Goal: Task Accomplishment & Management: Manage account settings

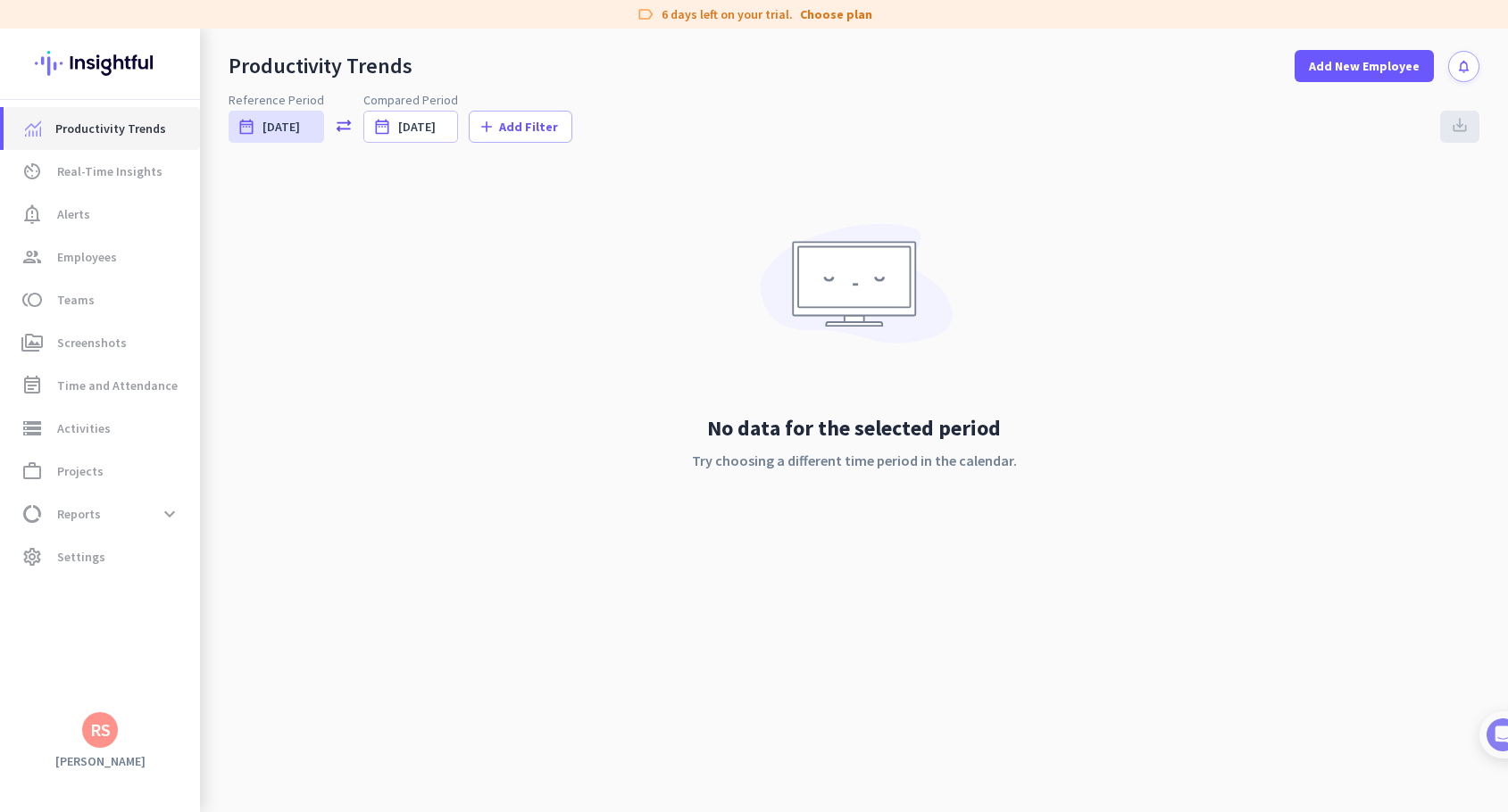
drag, startPoint x: 0, startPoint y: 0, endPoint x: 152, endPoint y: 128, distance: 198.7
click at [152, 128] on span "Productivity Trends" at bounding box center [111, 129] width 111 height 22
click at [121, 170] on span "Real-Time Insights" at bounding box center [110, 171] width 105 height 22
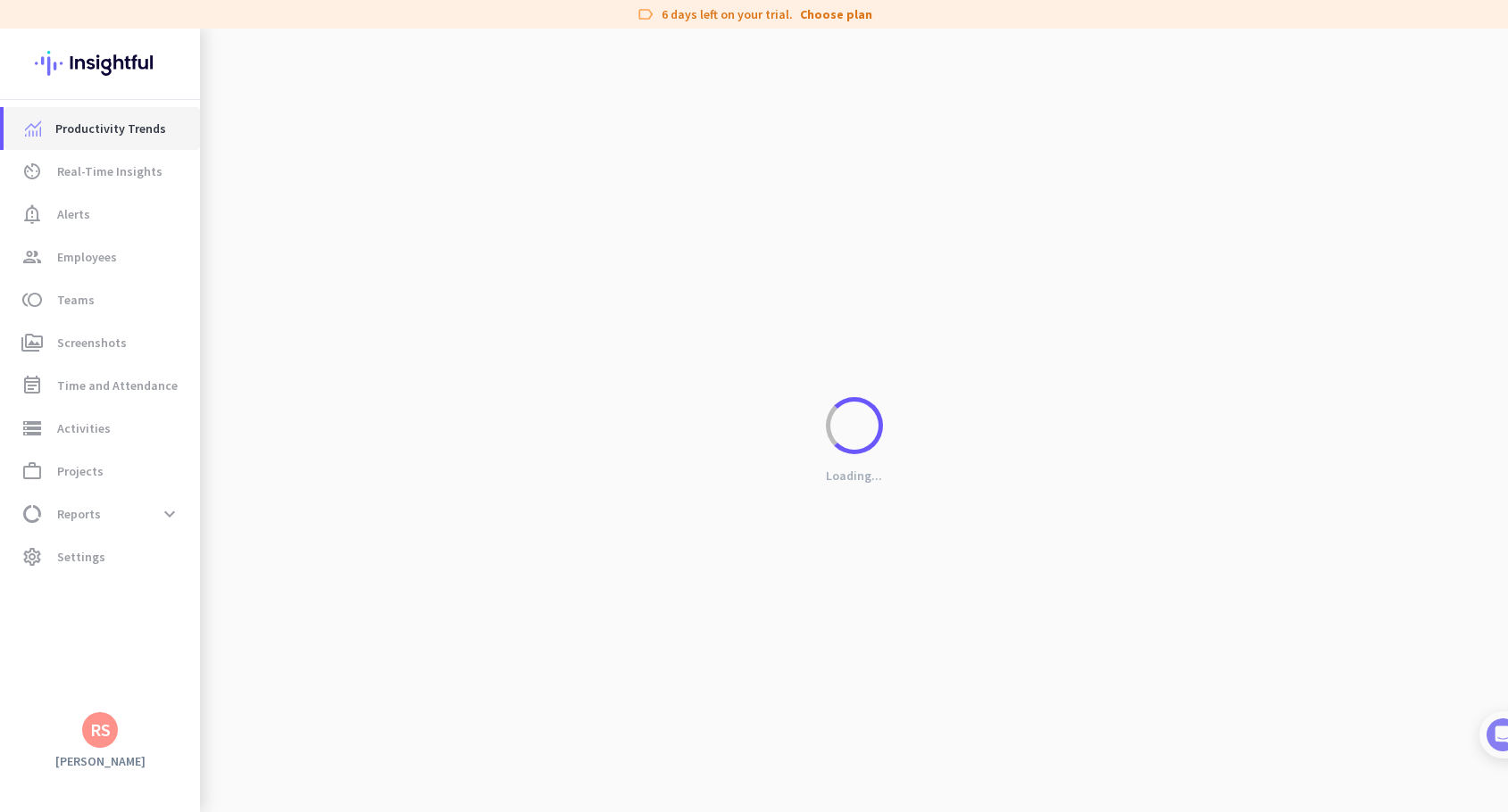
click at [113, 124] on span "Productivity Trends" at bounding box center [111, 129] width 111 height 22
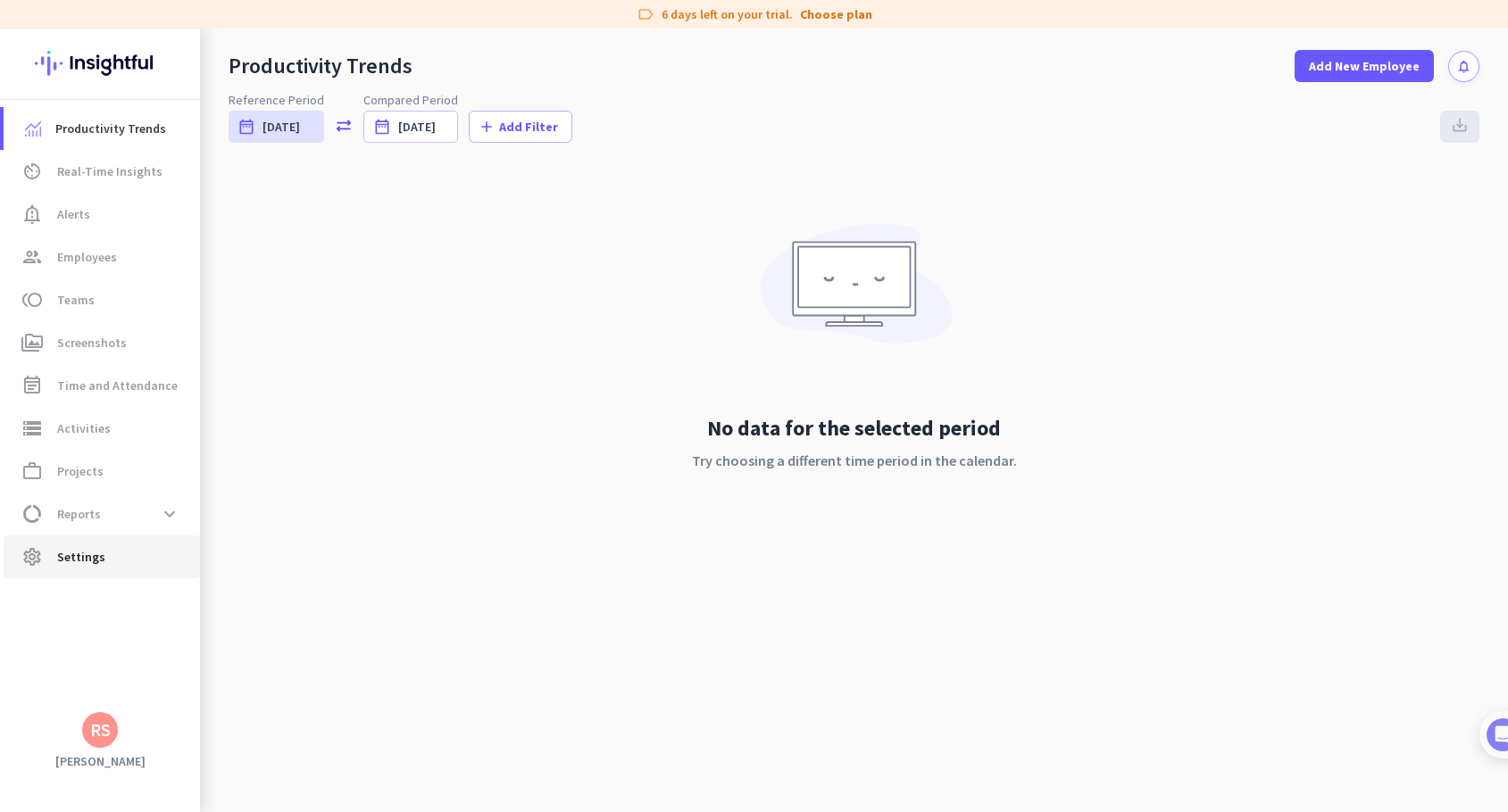
click at [73, 561] on span "Settings" at bounding box center [81, 557] width 48 height 22
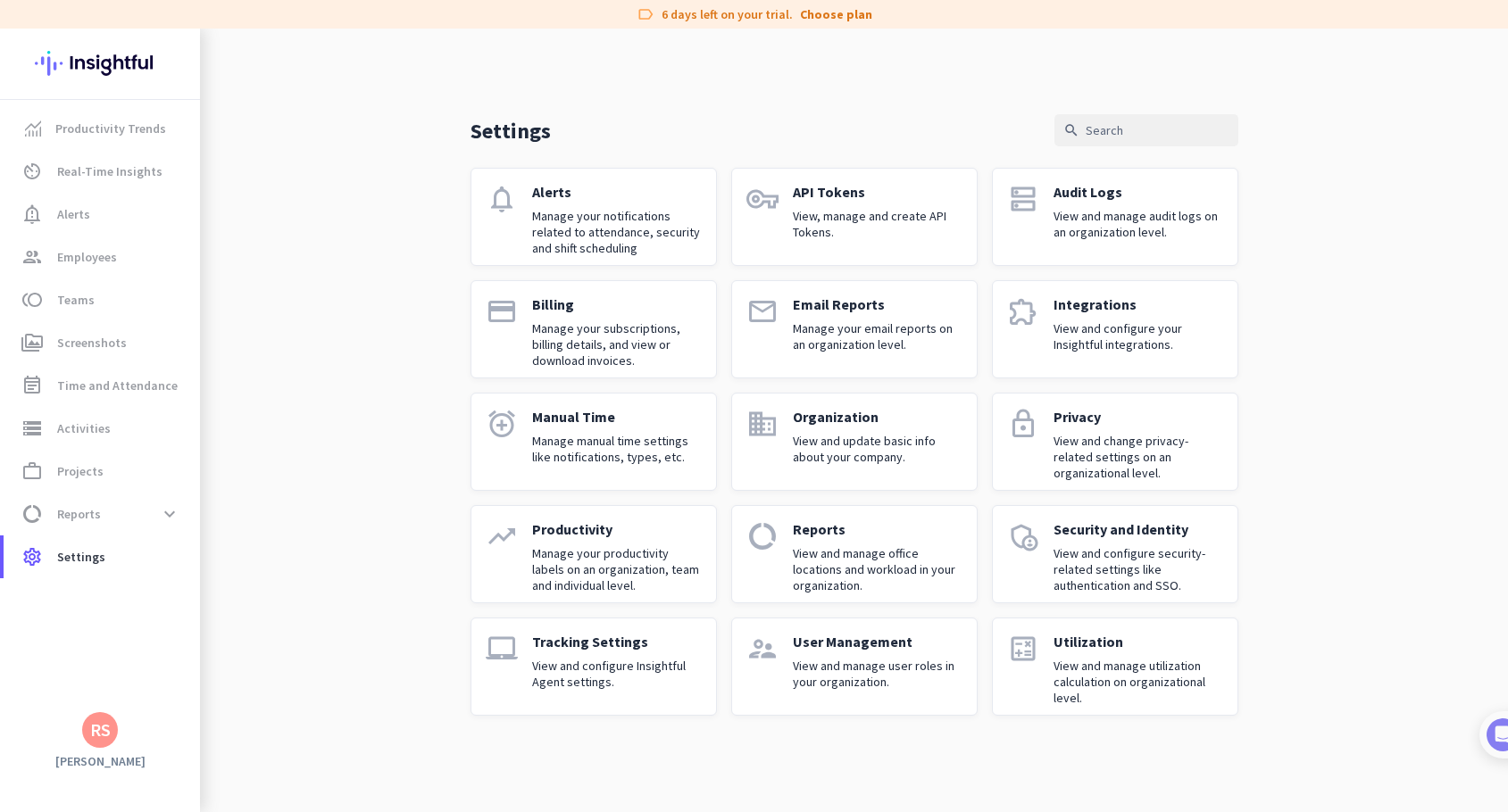
click at [617, 640] on p "Tracking Settings" at bounding box center [616, 642] width 169 height 18
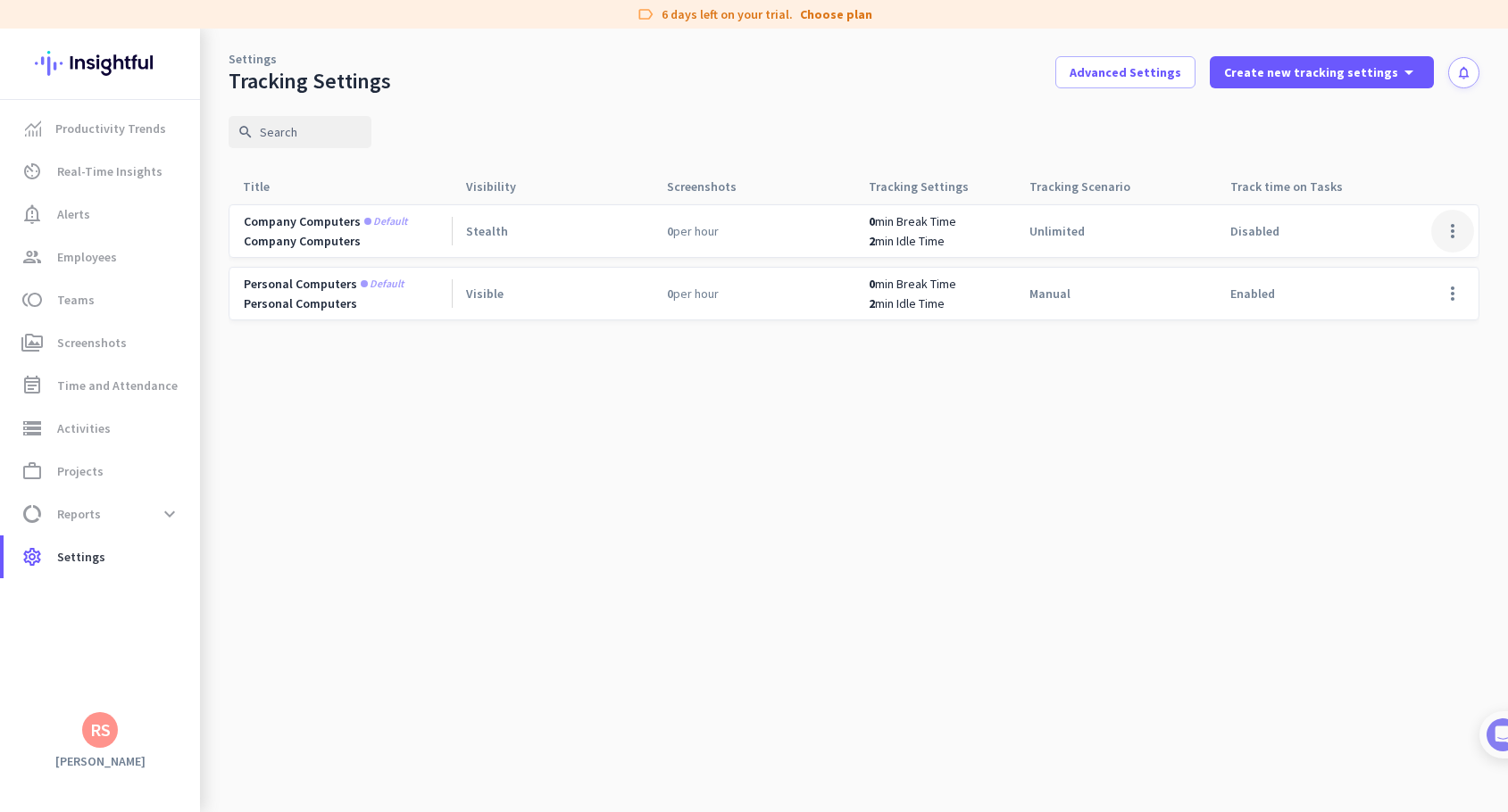
click at [1452, 235] on span at bounding box center [1453, 230] width 43 height 43
click at [1413, 268] on span "Edit" at bounding box center [1417, 269] width 86 height 18
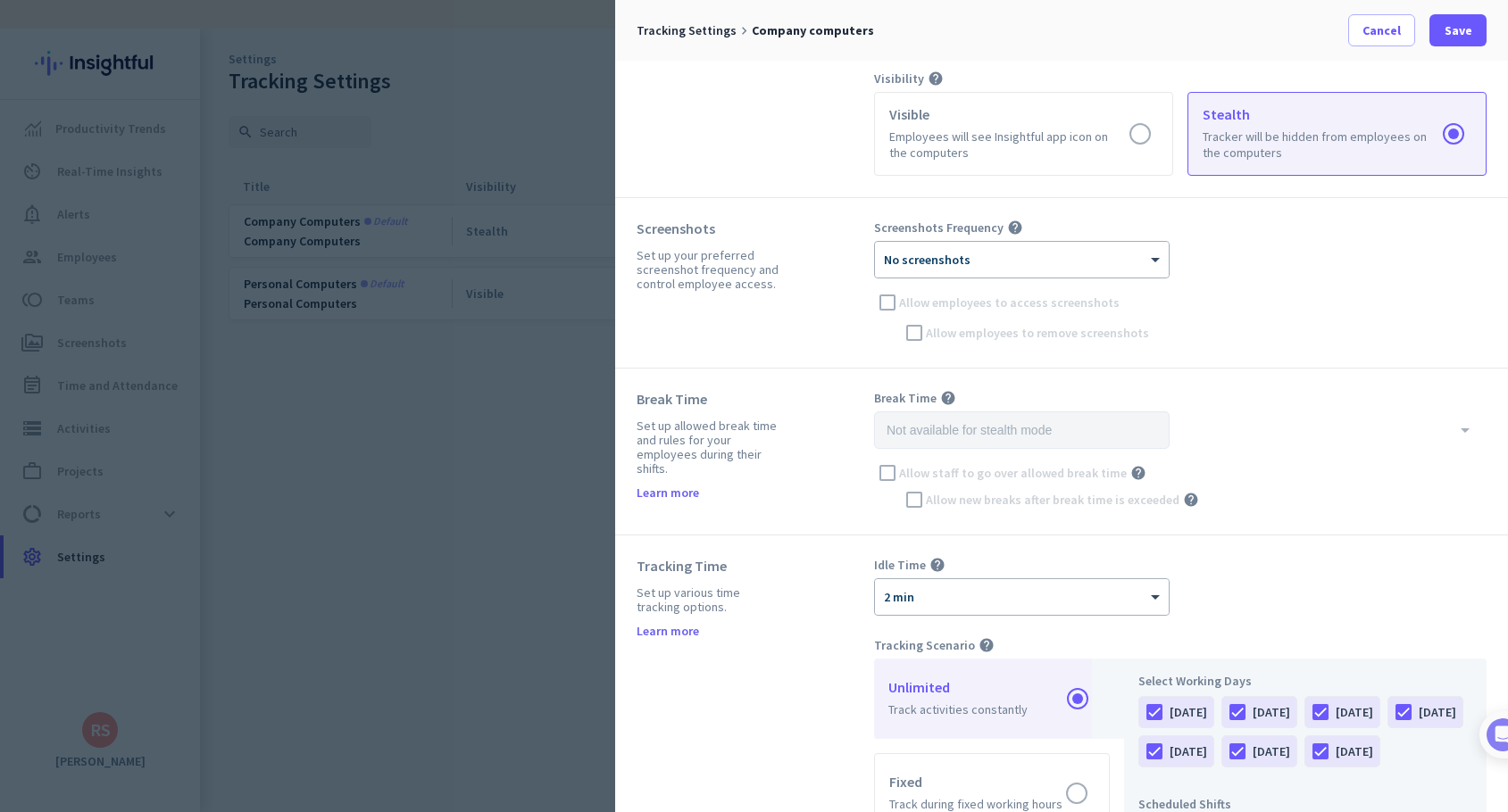
scroll to position [208, 0]
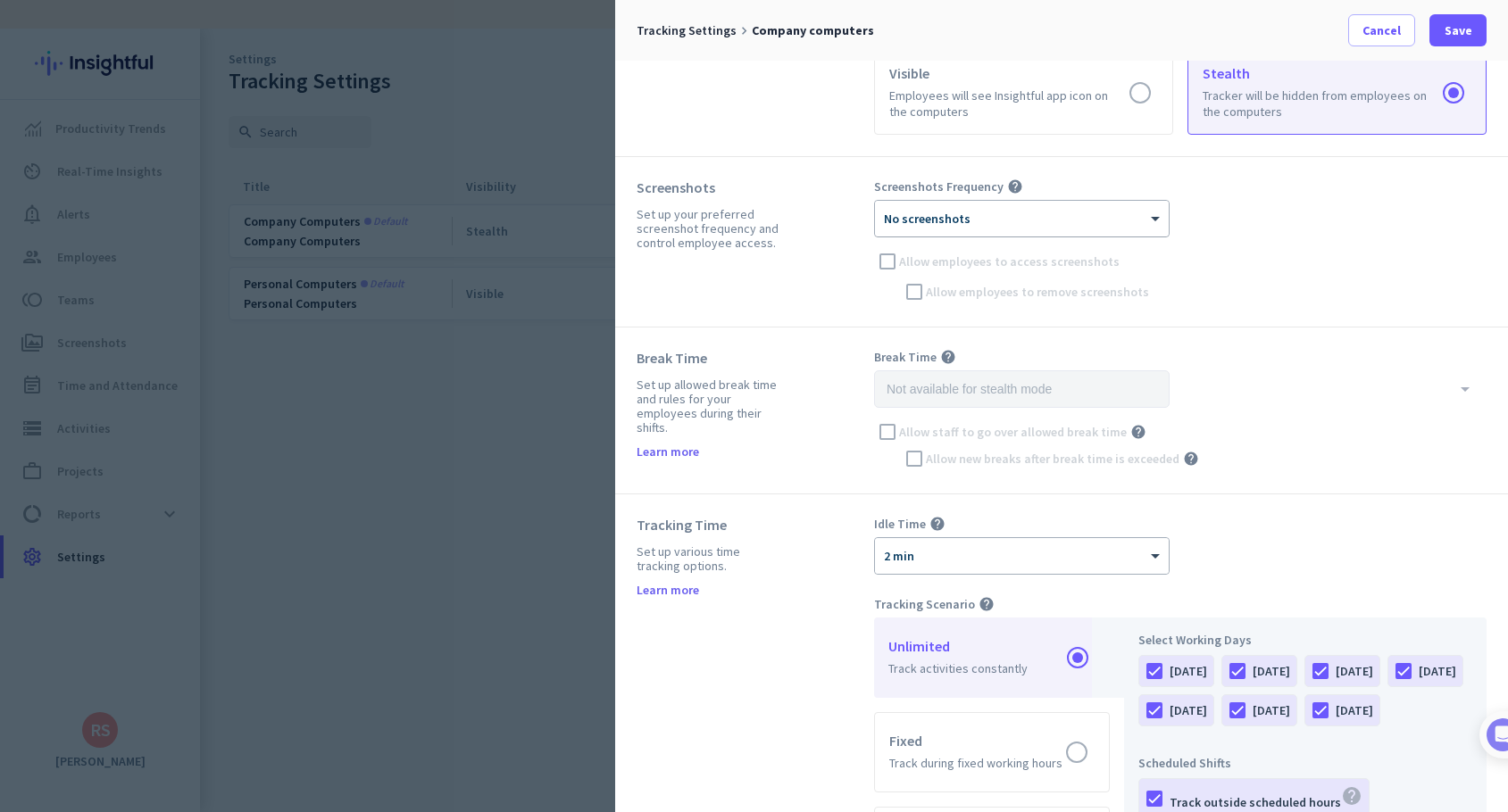
click at [982, 213] on div at bounding box center [1021, 213] width 294 height 15
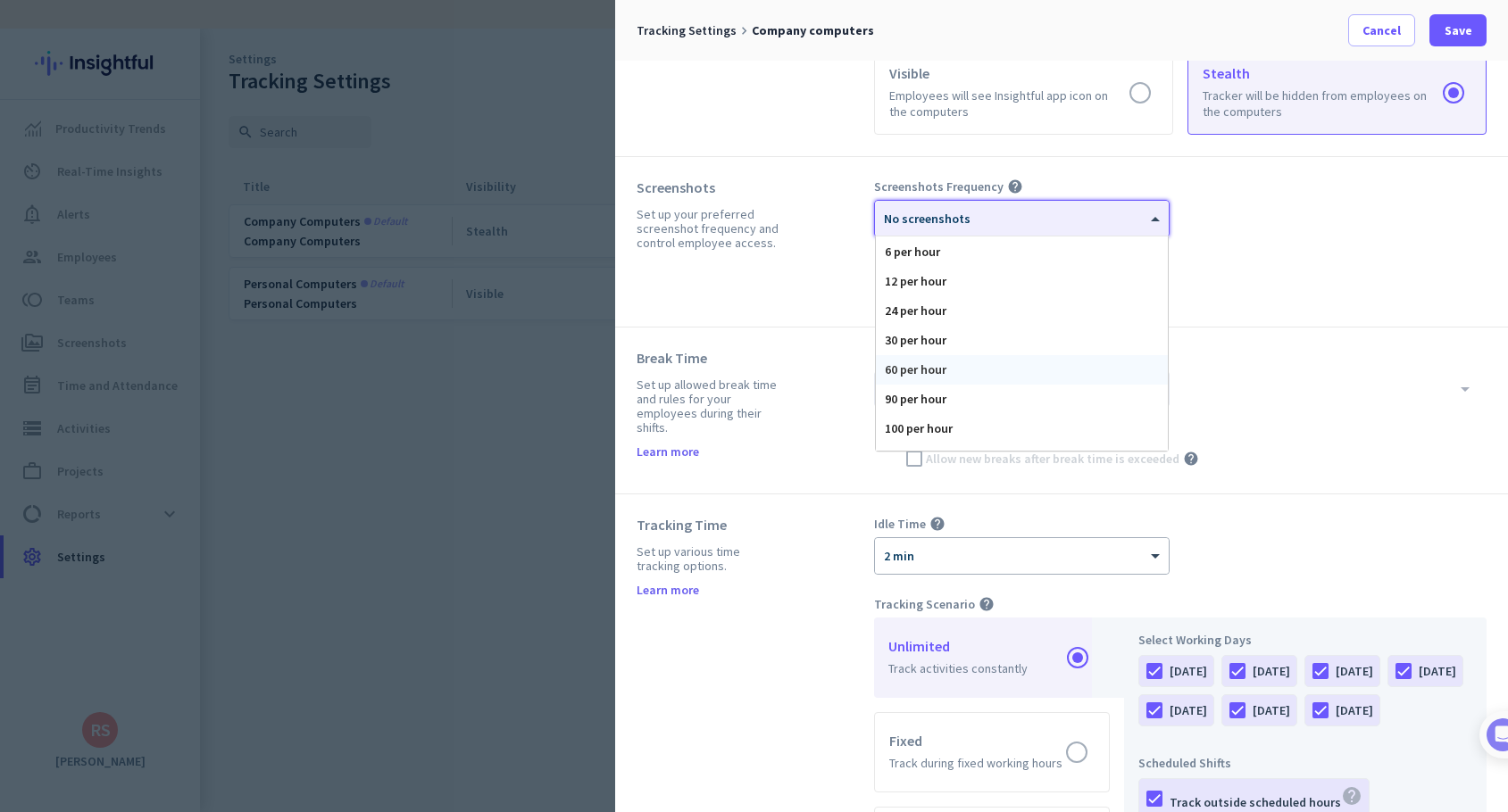
scroll to position [110, 0]
click at [916, 343] on div "60 per hour" at bounding box center [1021, 348] width 292 height 30
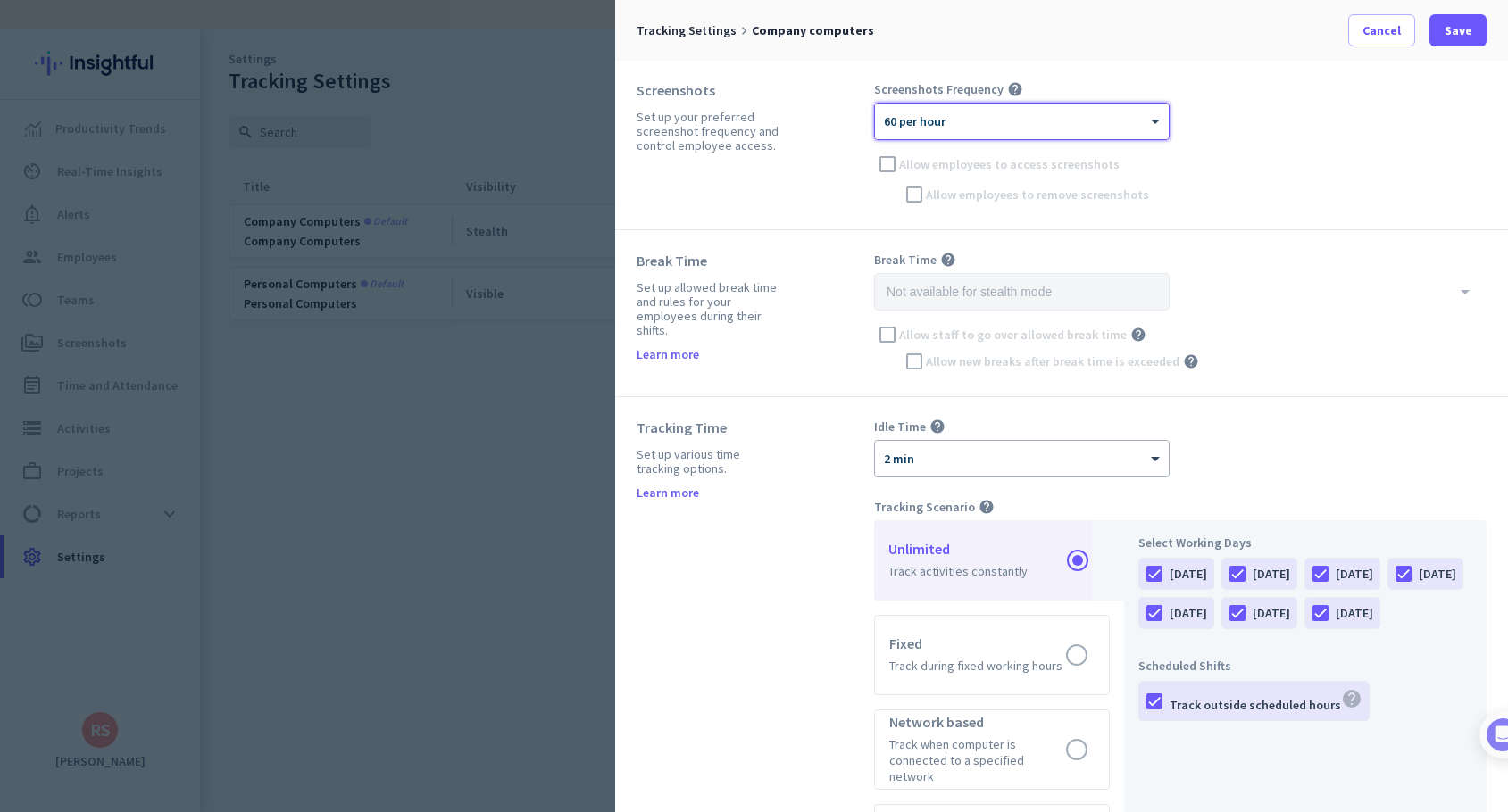
scroll to position [0, 0]
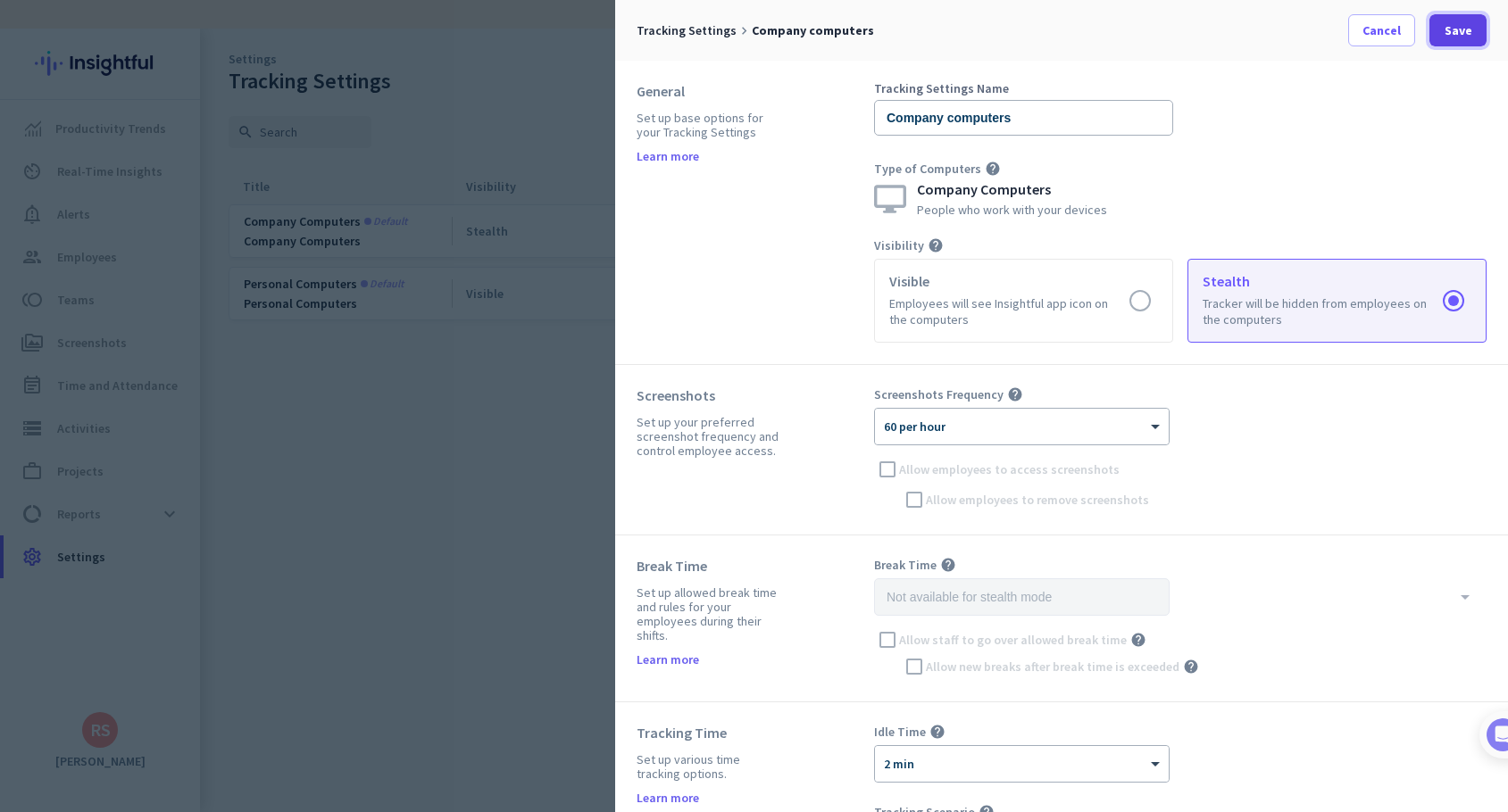
click at [1452, 32] on span "Save" at bounding box center [1459, 31] width 28 height 18
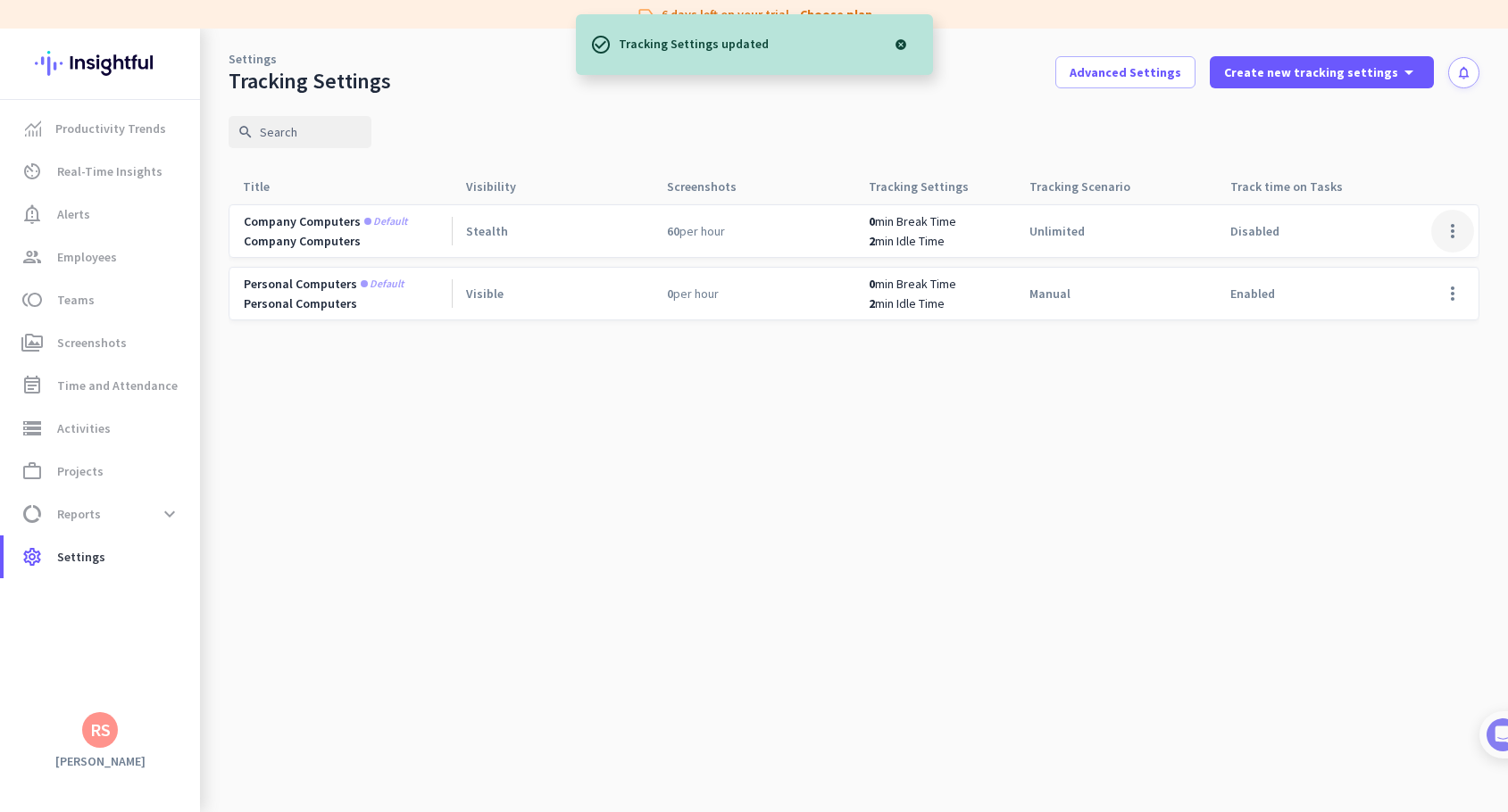
click at [1450, 231] on span at bounding box center [1453, 230] width 43 height 43
click at [1389, 266] on span "Edit" at bounding box center [1385, 268] width 23 height 16
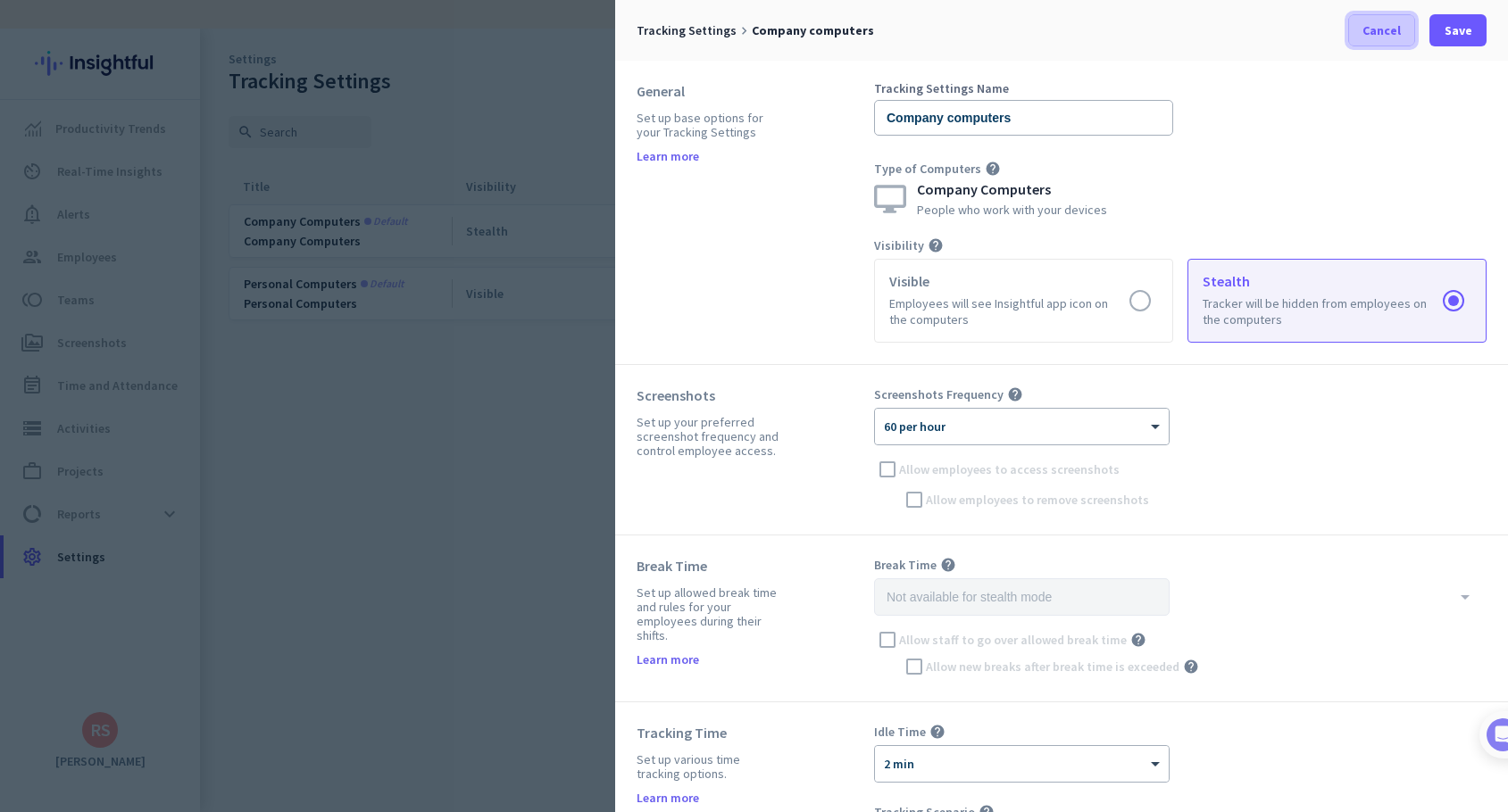
click at [1371, 38] on span "Cancel" at bounding box center [1381, 31] width 39 height 18
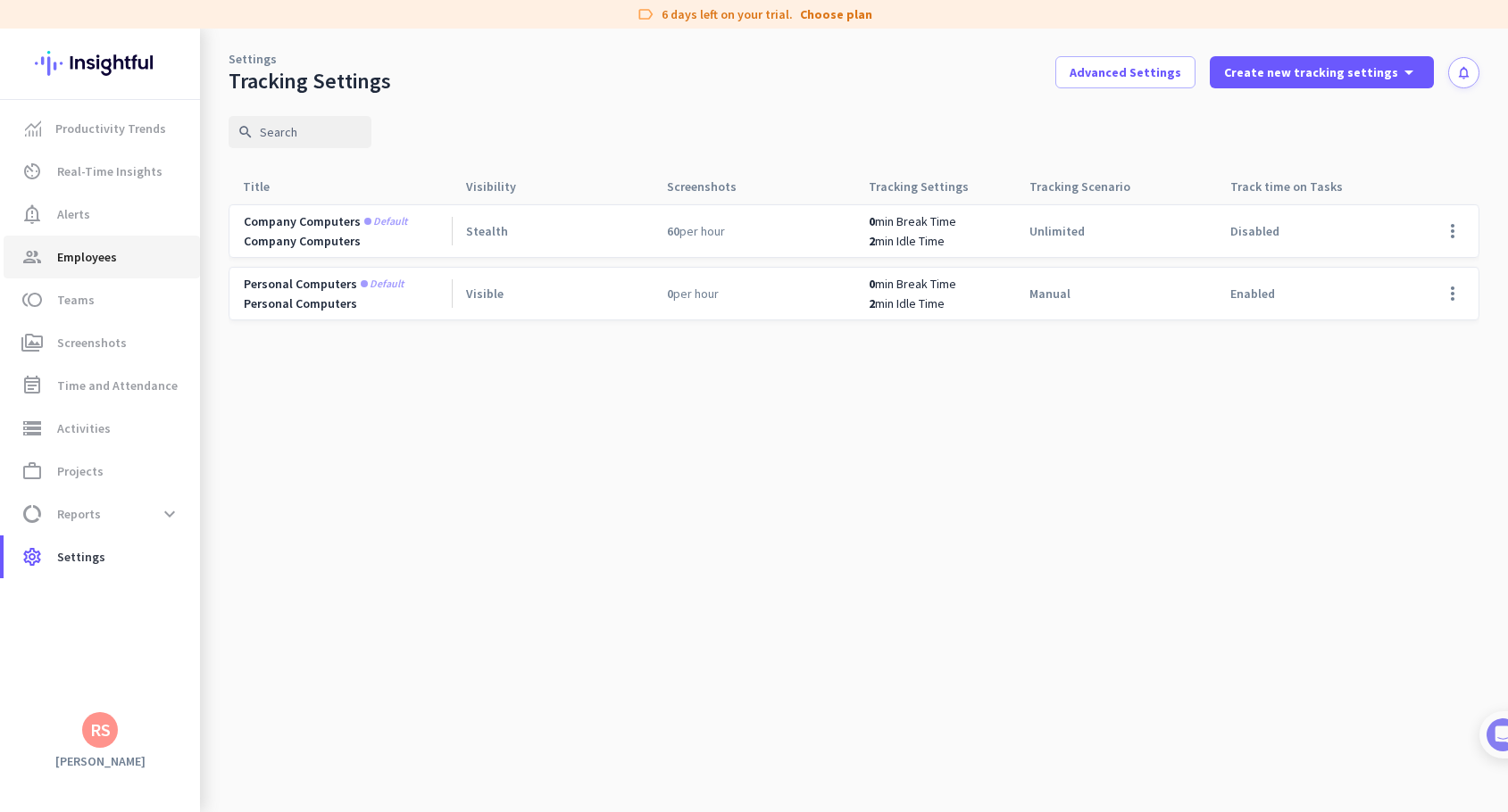
click at [109, 262] on span "Employees" at bounding box center [87, 257] width 59 height 22
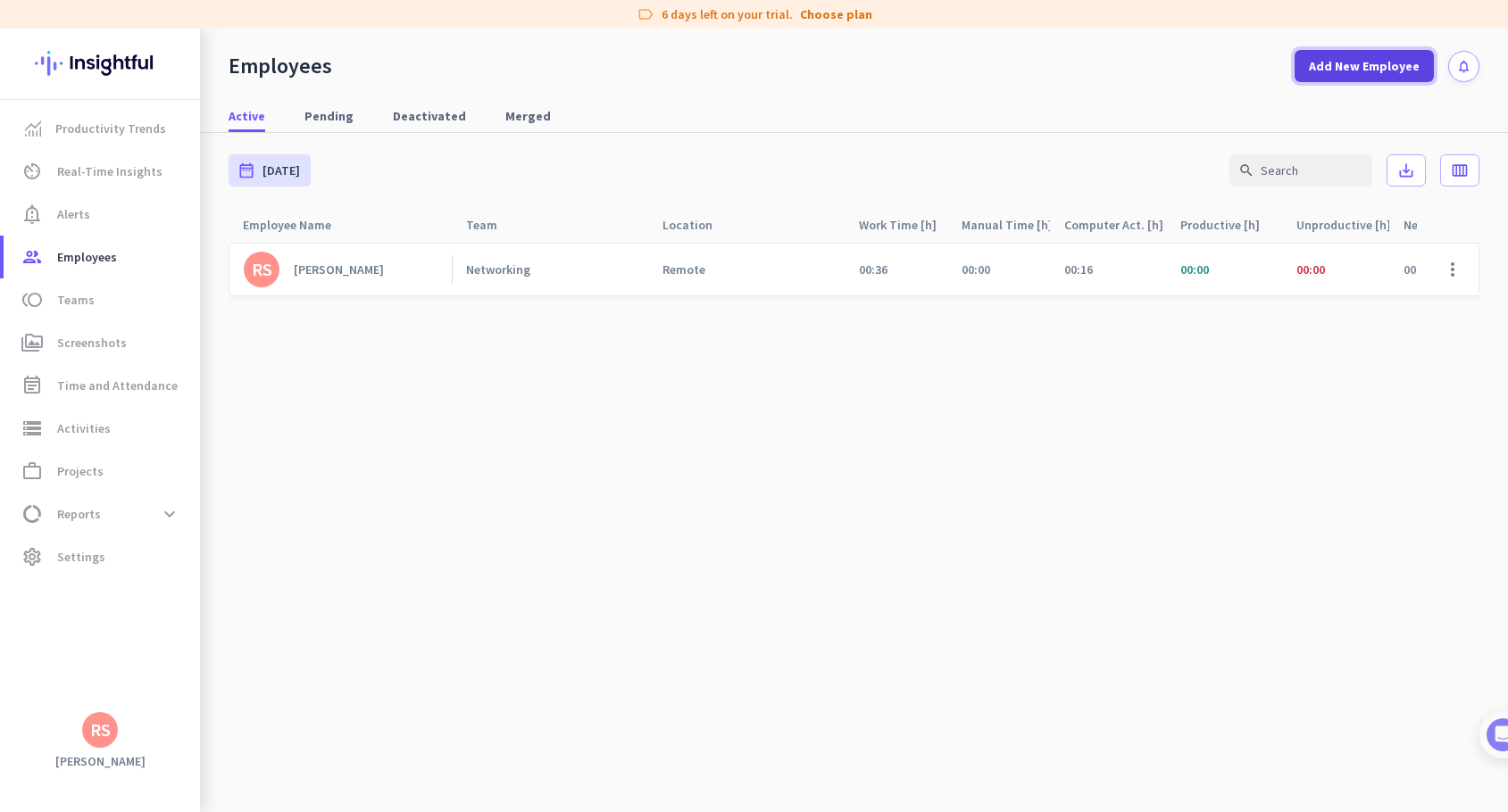
click at [1363, 73] on span "Add New Employee" at bounding box center [1365, 66] width 111 height 18
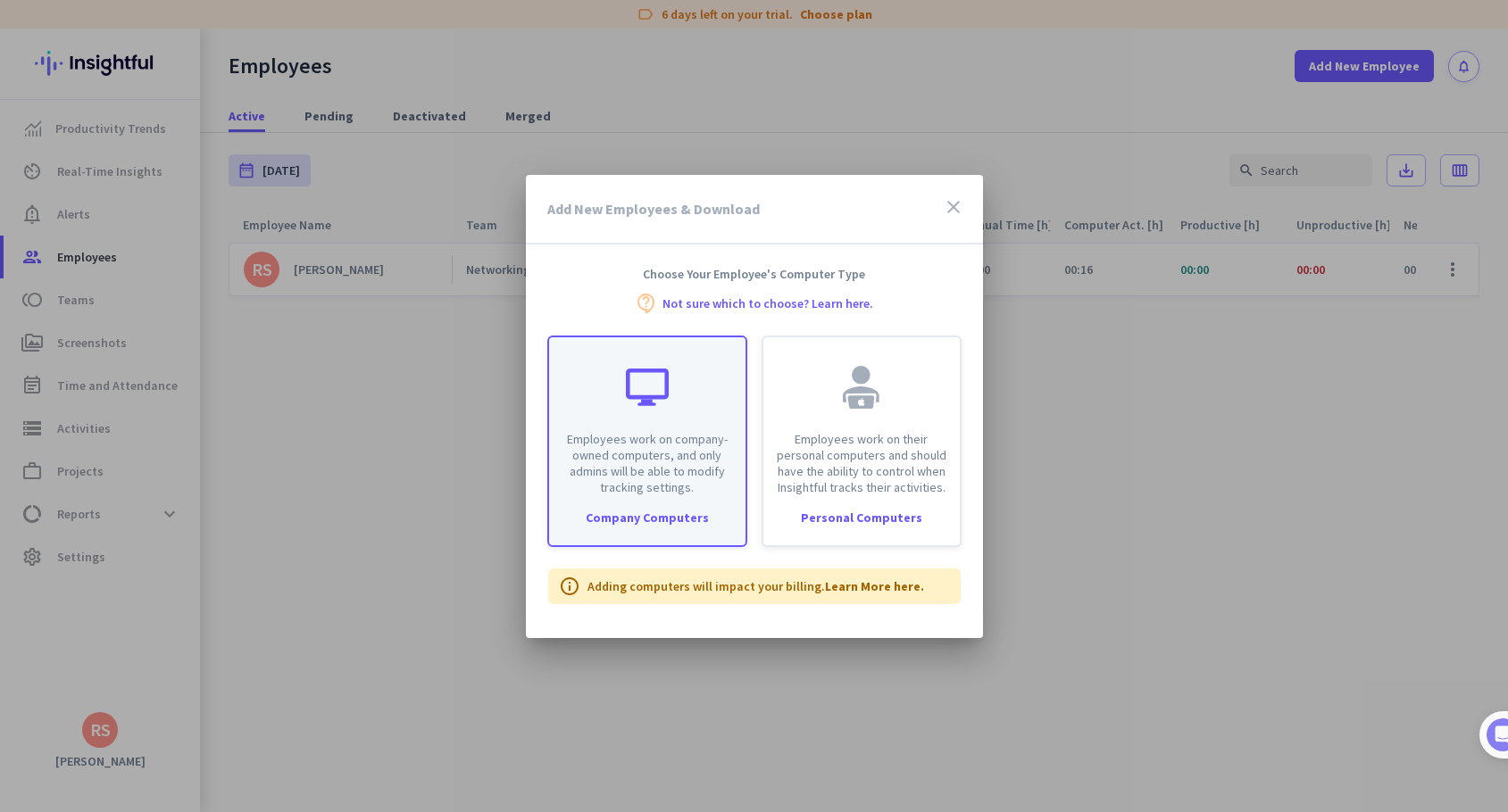
click at [669, 425] on div "Employees work on company-owned computers, and only admins will be able to modi…" at bounding box center [647, 416] width 197 height 158
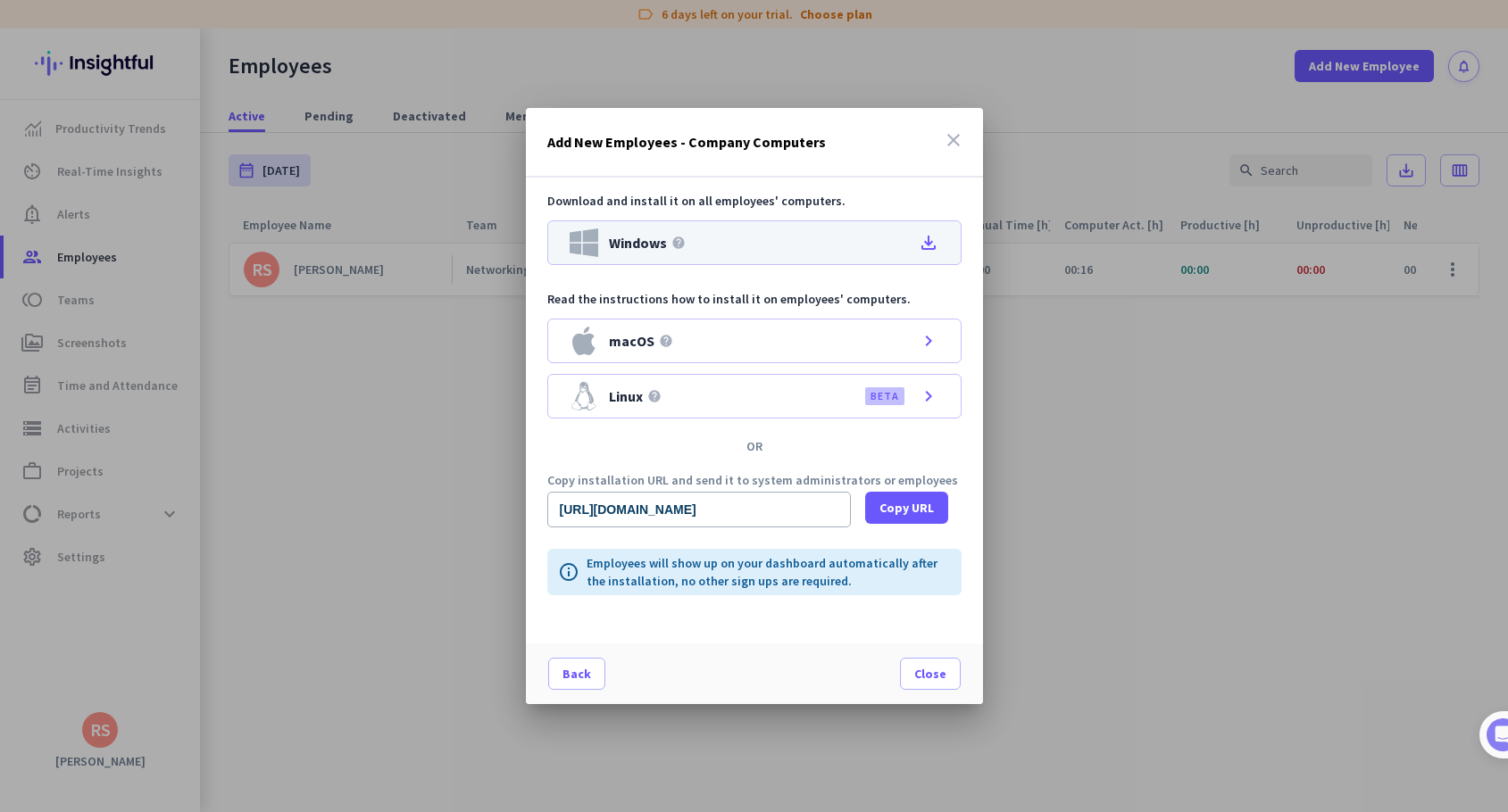
click at [801, 240] on div "Windows help file_download" at bounding box center [754, 242] width 415 height 45
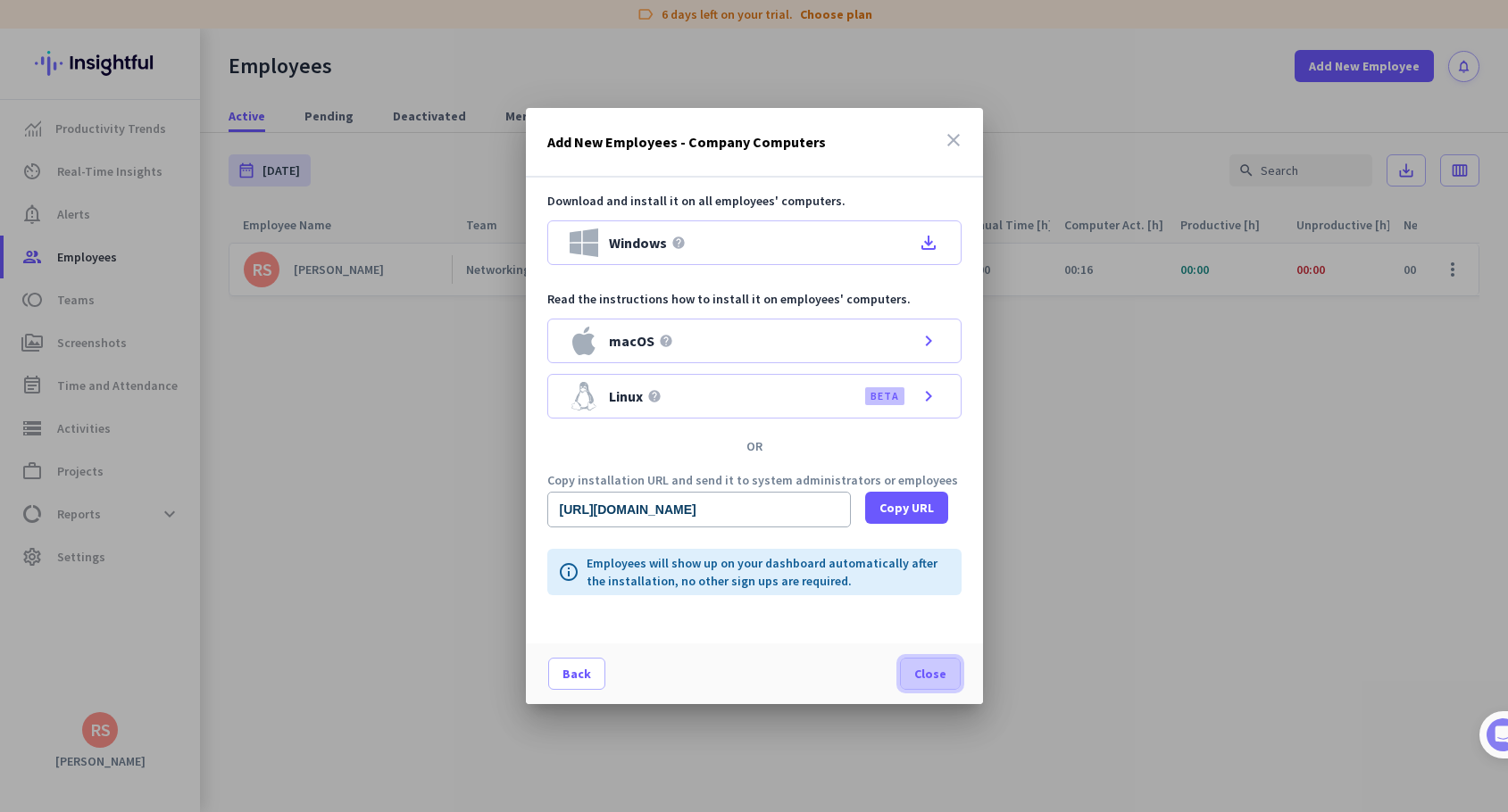
click at [926, 682] on span at bounding box center [930, 674] width 59 height 43
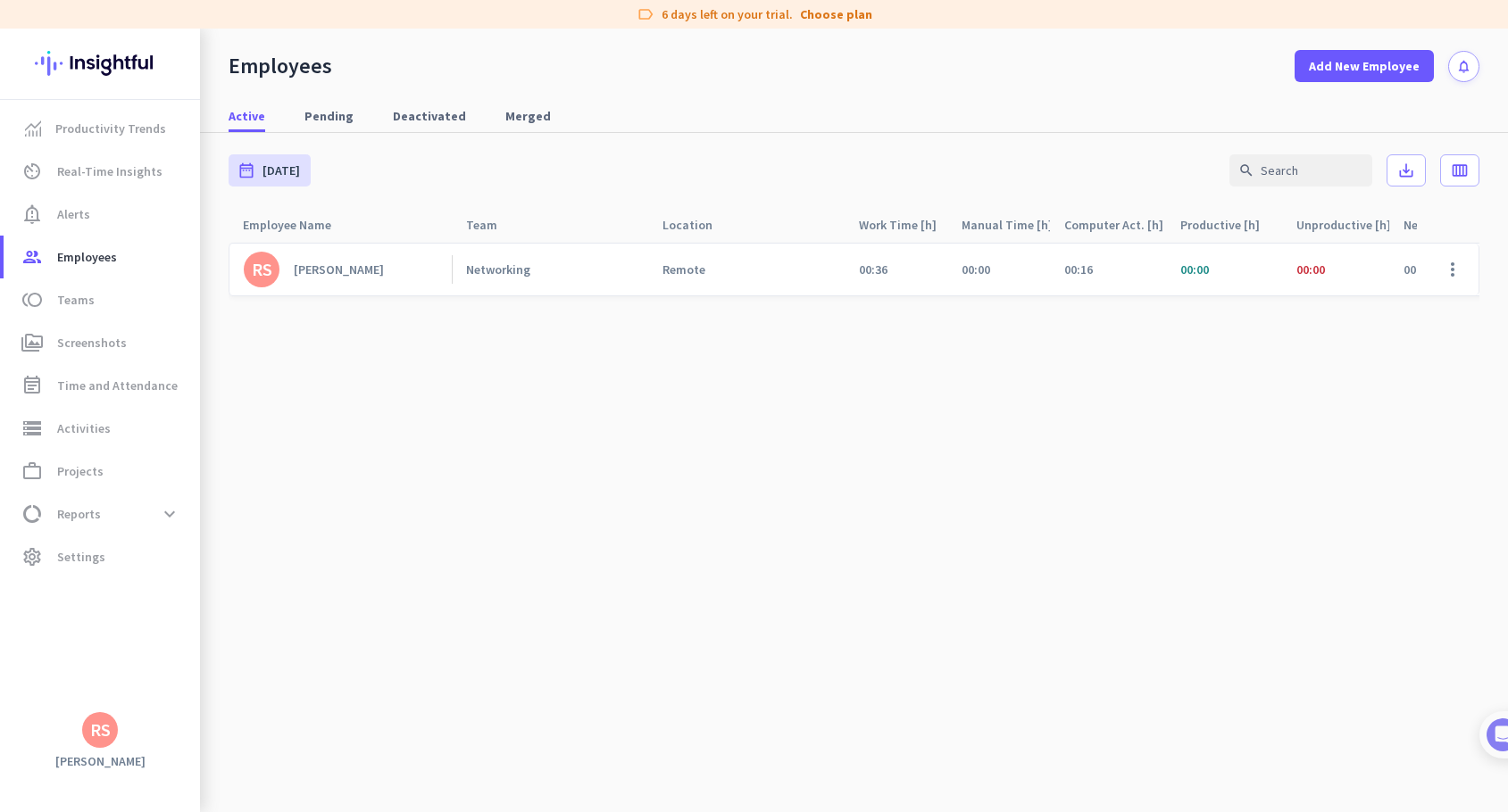
click at [632, 361] on cdk-virtual-scroll-viewport "RS [PERSON_NAME] Networking Remote 00:36 00:00 00:16 00:00 00:00 00:16 00:20 00…" at bounding box center [854, 527] width 1251 height 571
click at [112, 263] on span "Employees" at bounding box center [87, 257] width 59 height 22
click at [105, 307] on span "toll Teams" at bounding box center [102, 300] width 168 height 22
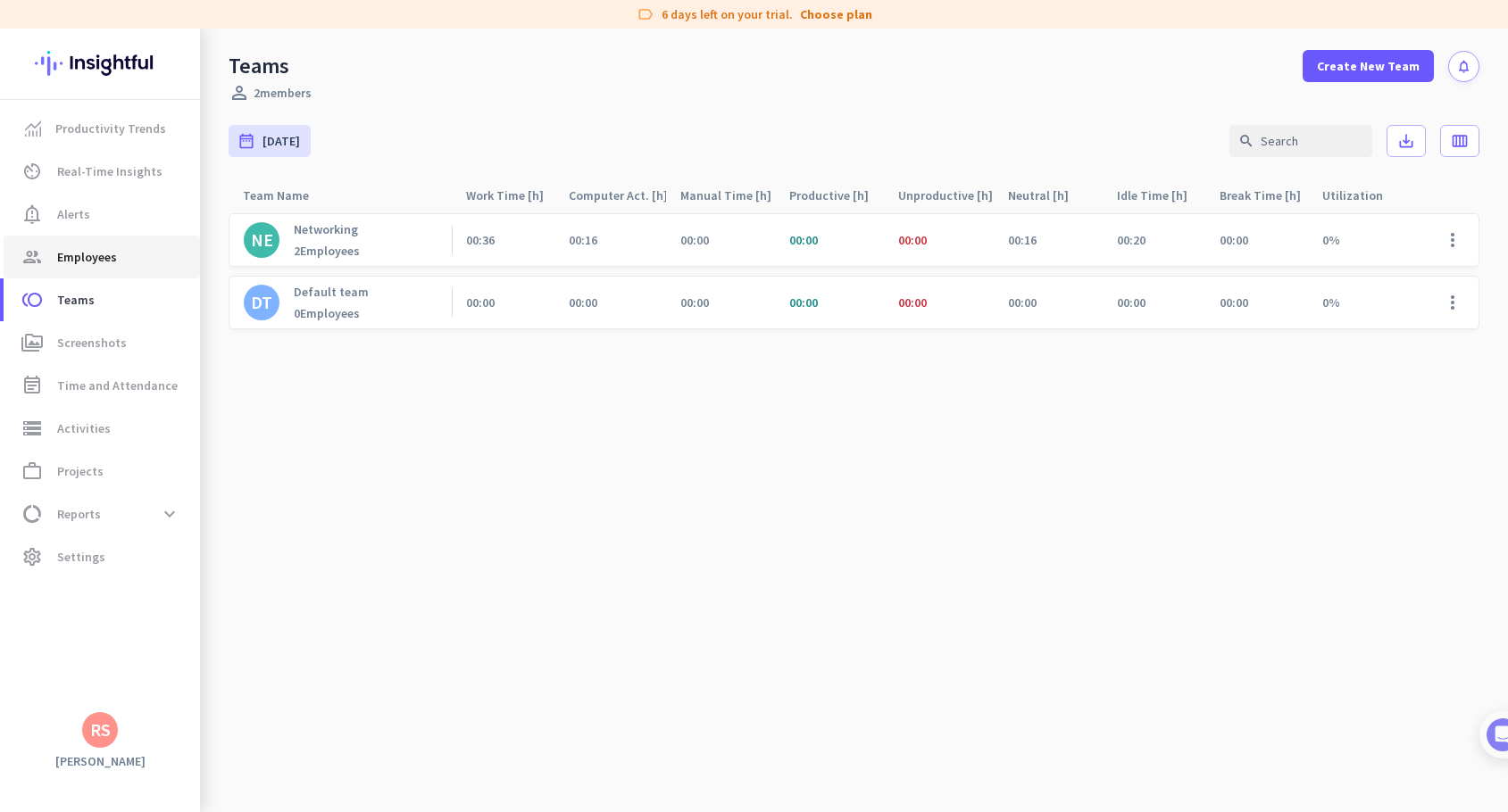
click at [121, 251] on span "group Employees" at bounding box center [102, 257] width 168 height 22
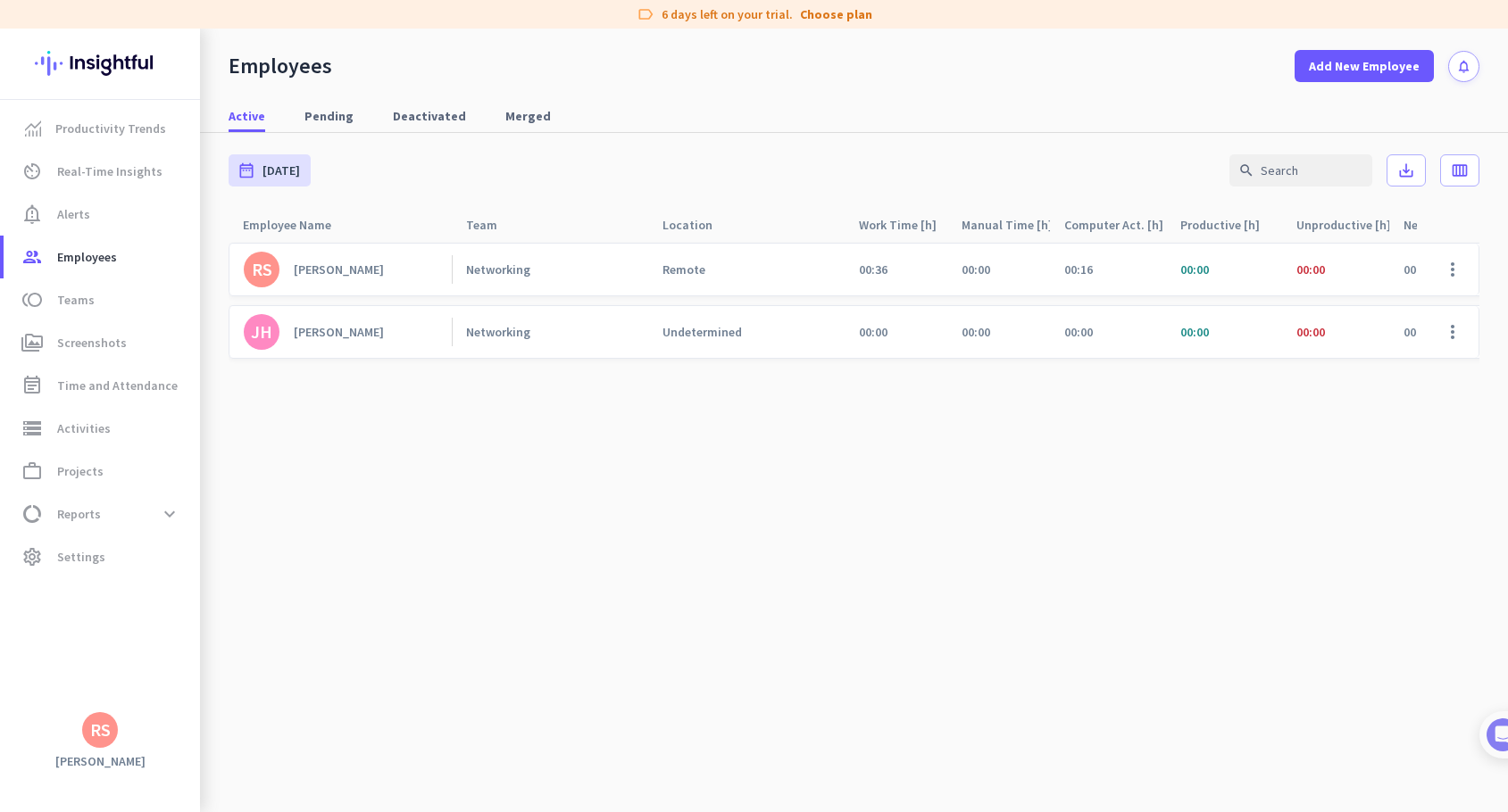
drag, startPoint x: 861, startPoint y: 335, endPoint x: 883, endPoint y: 334, distance: 22.0
click at [883, 334] on span "00:00" at bounding box center [873, 332] width 29 height 16
click at [884, 334] on span "00:00" at bounding box center [873, 332] width 29 height 16
click at [683, 228] on div "Location arrow_drop_up" at bounding box center [699, 225] width 71 height 25
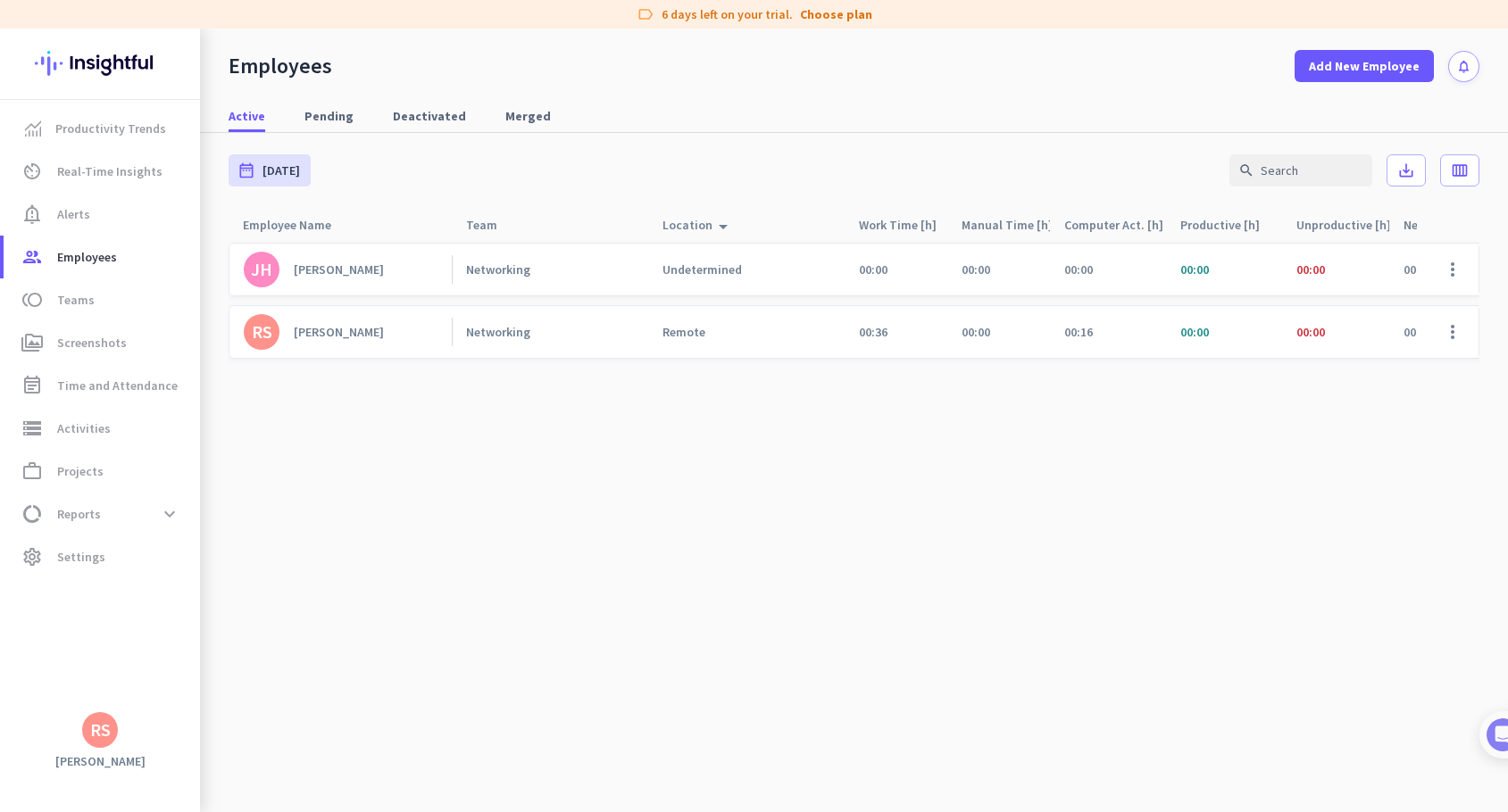
click at [673, 229] on div "Location arrow_drop_up" at bounding box center [699, 225] width 71 height 25
click at [718, 471] on cdk-virtual-scroll-viewport "RS [PERSON_NAME] Networking Remote 00:36 00:00 00:16 00:00 00:00 00:16 00:20 00…" at bounding box center [854, 527] width 1251 height 571
click at [85, 550] on span "Settings" at bounding box center [81, 557] width 48 height 22
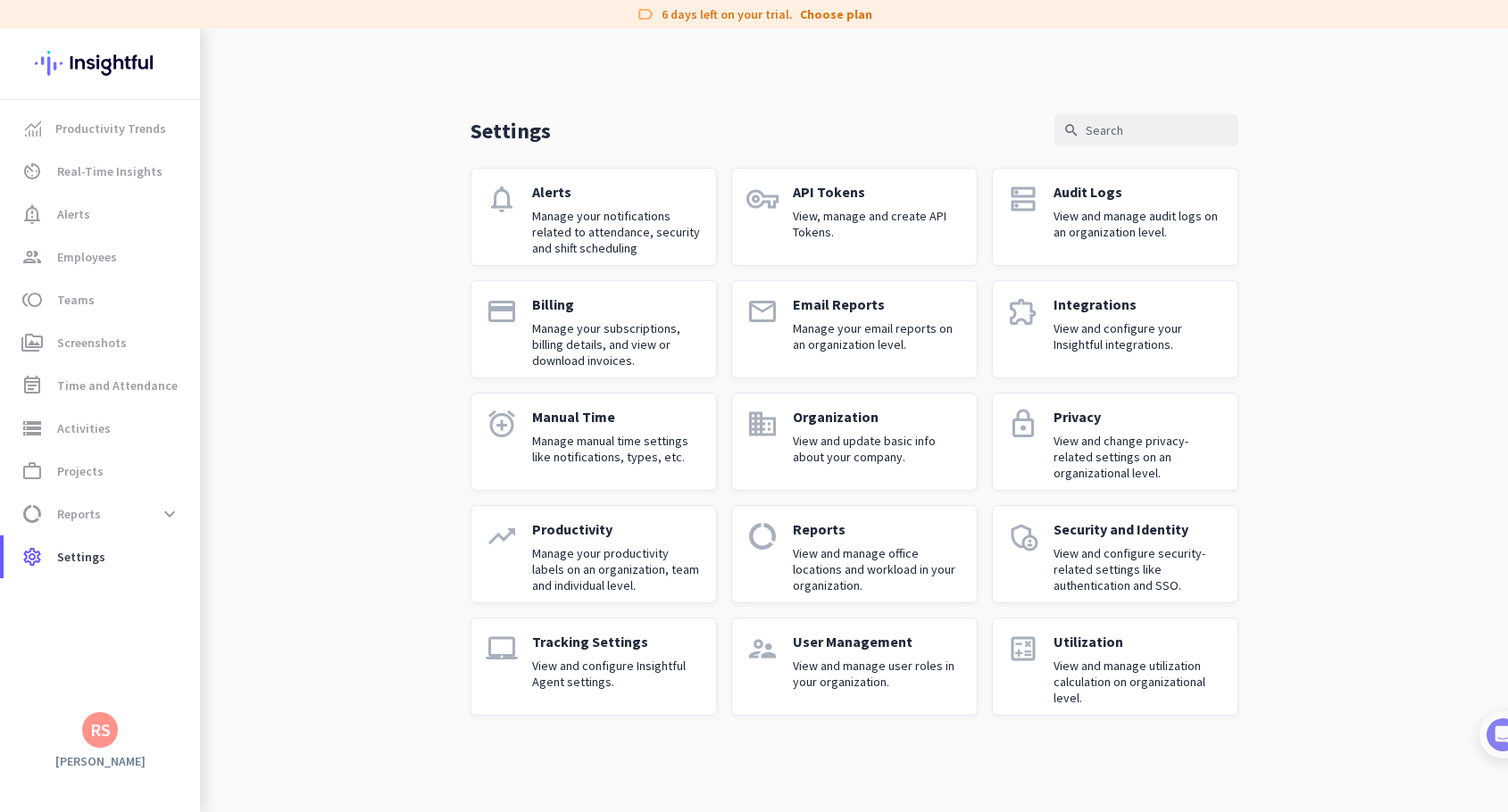
click at [813, 440] on p "View and update basic info about your company." at bounding box center [877, 449] width 169 height 32
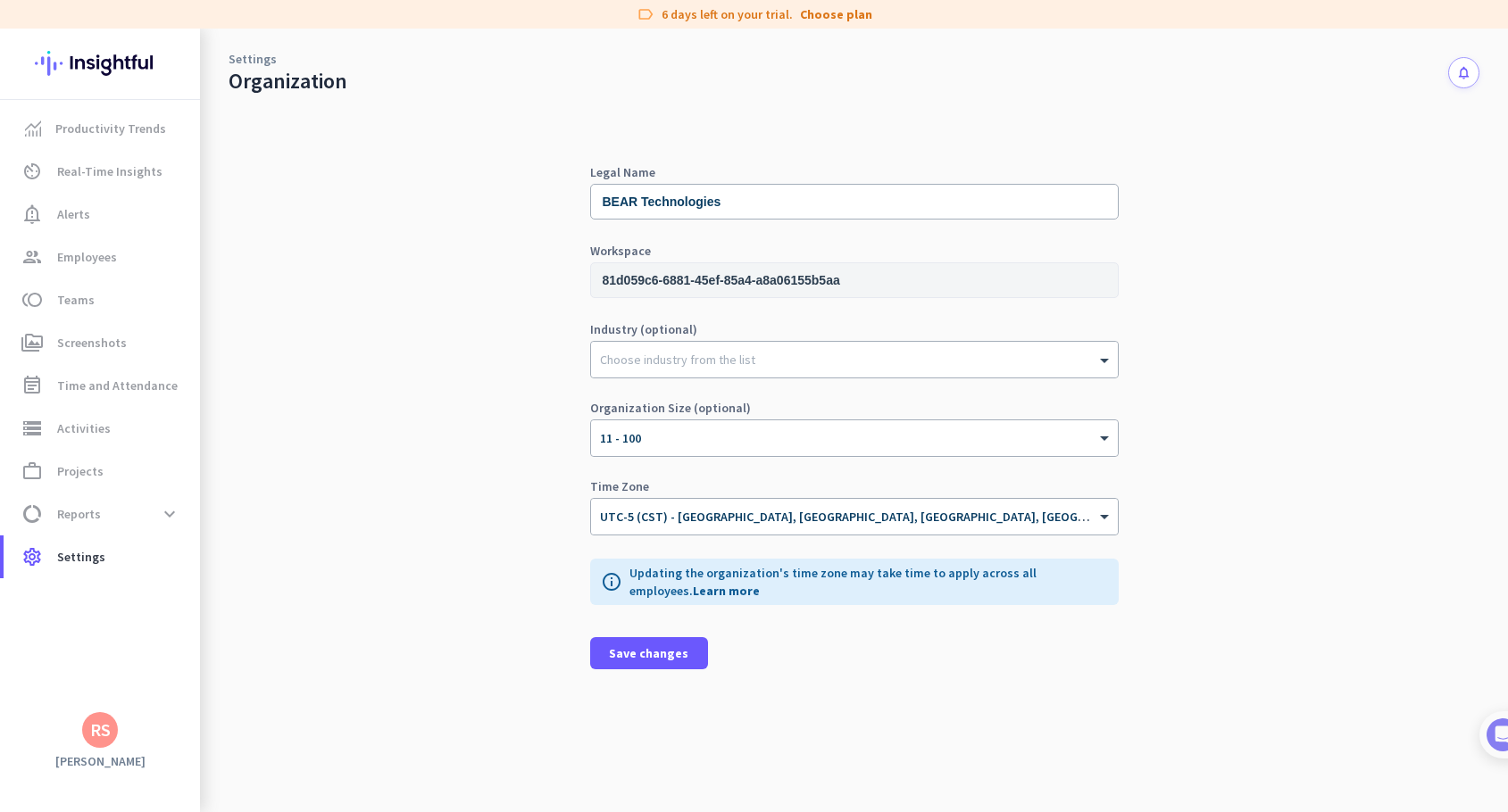
click at [1178, 546] on div "Legal Name BEAR Technologies Workspace 81d059c6-6881-45ef-85a4-a8a06155b5aa Ind…" at bounding box center [854, 454] width 1251 height 718
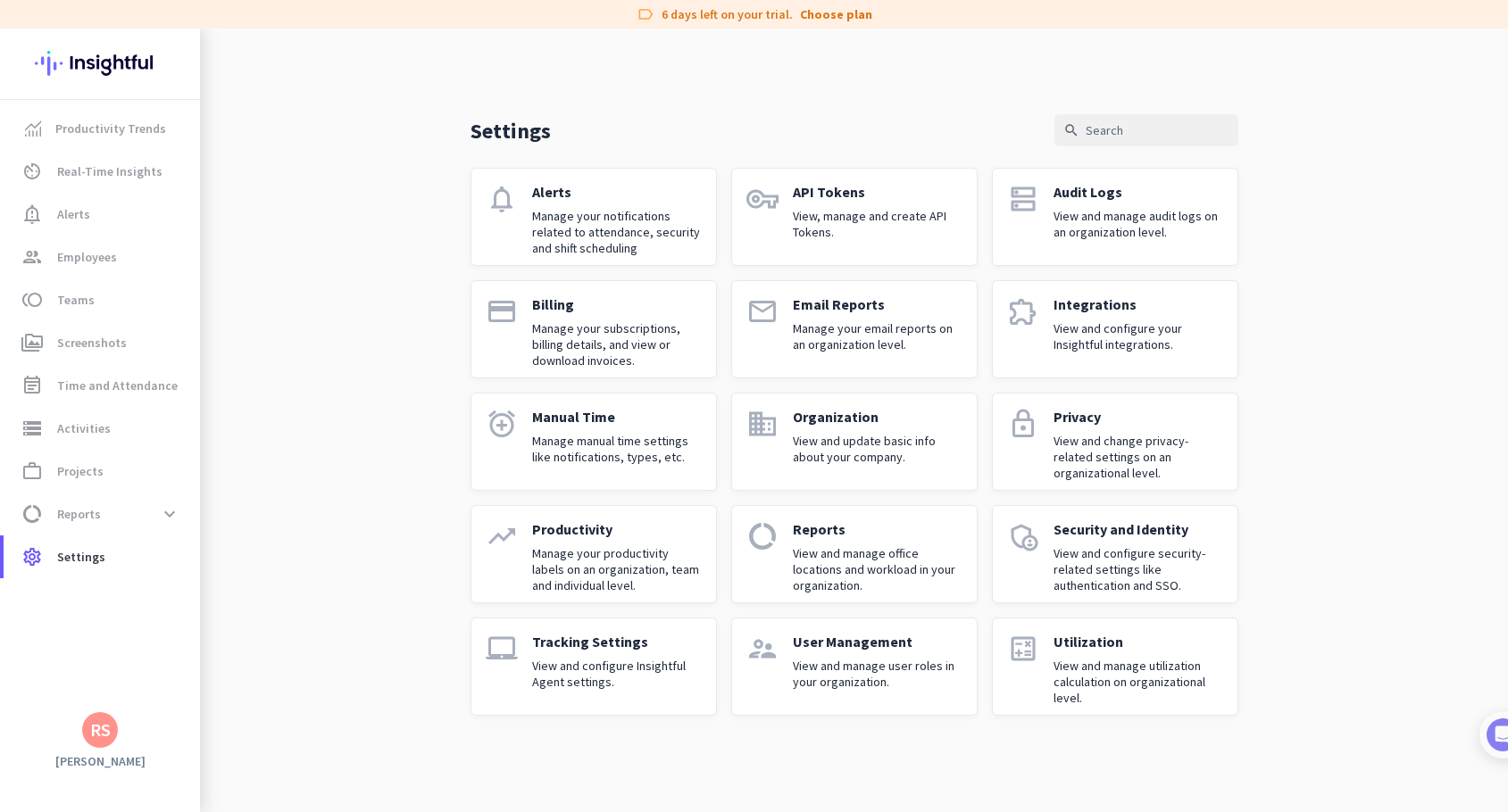
click at [1120, 466] on p "View and change privacy-related settings on an organizational level." at bounding box center [1138, 457] width 169 height 48
click at [1085, 523] on p "Security and Identity" at bounding box center [1138, 529] width 169 height 18
click at [851, 534] on p "Reports" at bounding box center [877, 529] width 169 height 18
click at [620, 553] on p "Manage your productivity labels on an organization, team and individual level." at bounding box center [616, 569] width 169 height 48
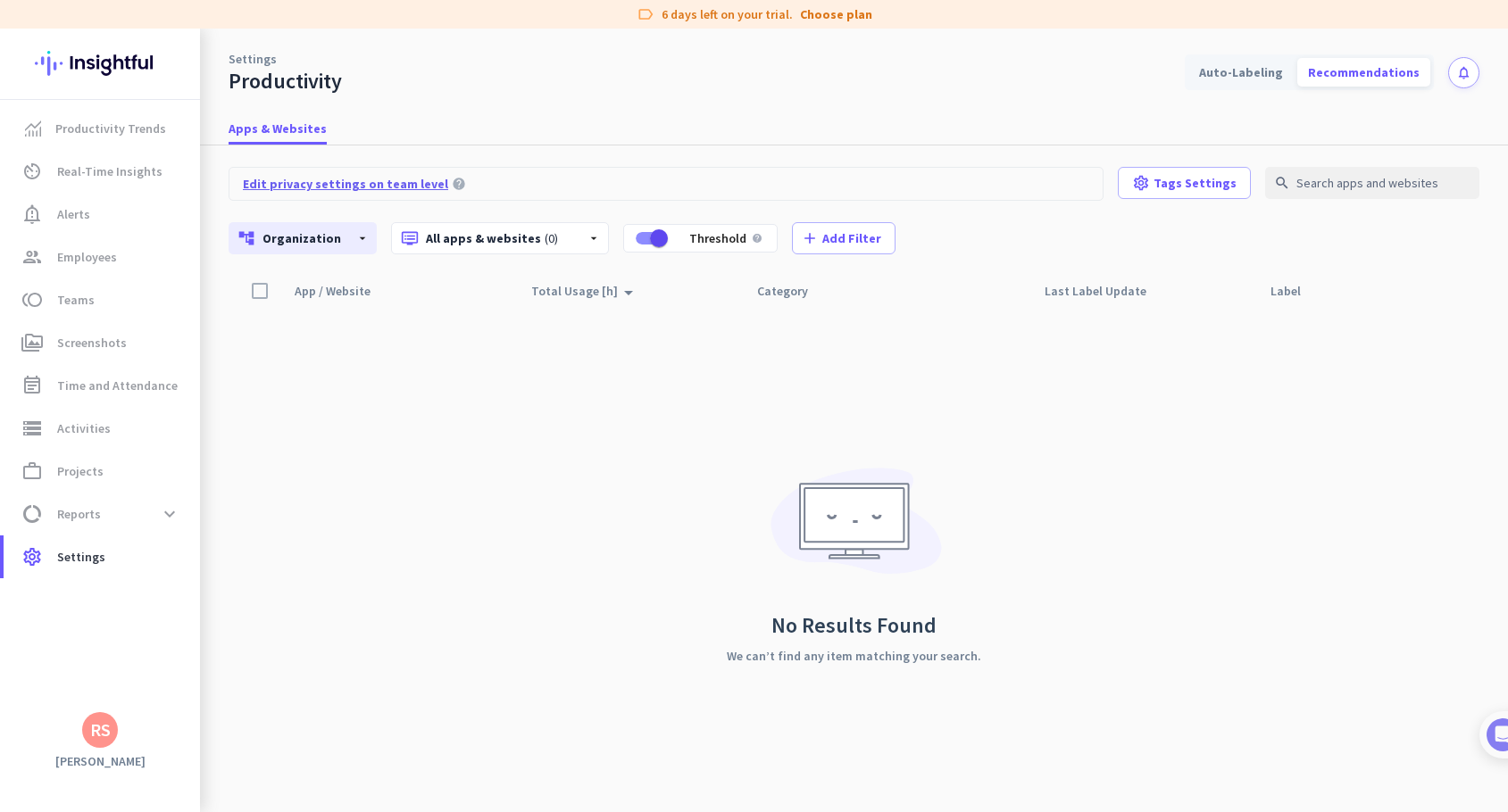
click at [400, 188] on span "Edit privacy settings on team level" at bounding box center [345, 184] width 206 height 18
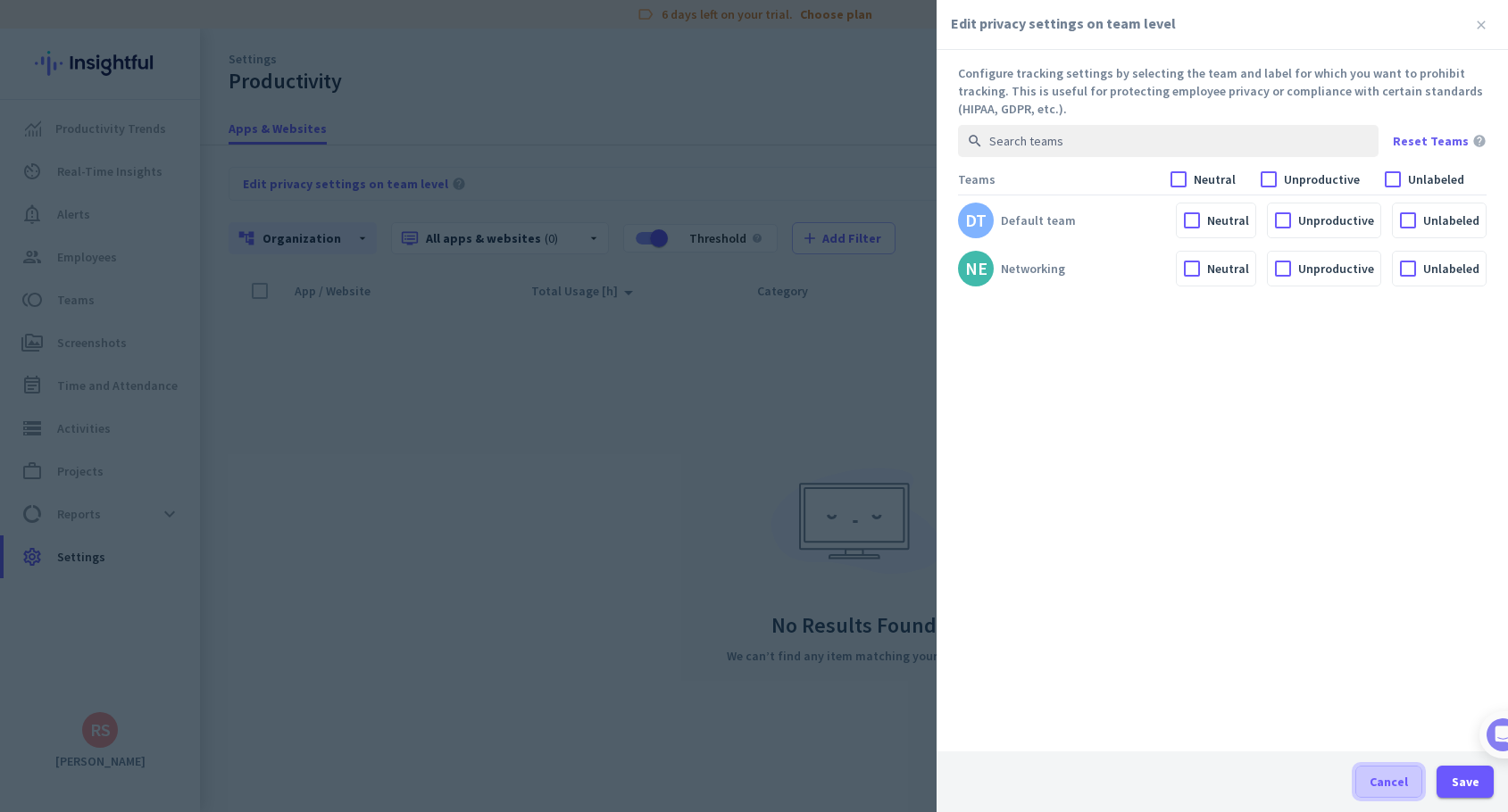
click at [1397, 776] on span "Cancel" at bounding box center [1388, 781] width 39 height 18
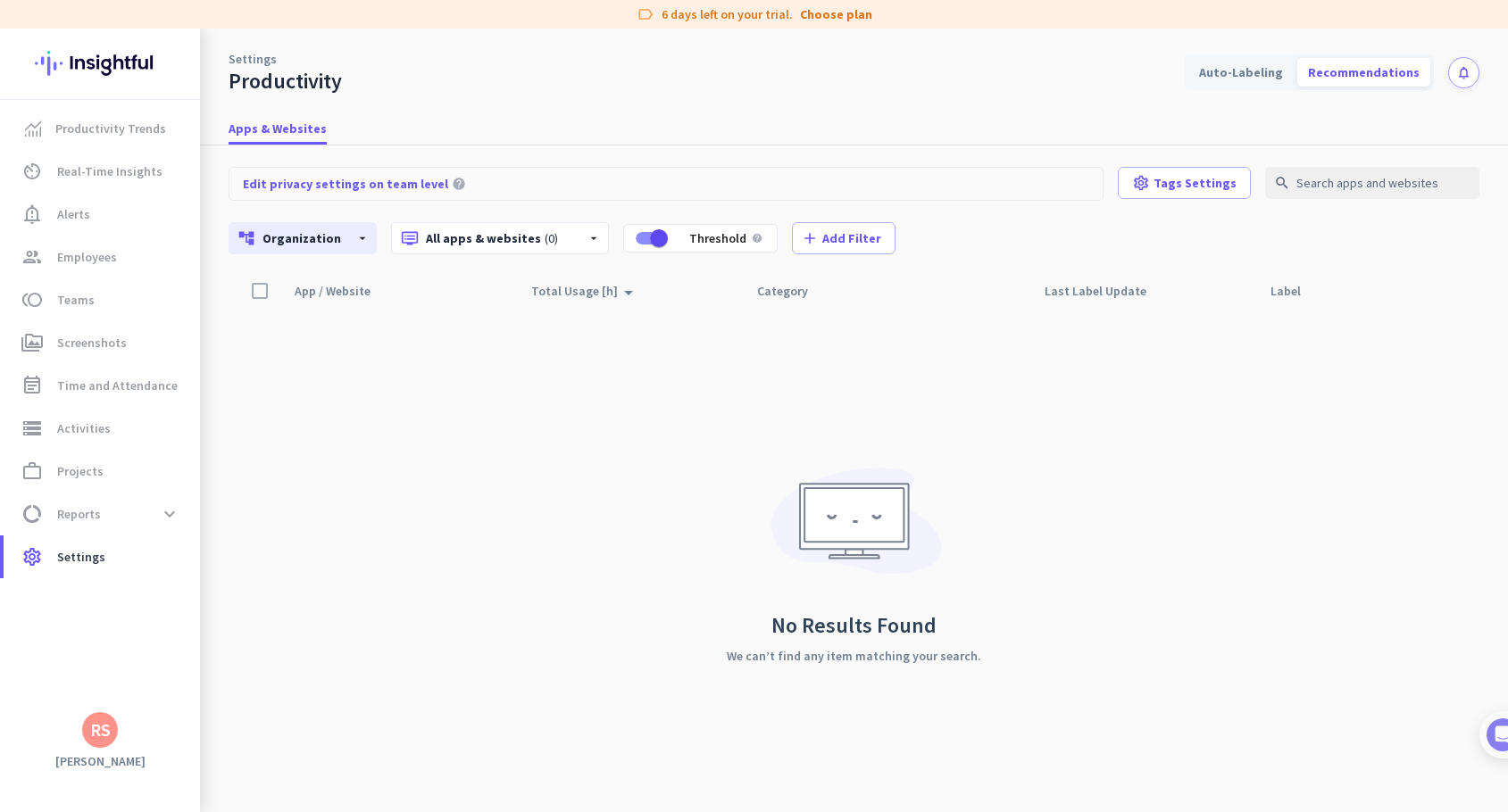
click at [854, 372] on div "No Results Found We can’t find any item matching your search." at bounding box center [854, 560] width 254 height 504
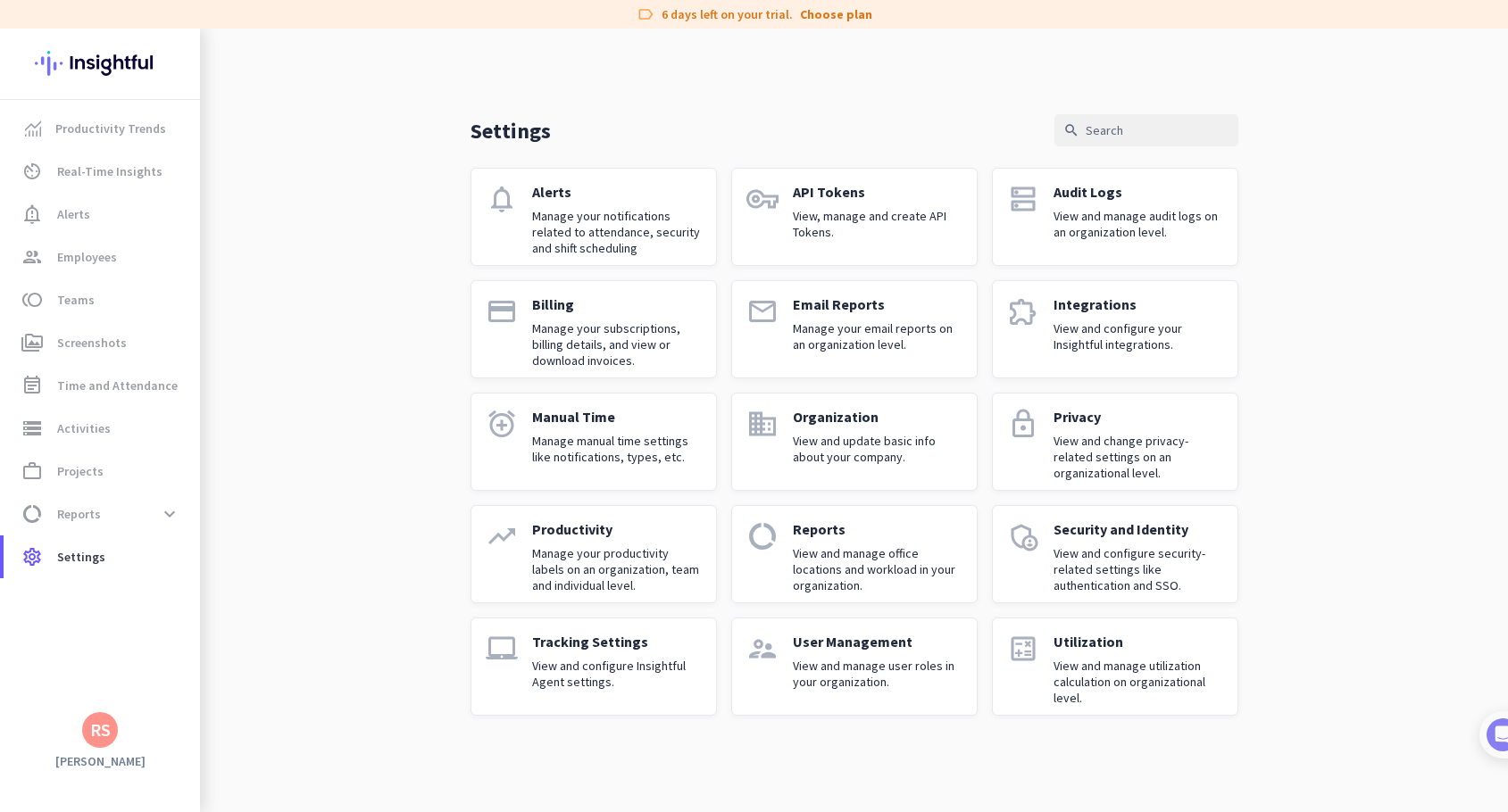
click at [603, 639] on p "Tracking Settings" at bounding box center [616, 642] width 169 height 18
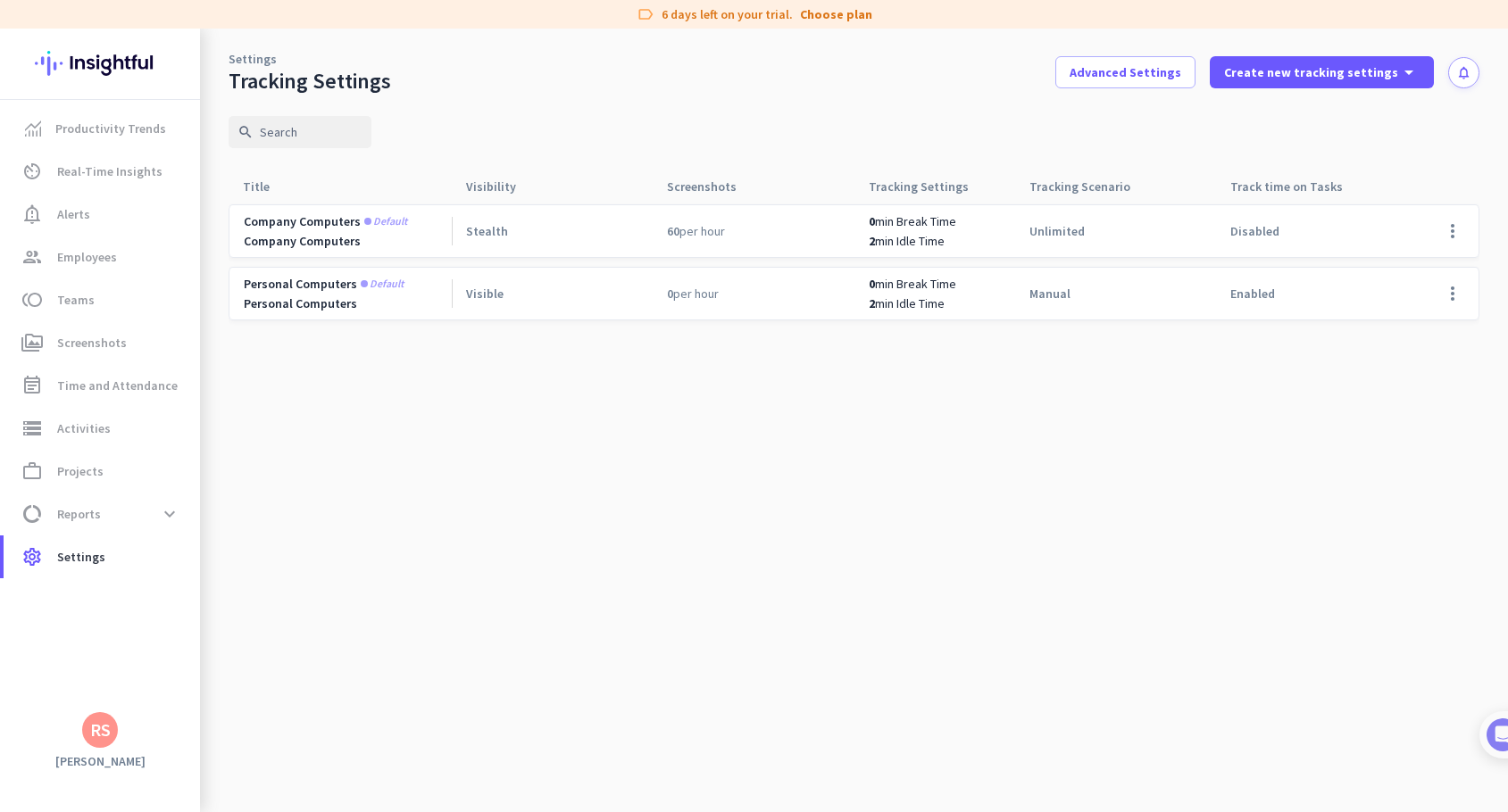
click at [794, 468] on cdk-virtual-scroll-viewport "Company computers Default Company Computers Stealth 60 per hour 0 min Break Tim…" at bounding box center [854, 507] width 1251 height 608
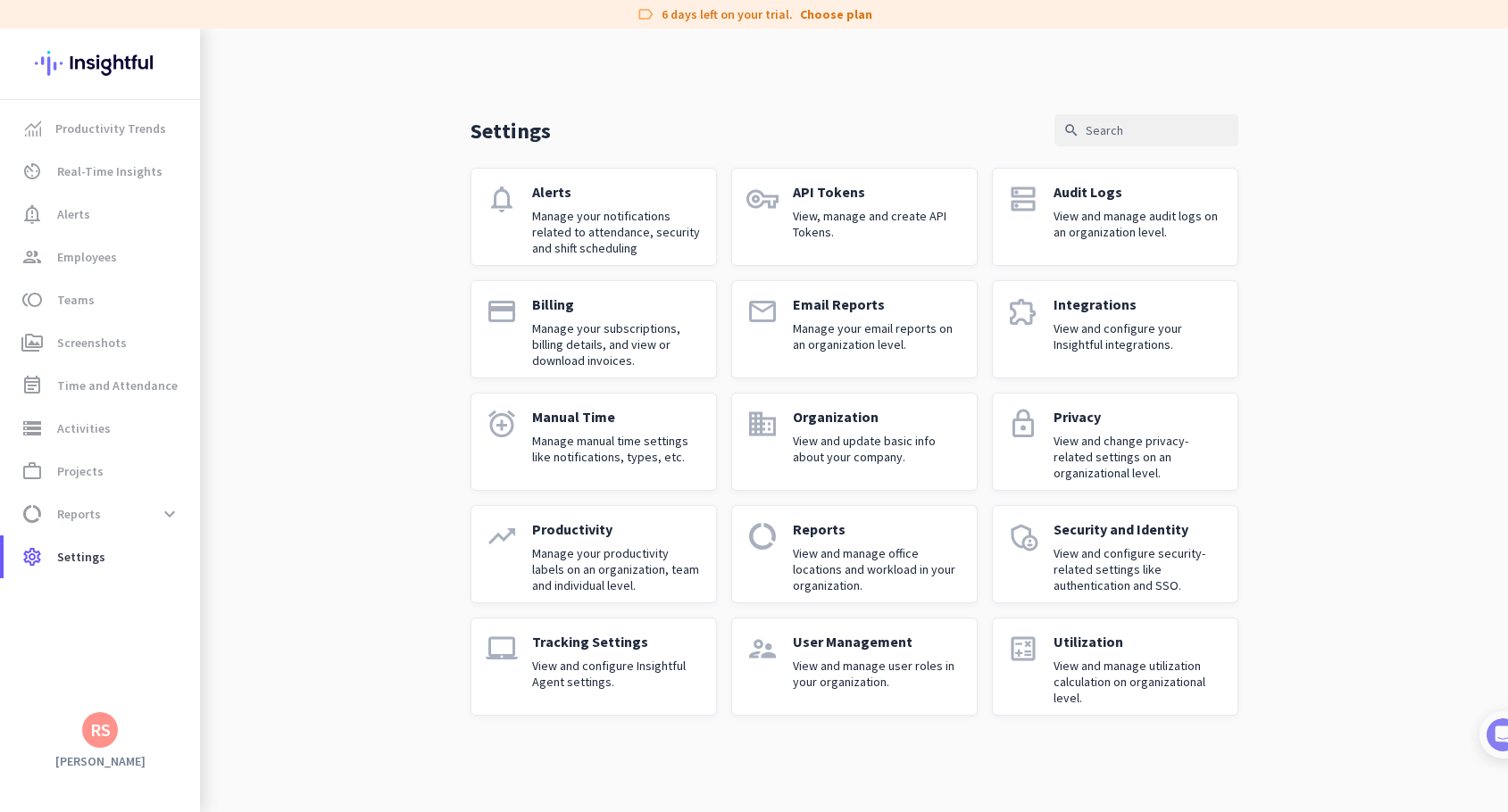
click at [841, 654] on div "User Management View and manage user roles in your organization." at bounding box center [877, 667] width 169 height 68
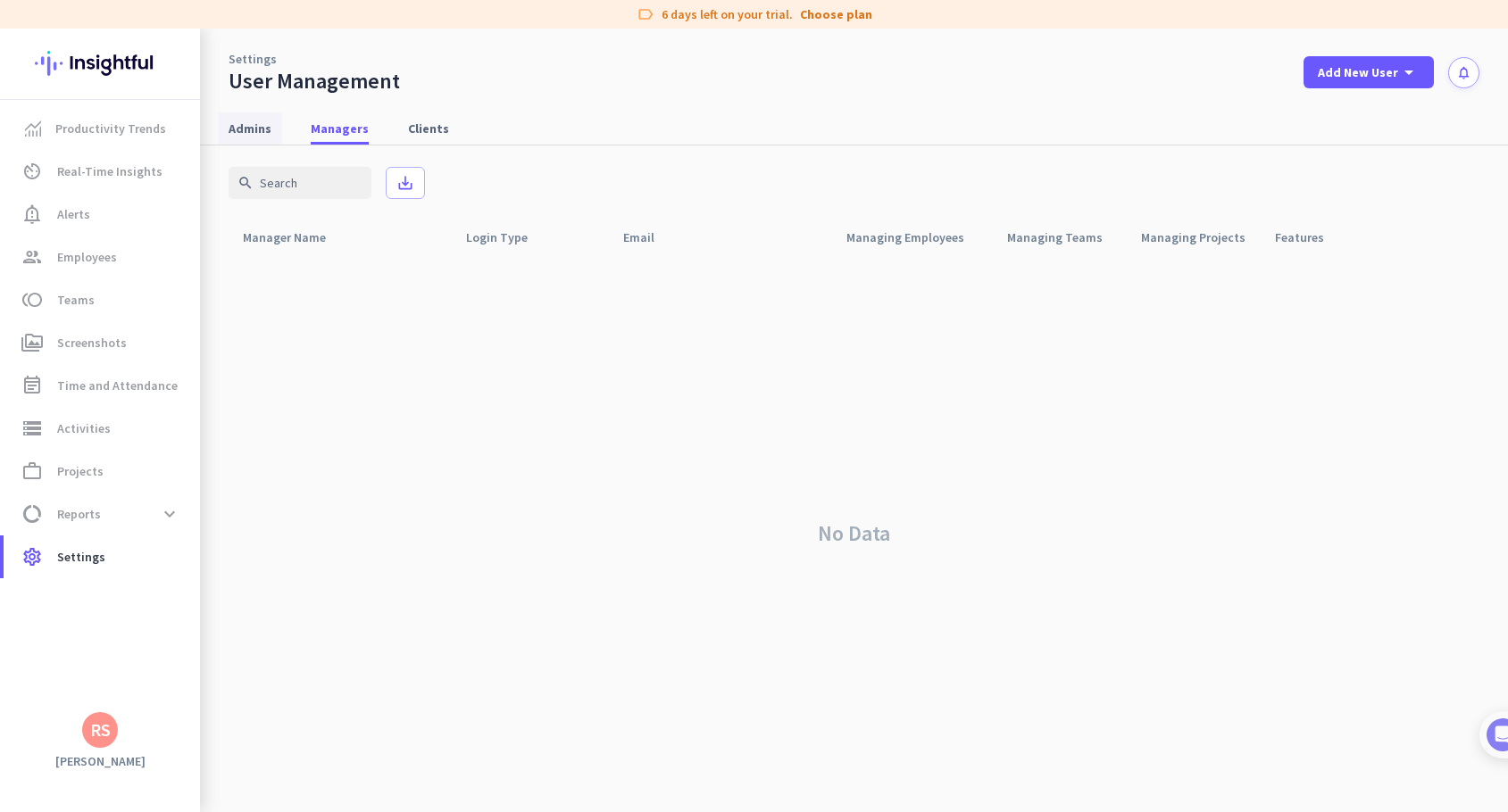
click at [254, 125] on span "Admins" at bounding box center [249, 129] width 43 height 18
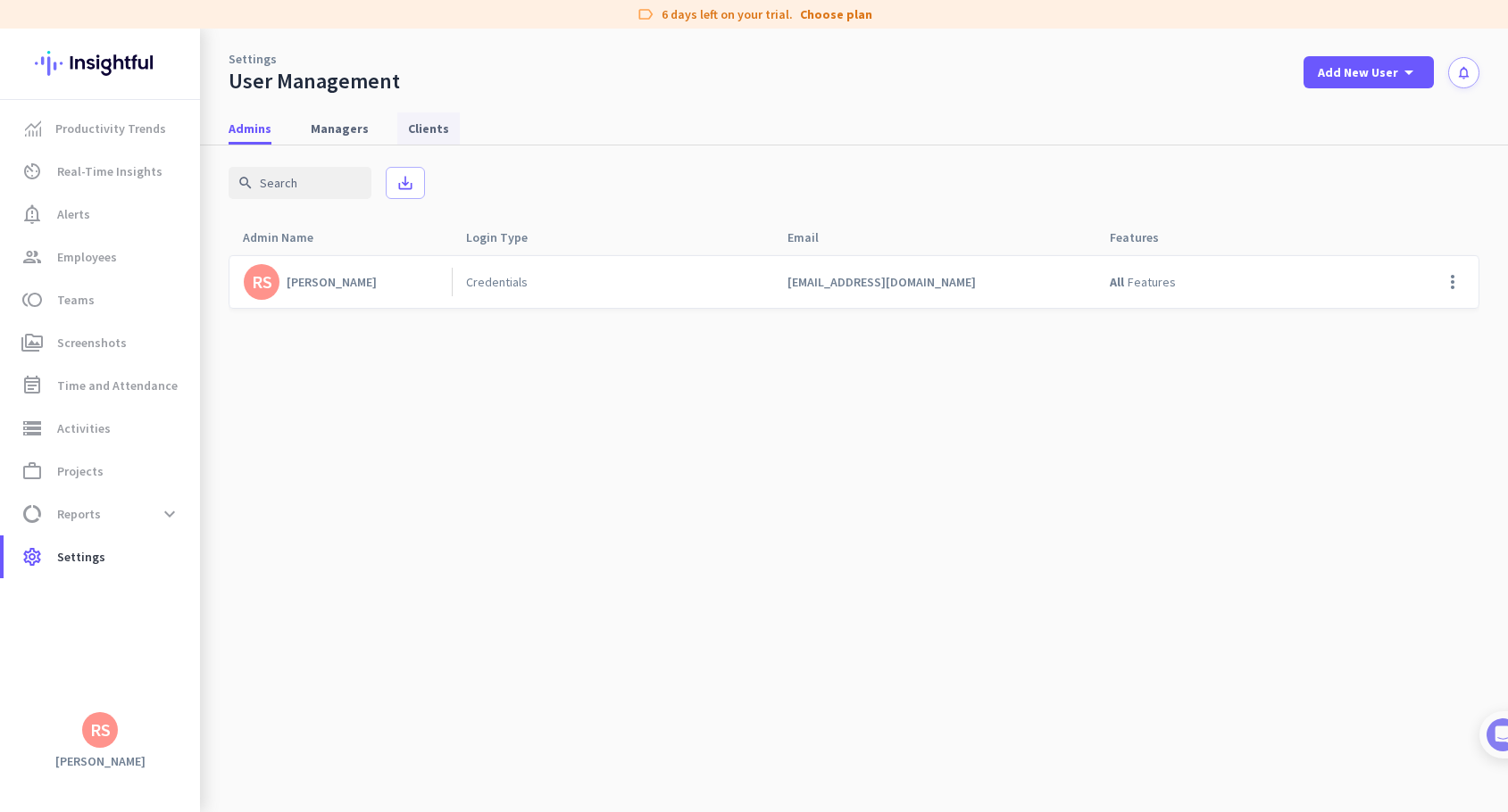
click at [430, 129] on span "Clients" at bounding box center [428, 129] width 42 height 18
click at [324, 127] on span "Managers" at bounding box center [339, 129] width 58 height 18
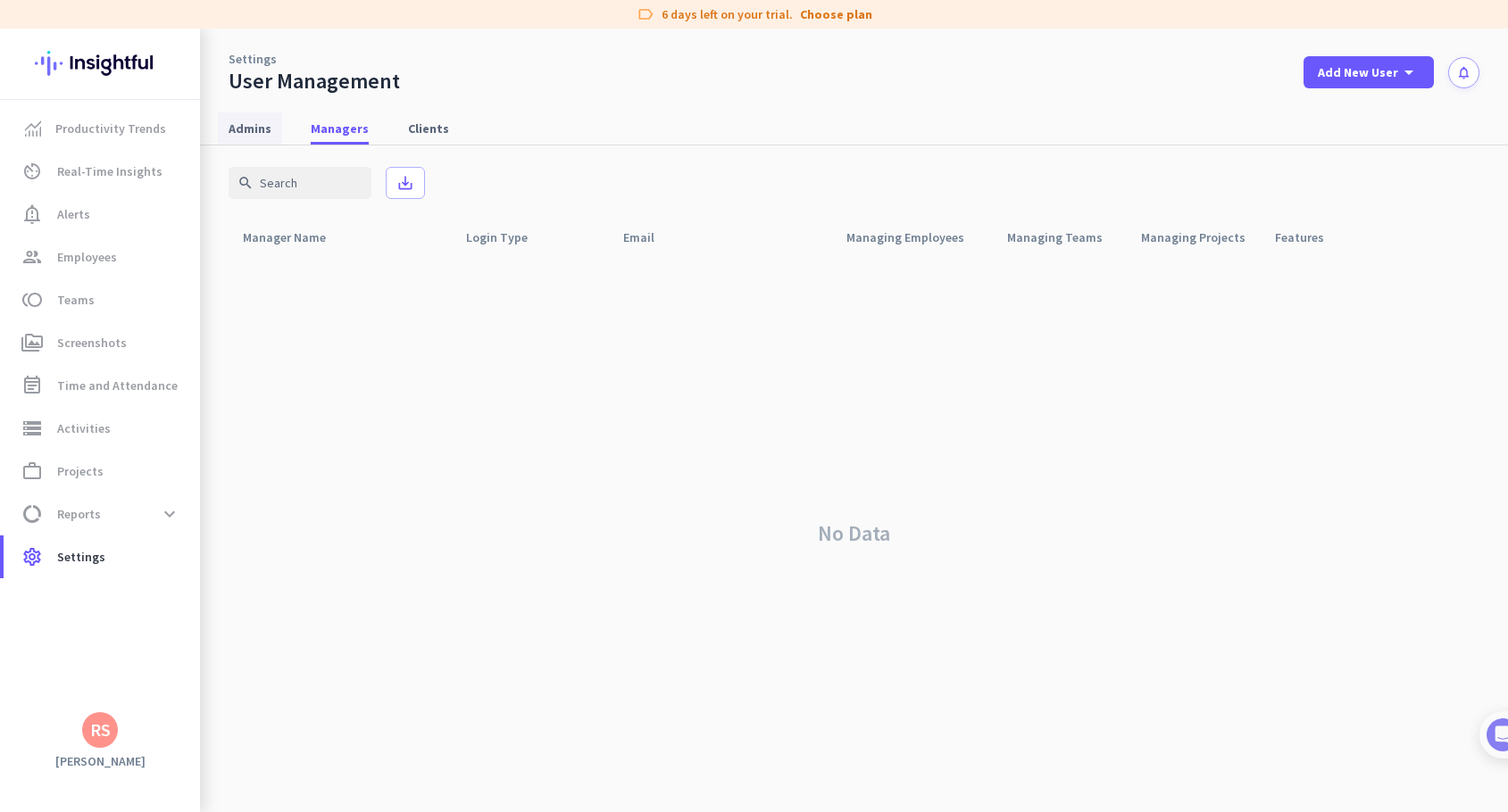
click at [242, 125] on span "Admins" at bounding box center [249, 129] width 43 height 18
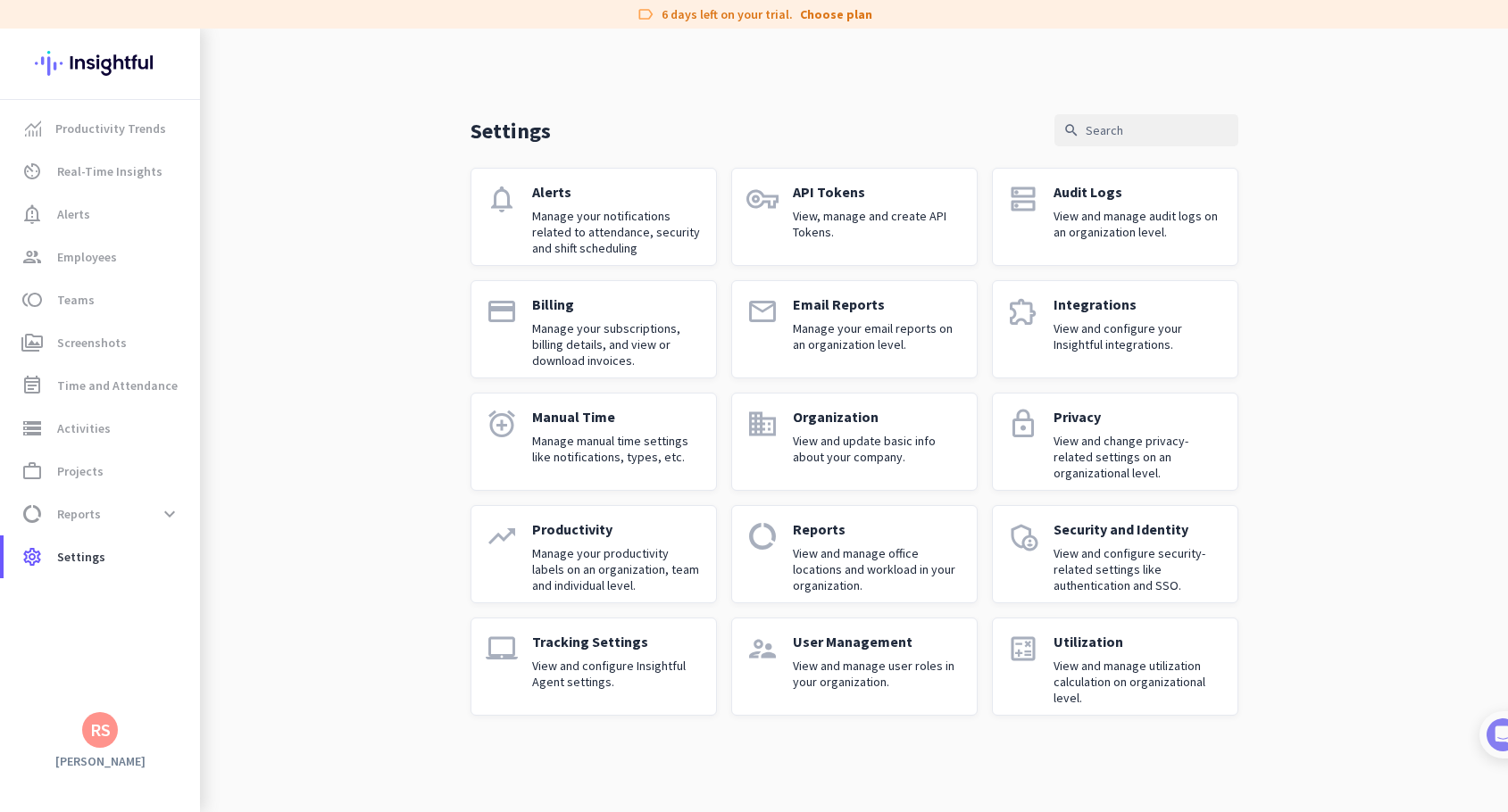
click at [1080, 648] on p "Utilization" at bounding box center [1138, 642] width 169 height 18
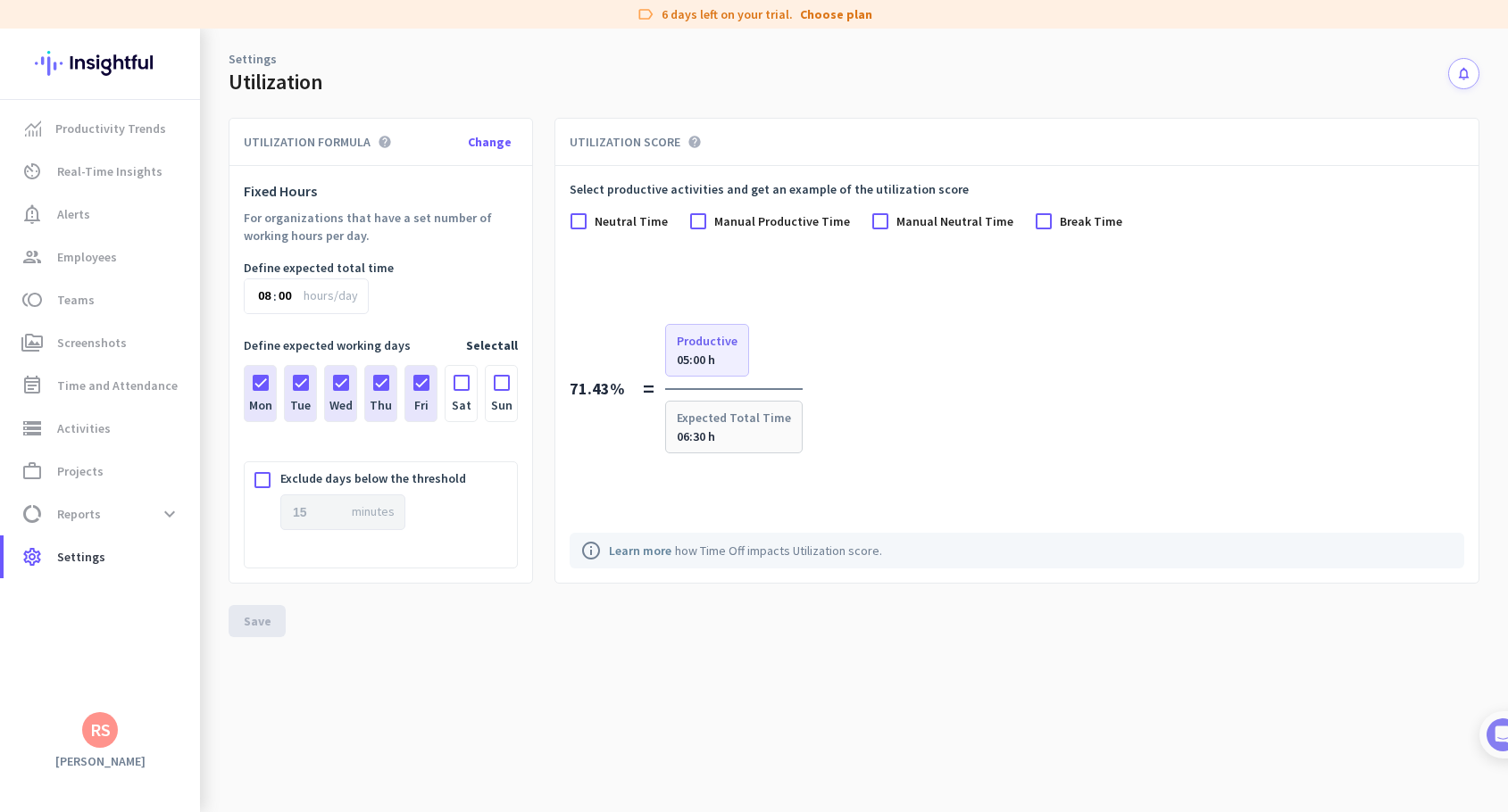
click at [301, 288] on input "00" at bounding box center [292, 297] width 27 height 38
click at [278, 267] on div "Define expected total time" at bounding box center [380, 268] width 274 height 18
drag, startPoint x: 242, startPoint y: 219, endPoint x: 411, endPoint y: 244, distance: 170.8
click at [393, 242] on div "Fixed Hours For organizations that have a set number of working hours per day. …" at bounding box center [381, 374] width 303 height 416
click at [412, 244] on form "Fixed Hours For organizations that have a set number of working hours per day. …" at bounding box center [380, 374] width 274 height 389
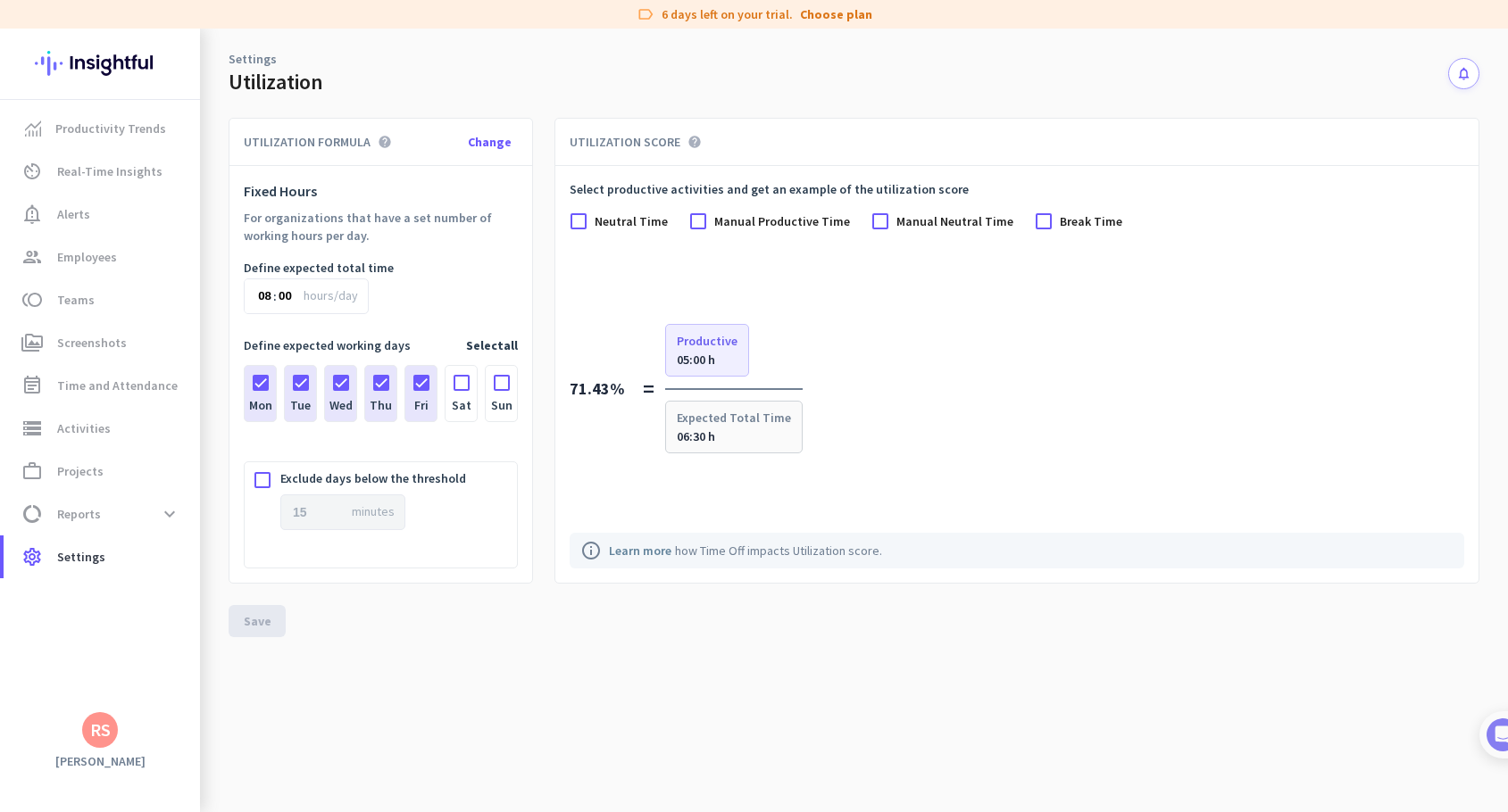
click at [267, 296] on input "08" at bounding box center [257, 297] width 27 height 38
click at [294, 297] on input "00" at bounding box center [292, 297] width 27 height 38
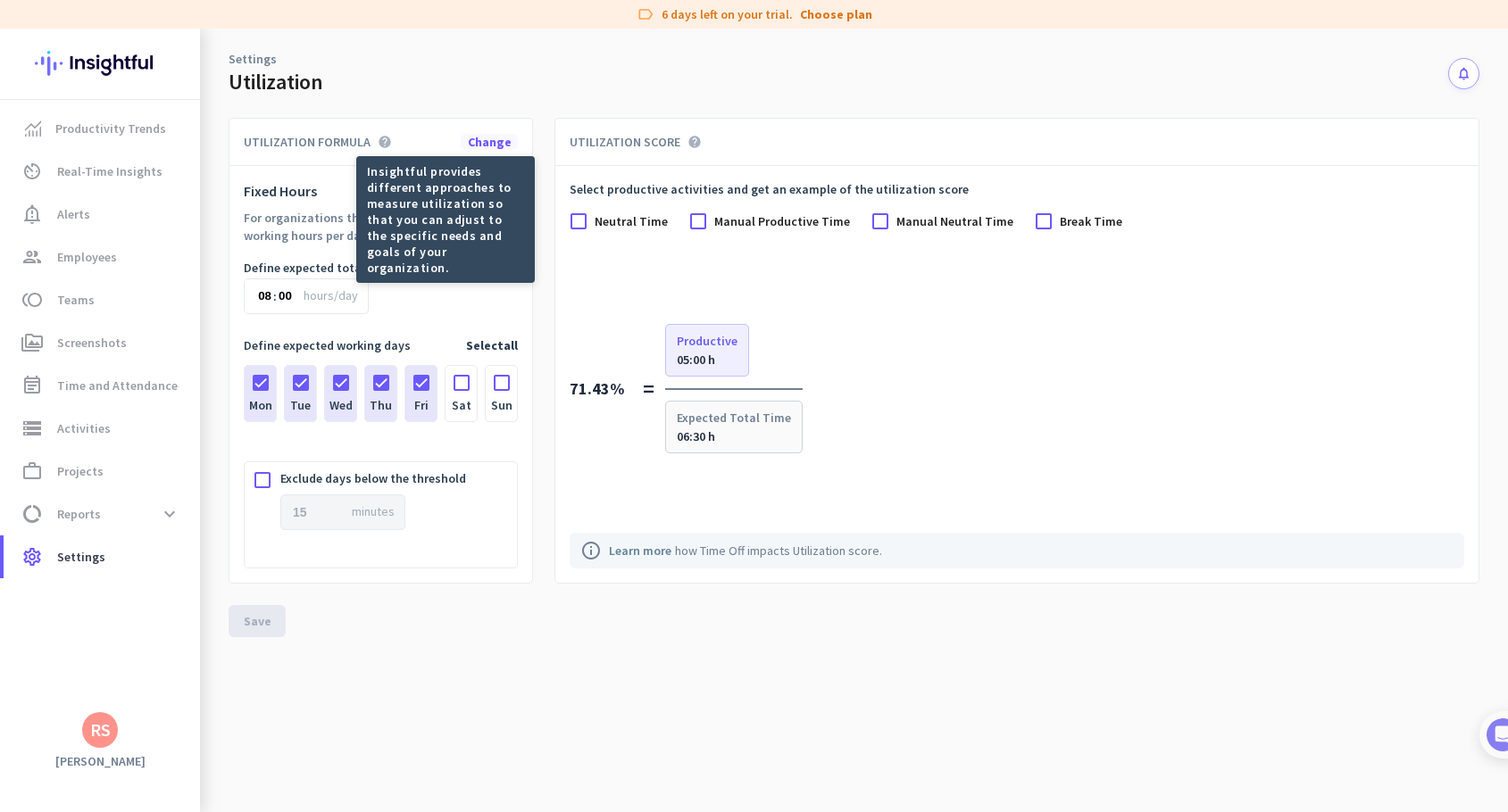
click at [471, 144] on span "Change" at bounding box center [490, 141] width 44 height 16
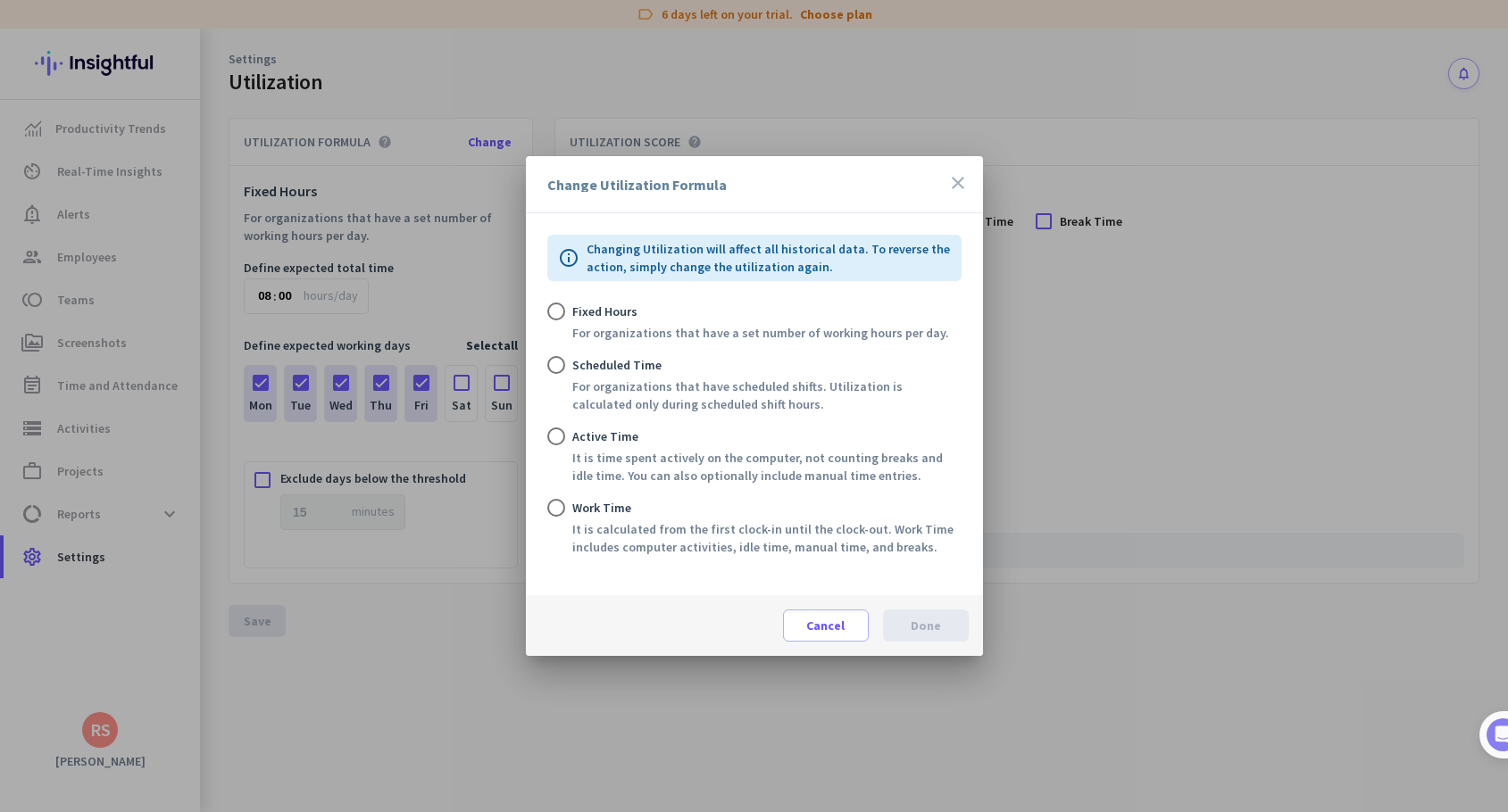
click at [612, 360] on div "Scheduled Time" at bounding box center [766, 365] width 389 height 18
click at [565, 360] on input "Scheduled Time For organizations that have scheduled shifts. Utilization is cal…" at bounding box center [556, 365] width 18 height 18
radio input "true"
click at [605, 445] on div "Active Time It is time spent actively on the computer, not counting breaks and …" at bounding box center [766, 456] width 389 height 57
click at [565, 445] on input "Active Time It is time spent actively on the computer, not counting breaks and …" at bounding box center [556, 436] width 18 height 18
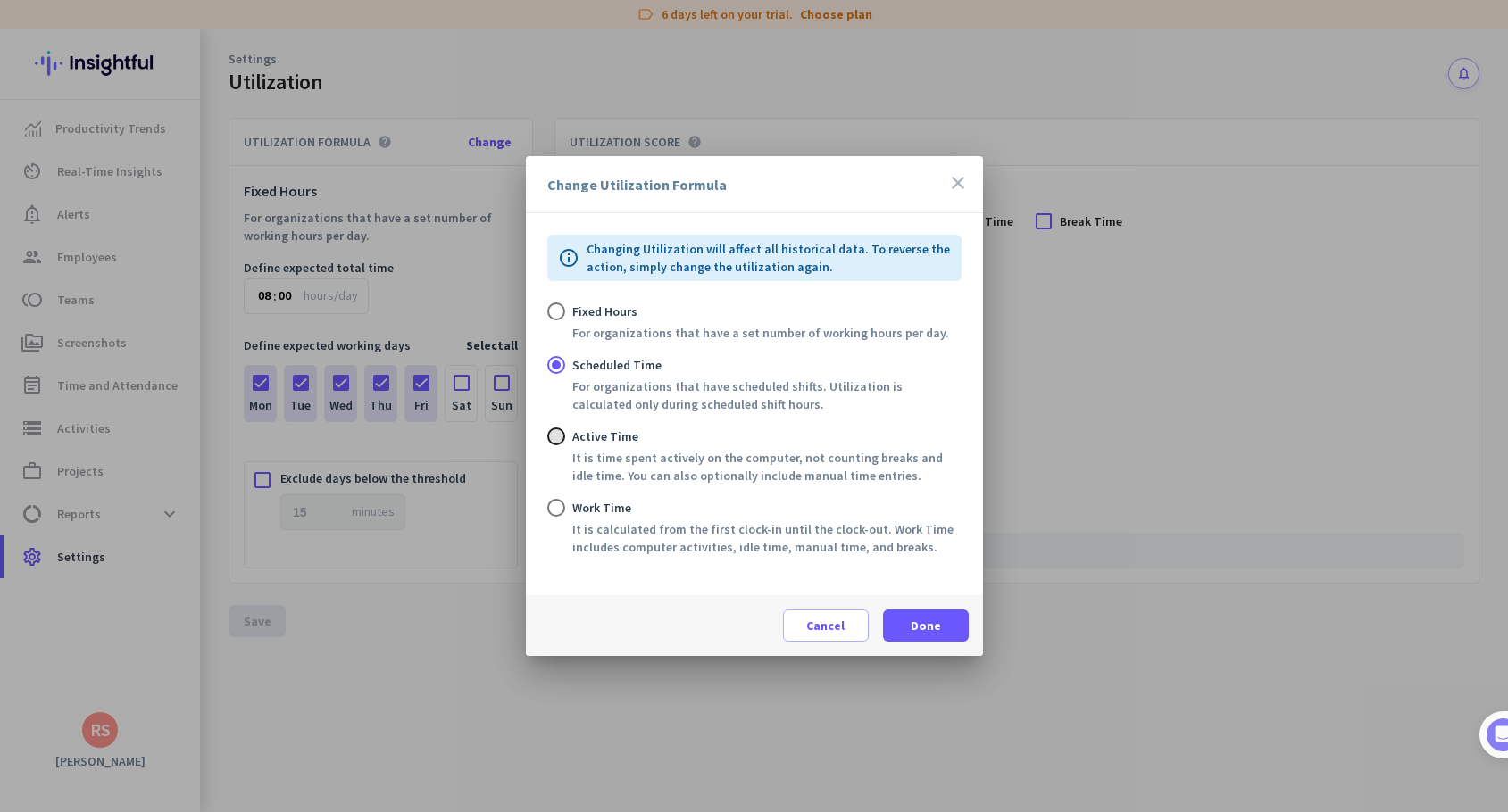
radio input "true"
click at [934, 637] on span at bounding box center [925, 625] width 86 height 43
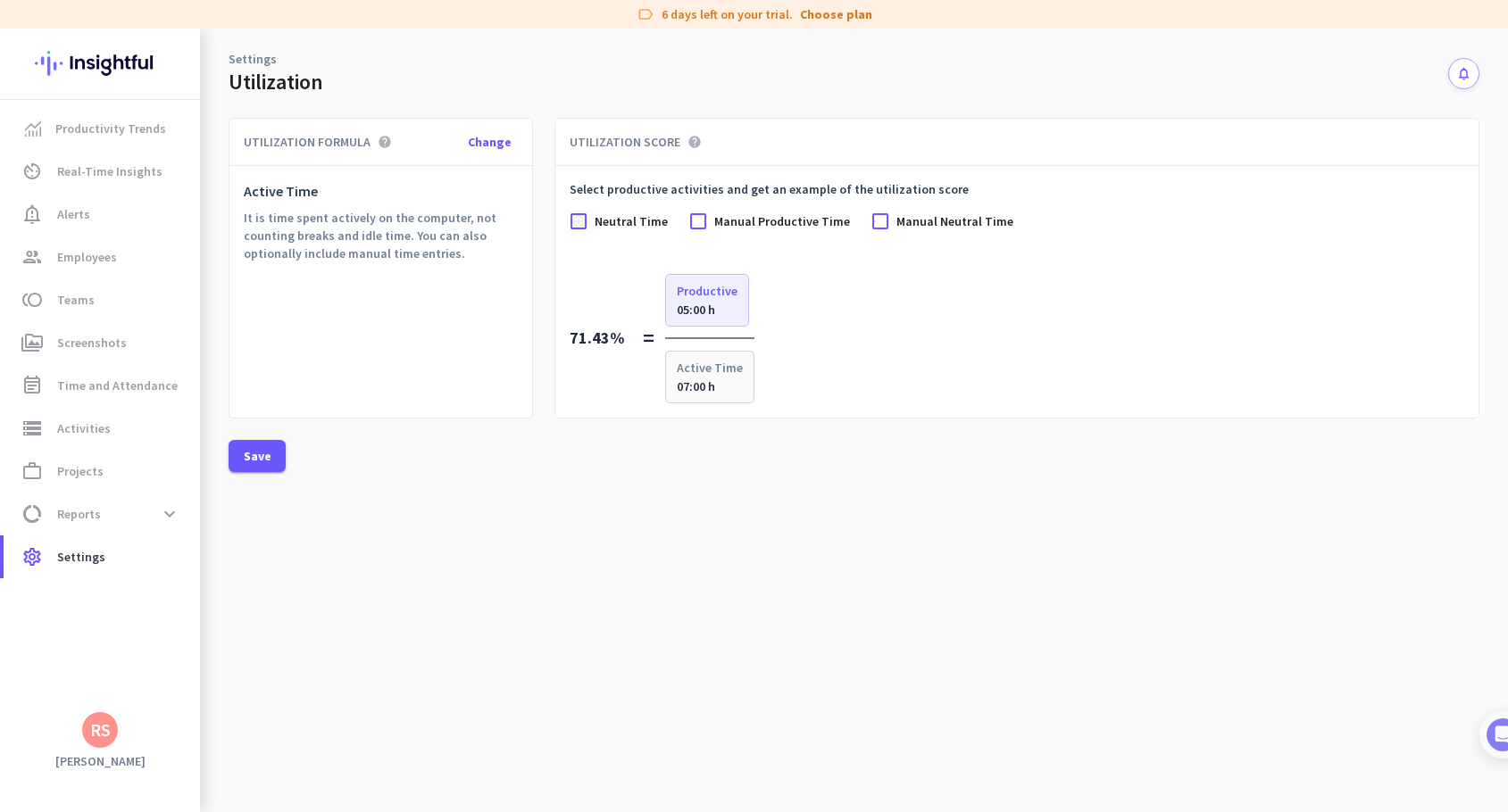
click at [579, 220] on div at bounding box center [579, 222] width 18 height 18
click at [695, 225] on div at bounding box center [699, 222] width 18 height 18
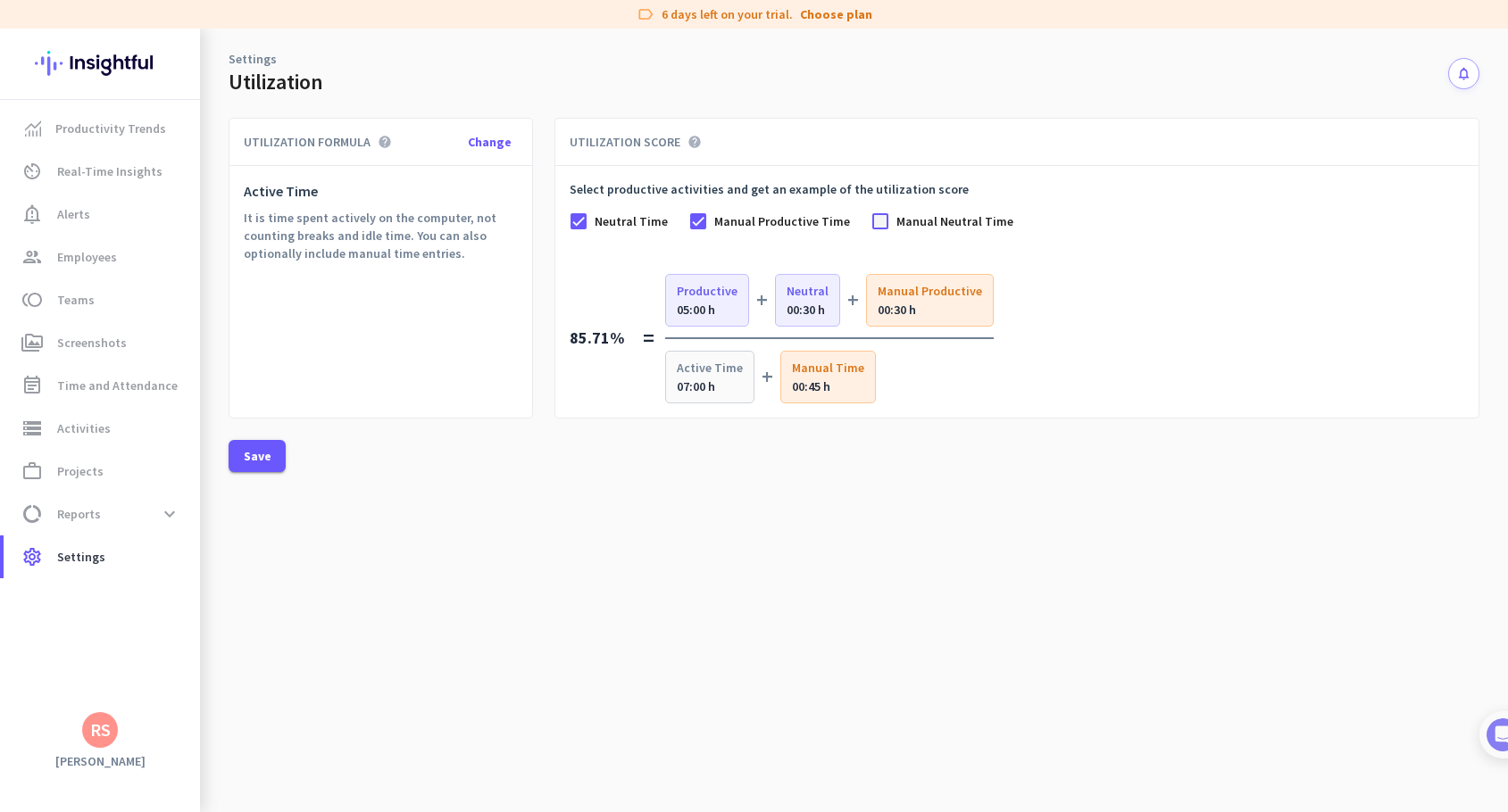
click at [872, 223] on div at bounding box center [881, 222] width 18 height 18
click at [259, 452] on span "Save" at bounding box center [257, 456] width 28 height 18
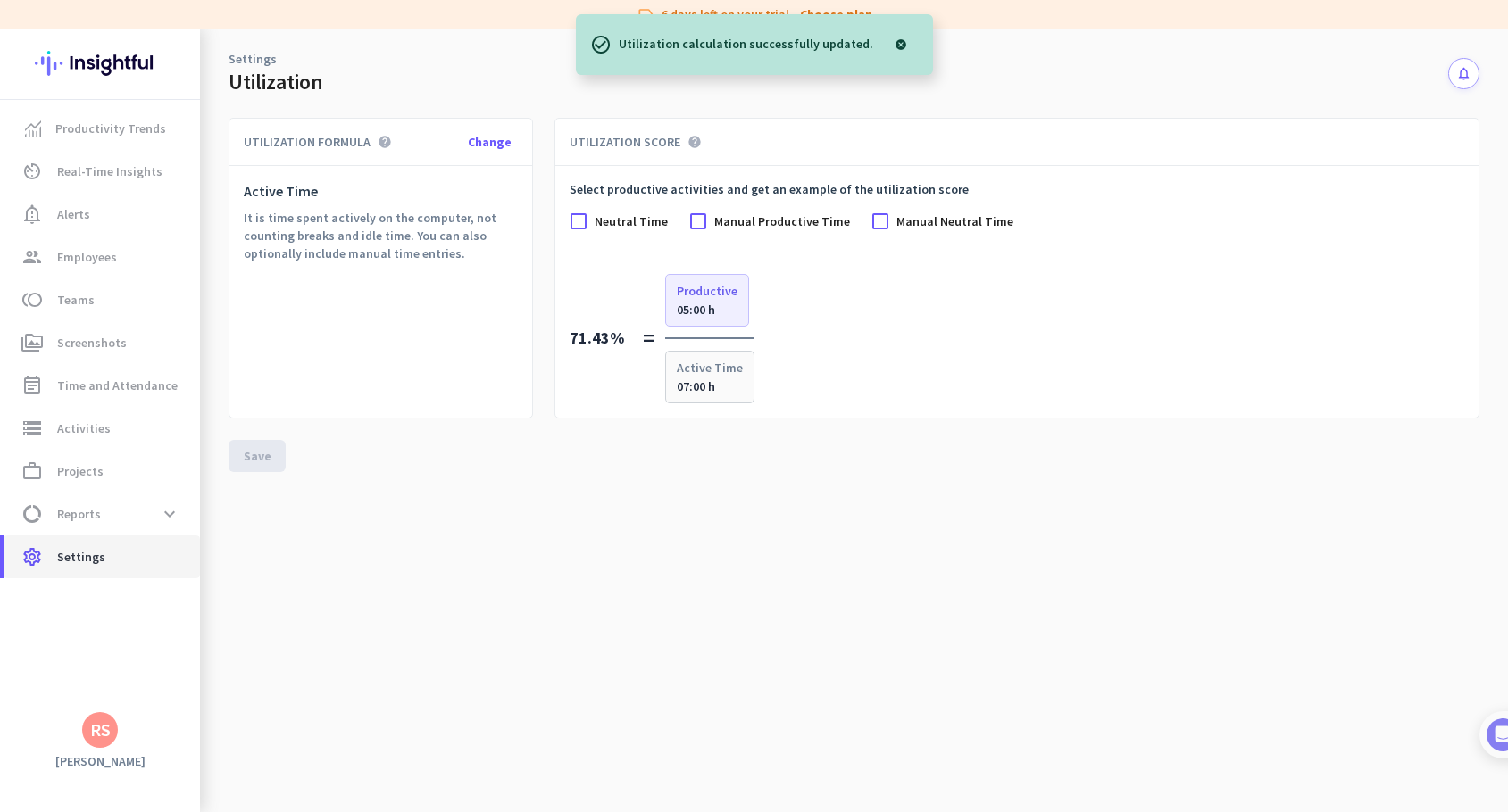
click at [108, 546] on span "settings Settings" at bounding box center [102, 557] width 168 height 22
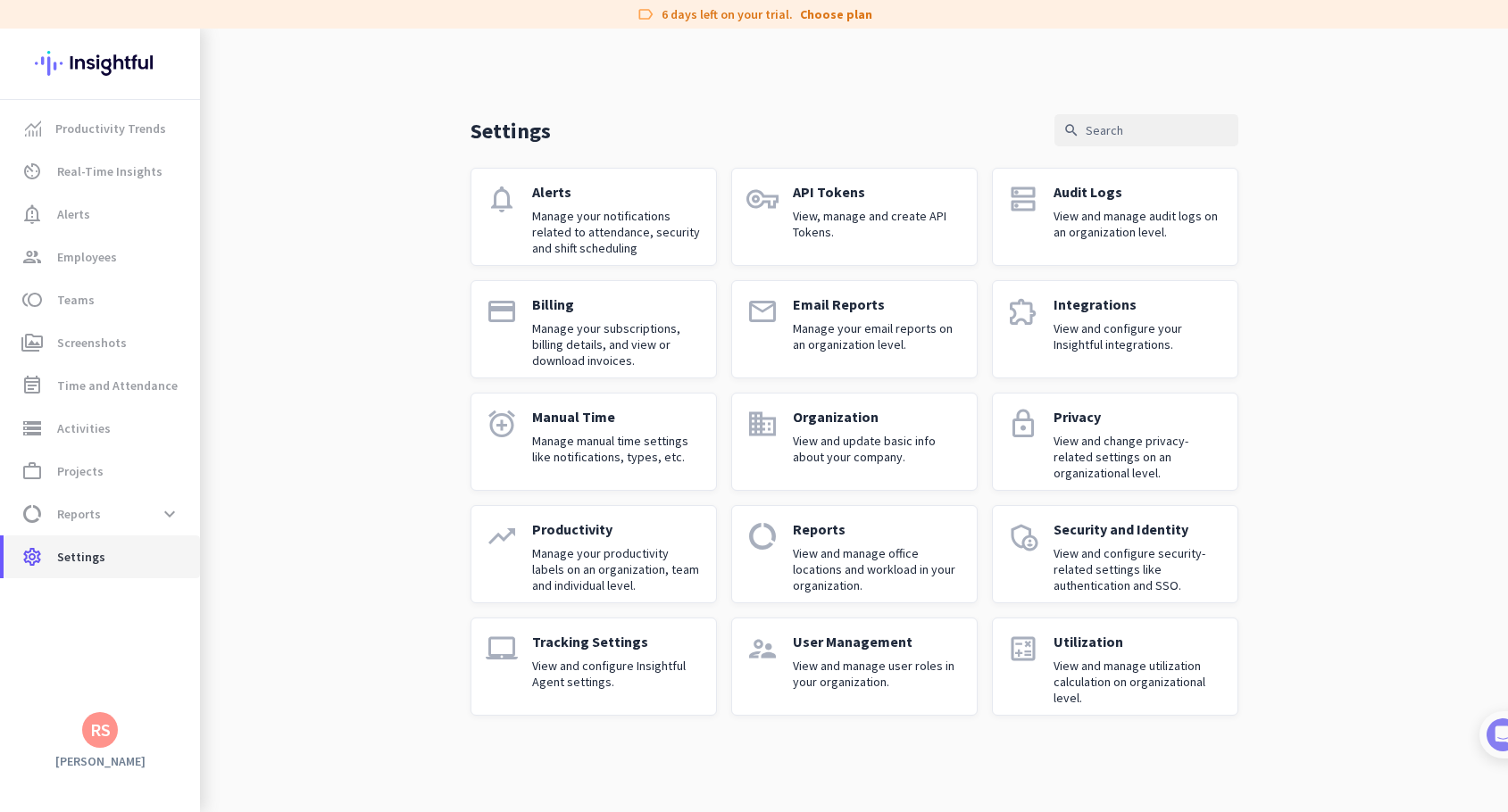
click at [83, 545] on link "settings Settings" at bounding box center [102, 556] width 197 height 43
click at [875, 533] on p "Reports" at bounding box center [877, 529] width 169 height 18
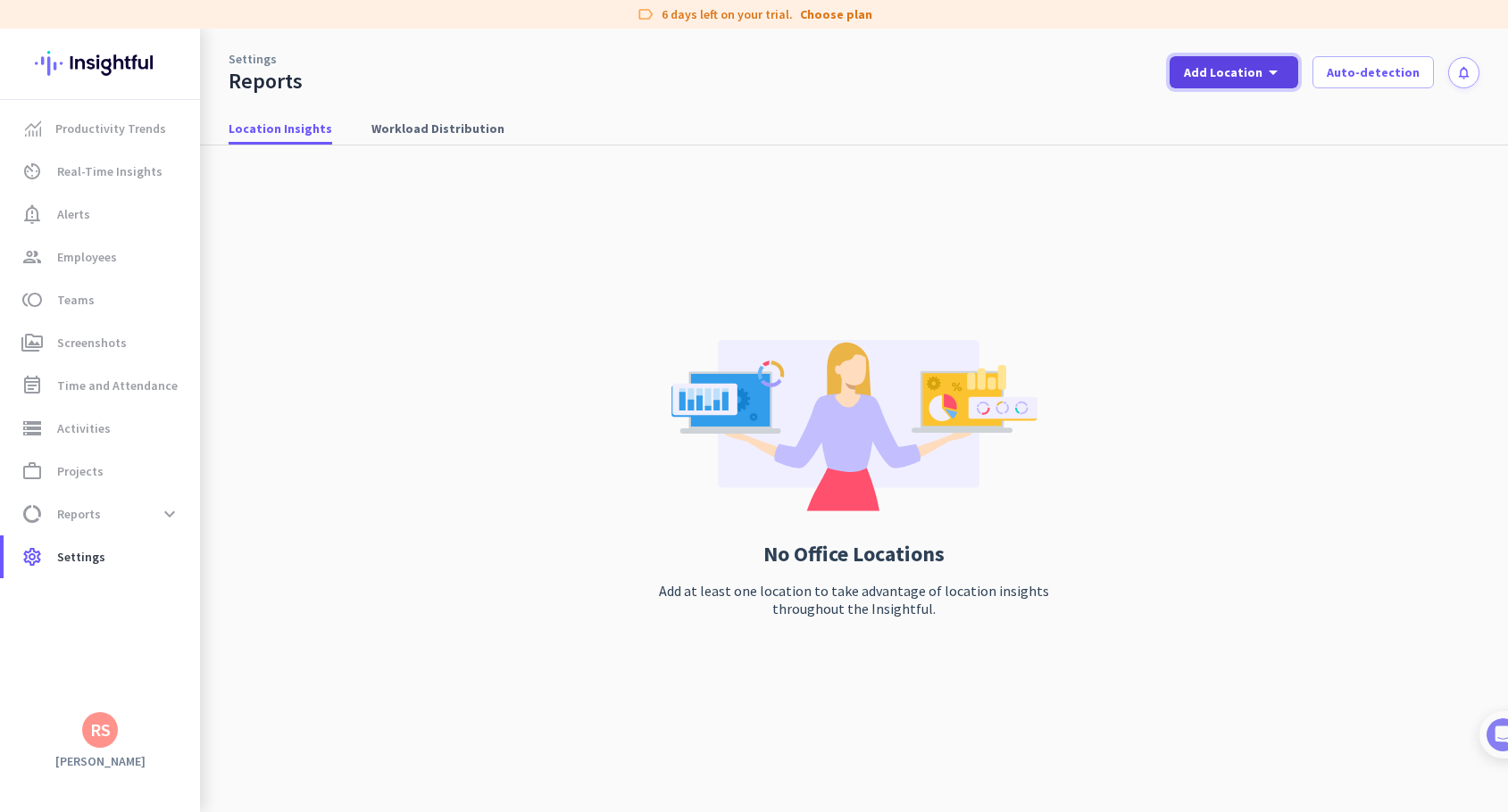
click at [1264, 83] on span at bounding box center [1234, 71] width 129 height 43
click at [1248, 108] on div "Add New Location" at bounding box center [1283, 112] width 115 height 18
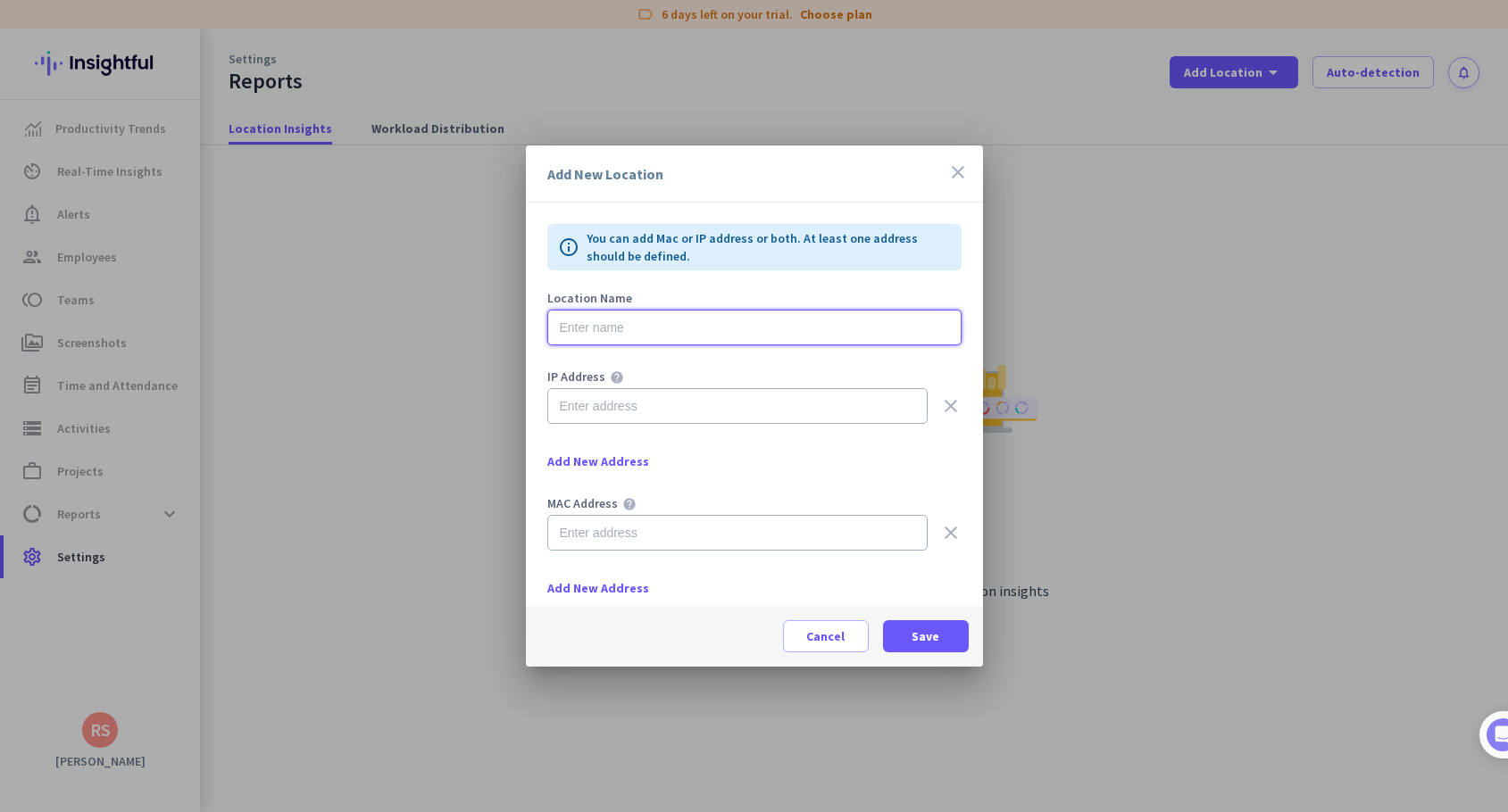
click at [627, 320] on input "text" at bounding box center [754, 327] width 415 height 36
type input "BEAR Plano"
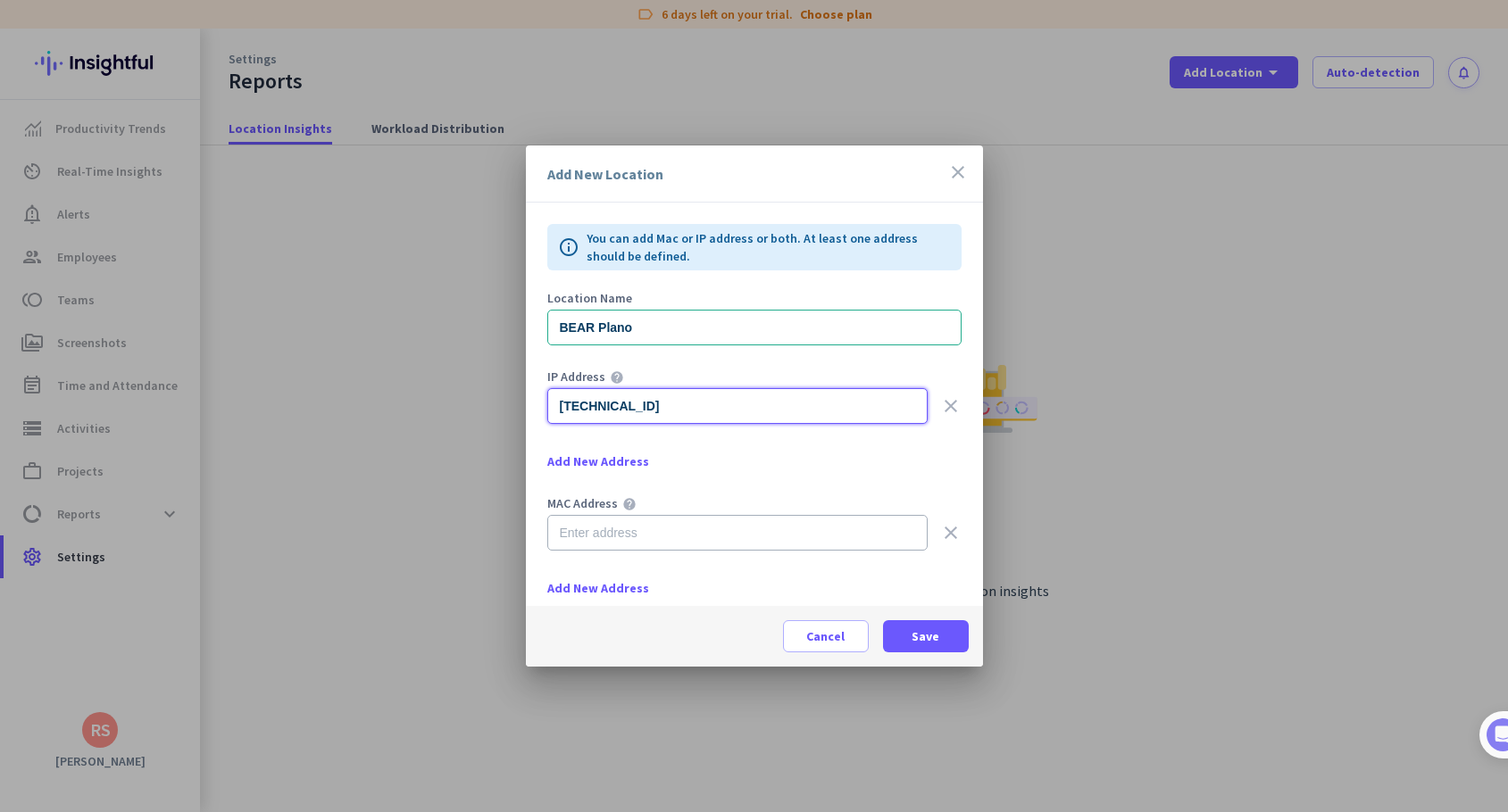
type input "[TECHNICAL_ID]"
click at [907, 638] on span at bounding box center [925, 636] width 86 height 43
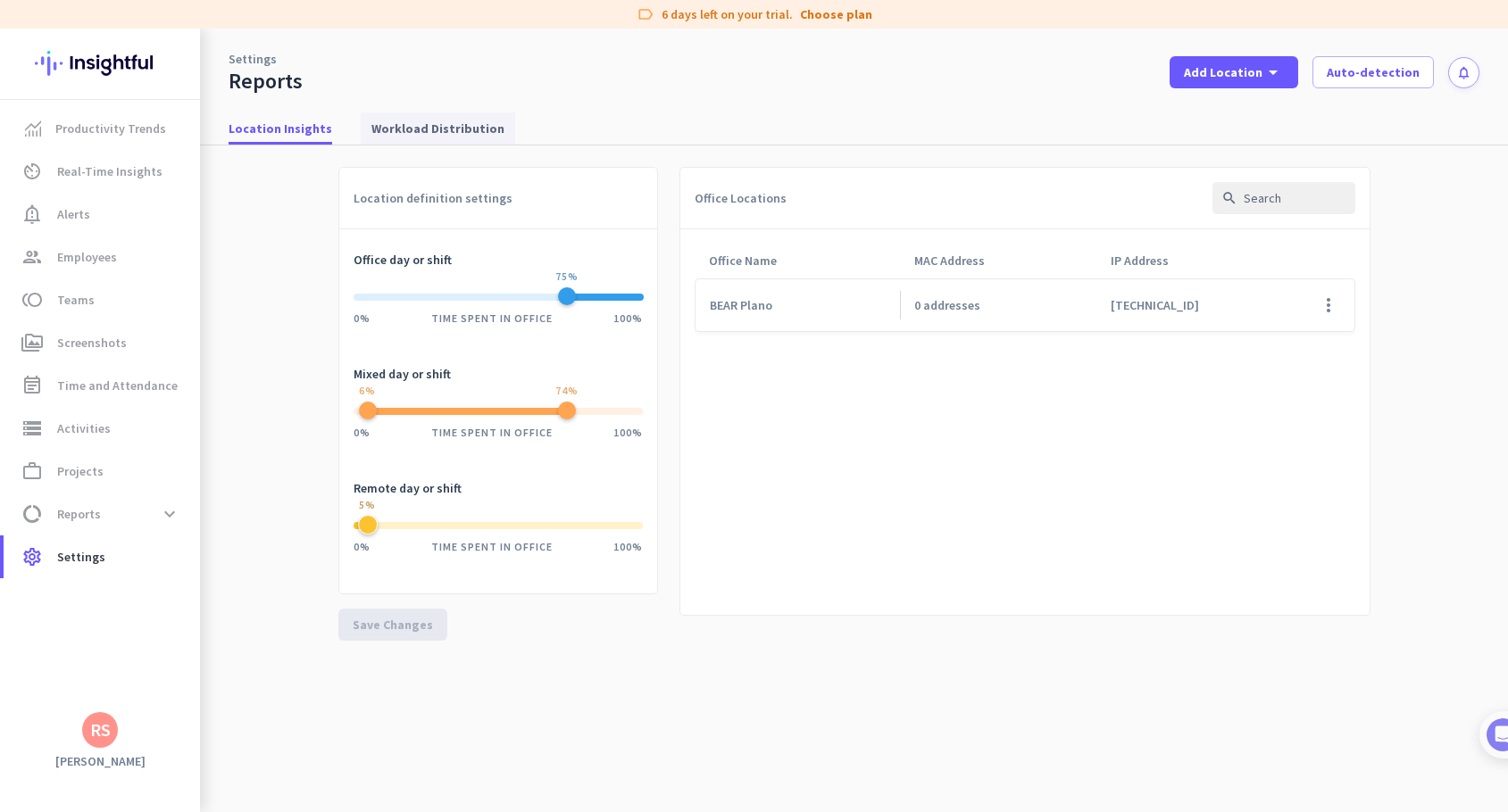
click at [388, 132] on span "Workload Distribution" at bounding box center [437, 129] width 133 height 18
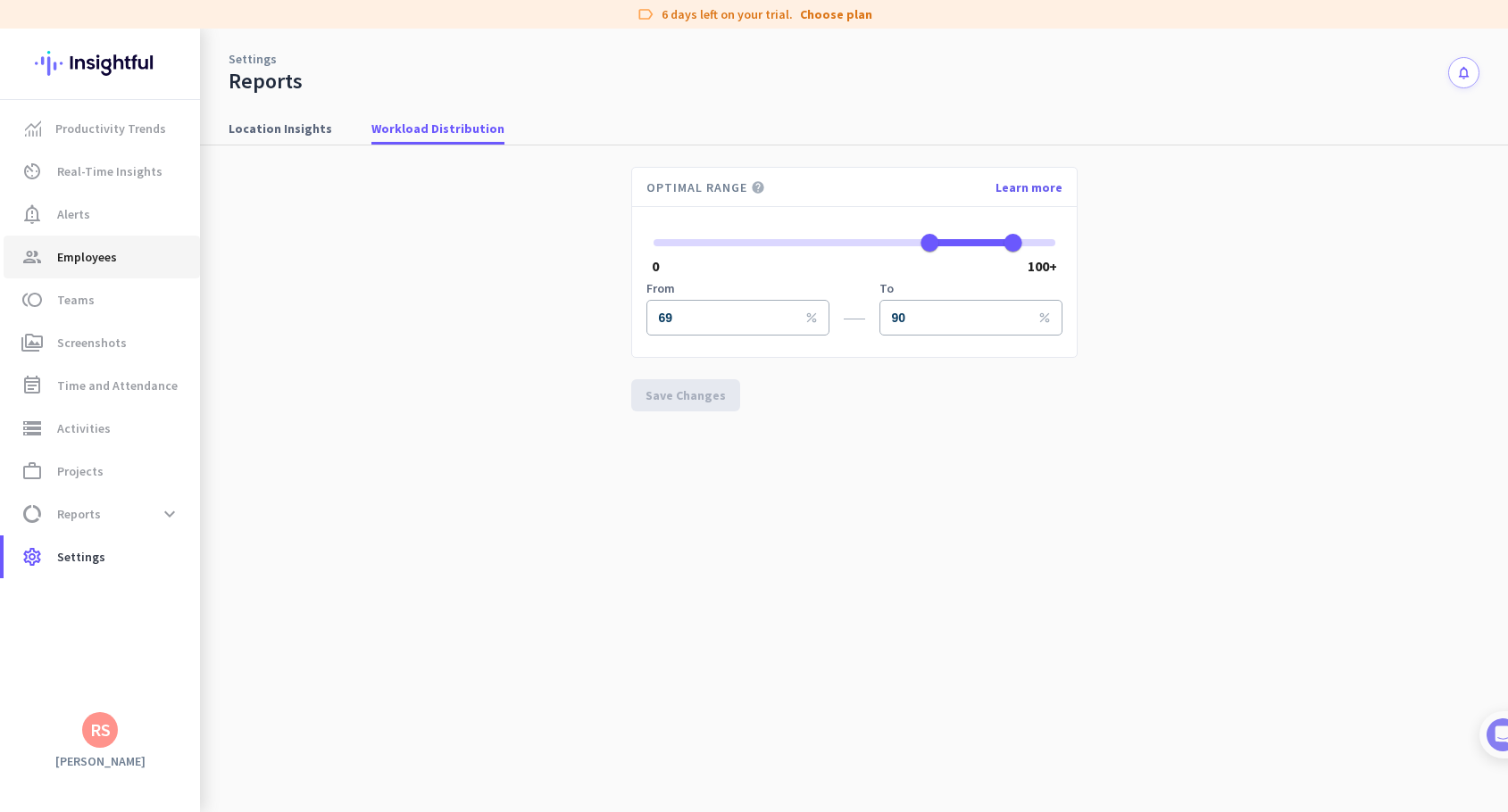
click at [78, 263] on span "Employees" at bounding box center [87, 257] width 59 height 22
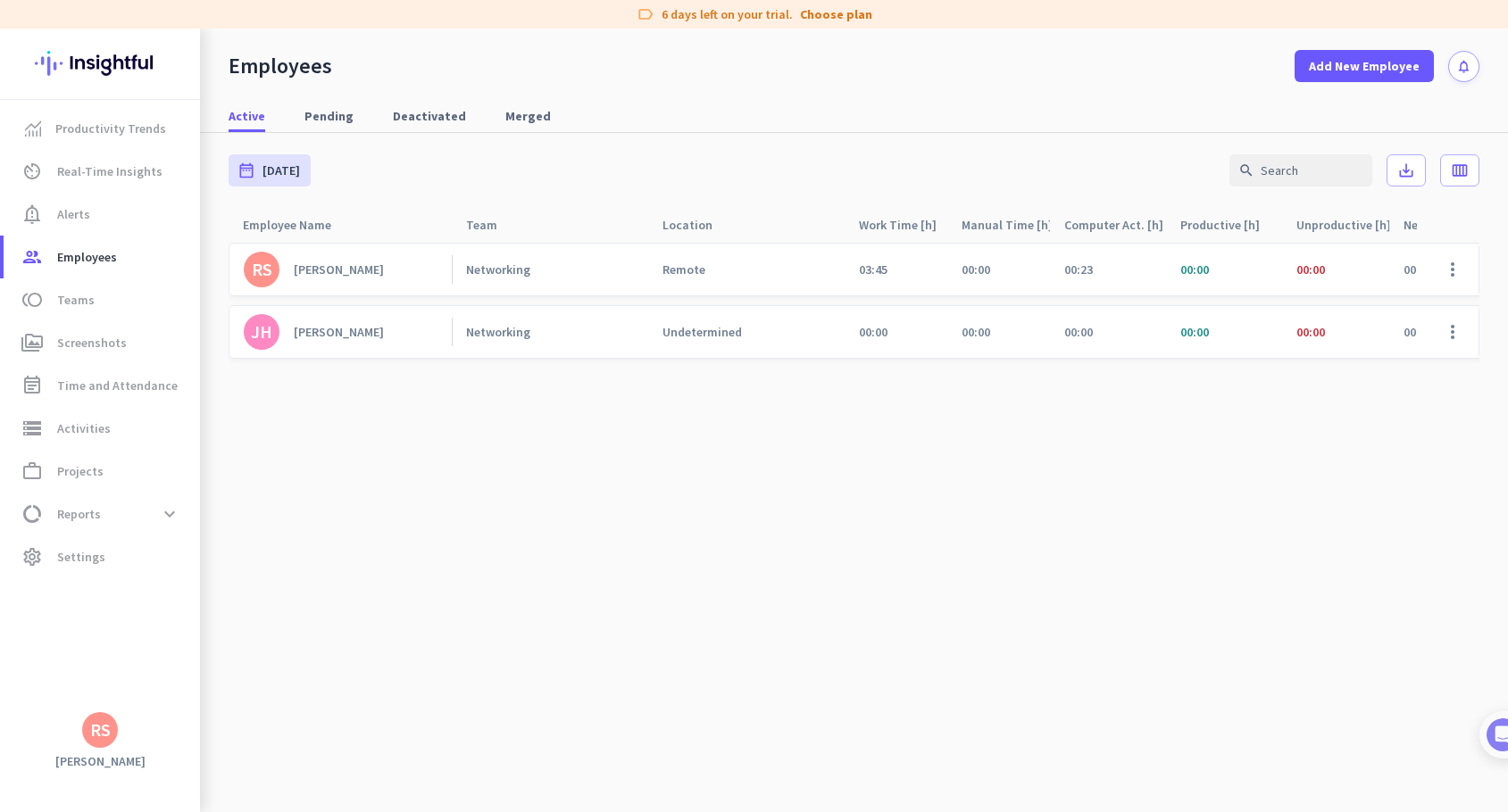
drag, startPoint x: 657, startPoint y: 275, endPoint x: 705, endPoint y: 275, distance: 48.0
click at [705, 275] on div "Remote" at bounding box center [746, 269] width 197 height 51
click at [705, 275] on div "Remote" at bounding box center [754, 269] width 182 height 16
click at [360, 273] on link "RS [PERSON_NAME]" at bounding box center [347, 269] width 208 height 36
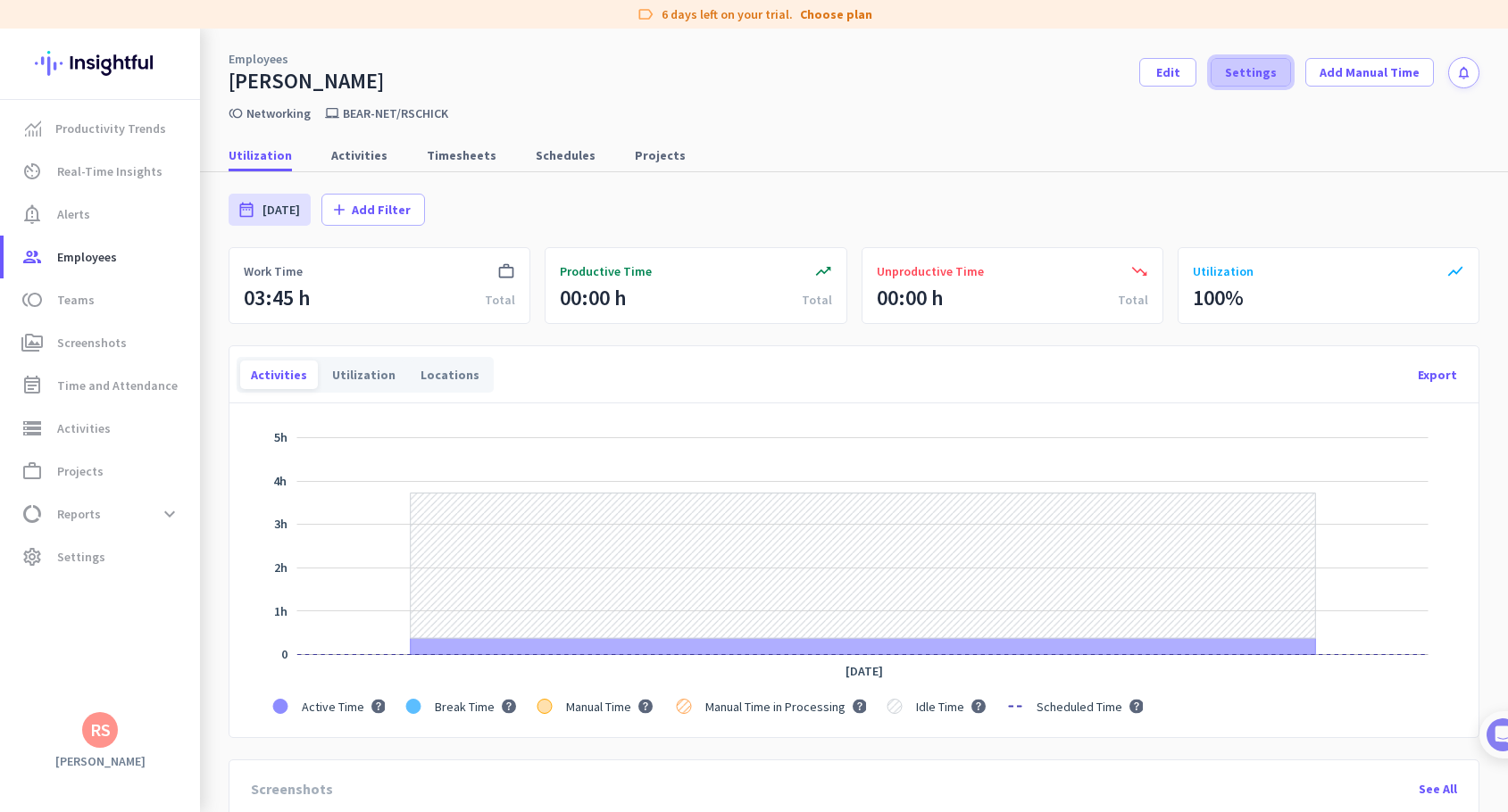
click at [1224, 82] on span at bounding box center [1251, 71] width 78 height 43
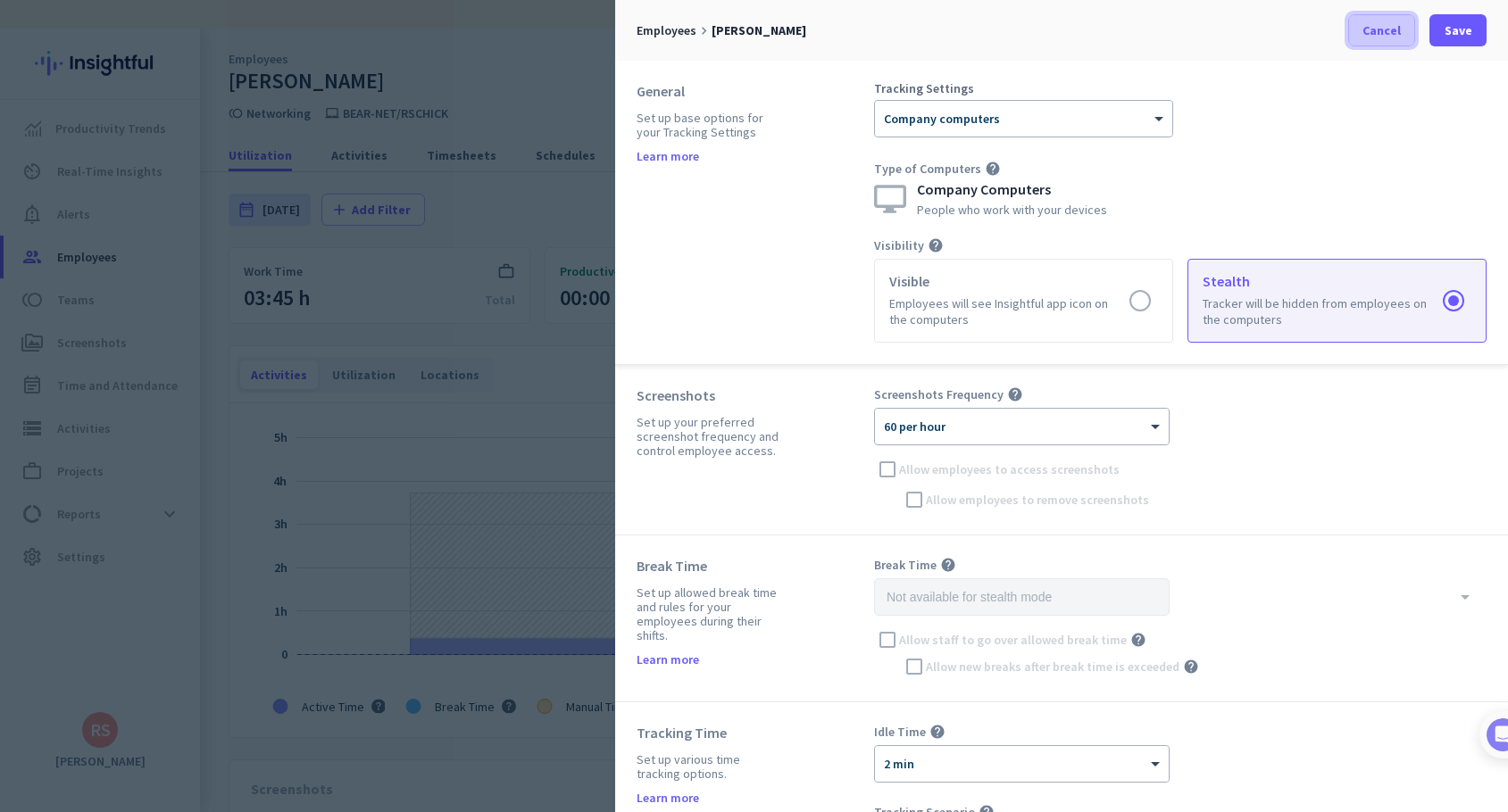
click at [1369, 33] on span "Cancel" at bounding box center [1381, 31] width 39 height 18
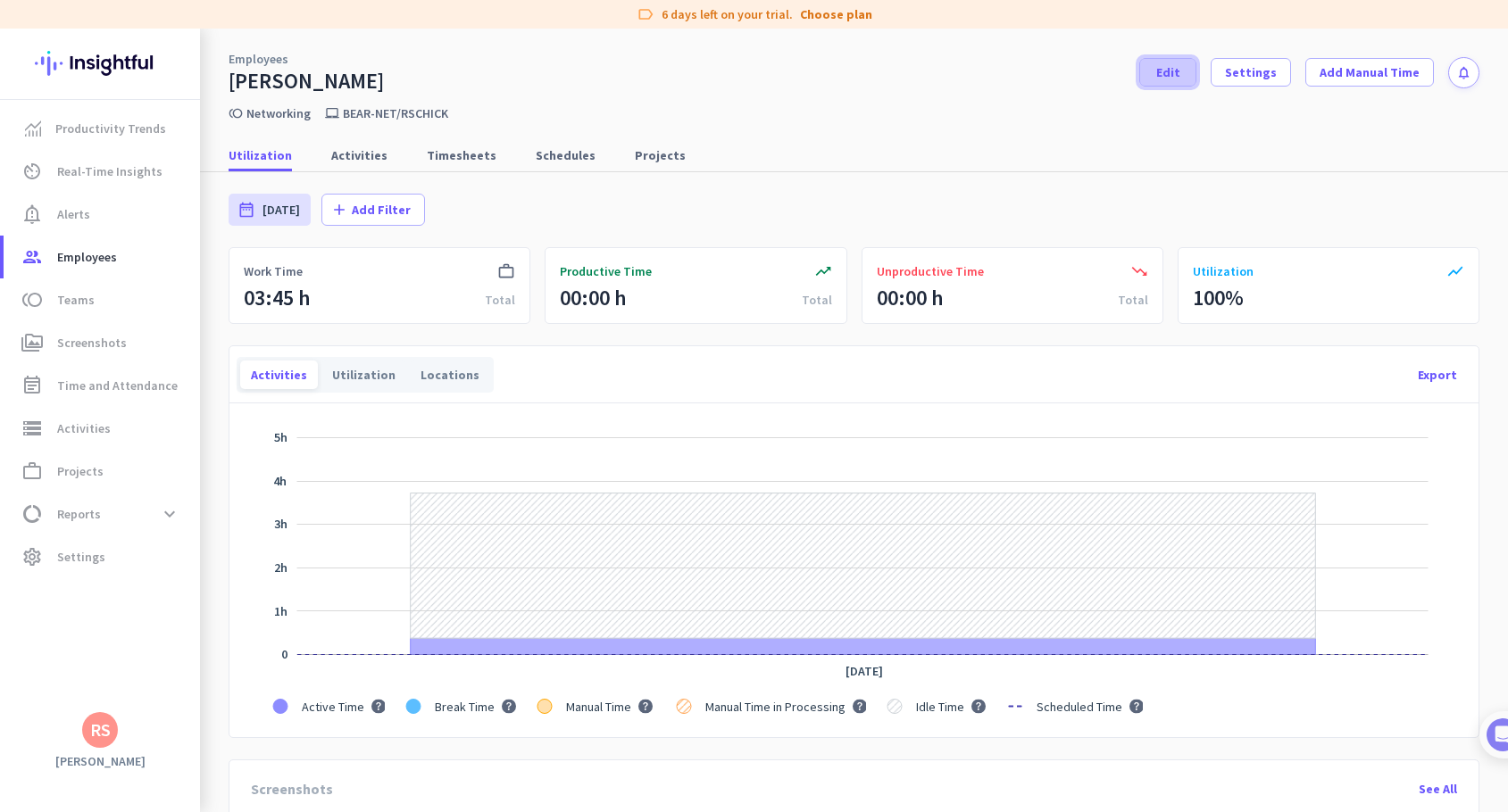
click at [1179, 75] on span at bounding box center [1168, 71] width 55 height 43
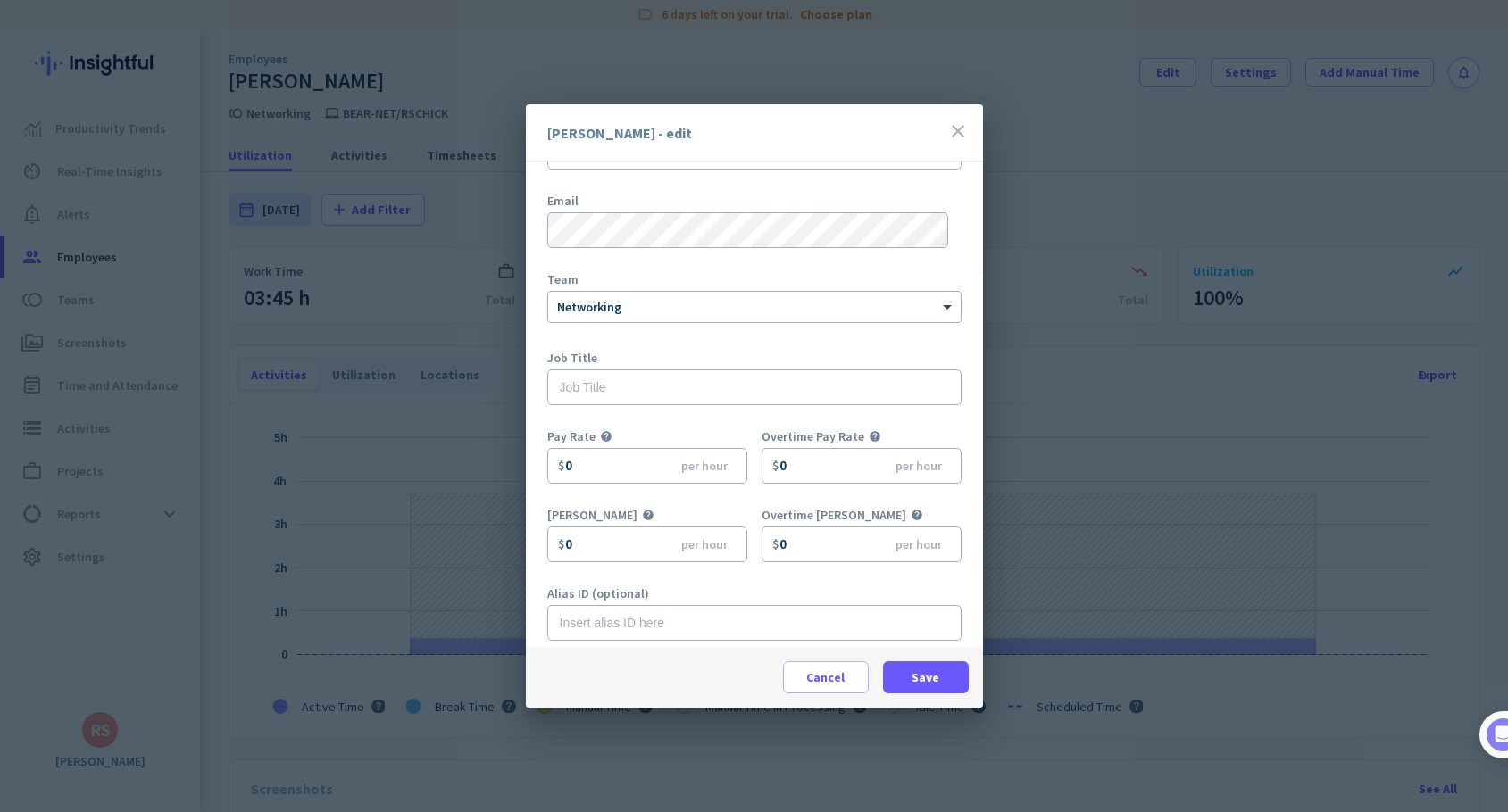
scroll to position [78, 0]
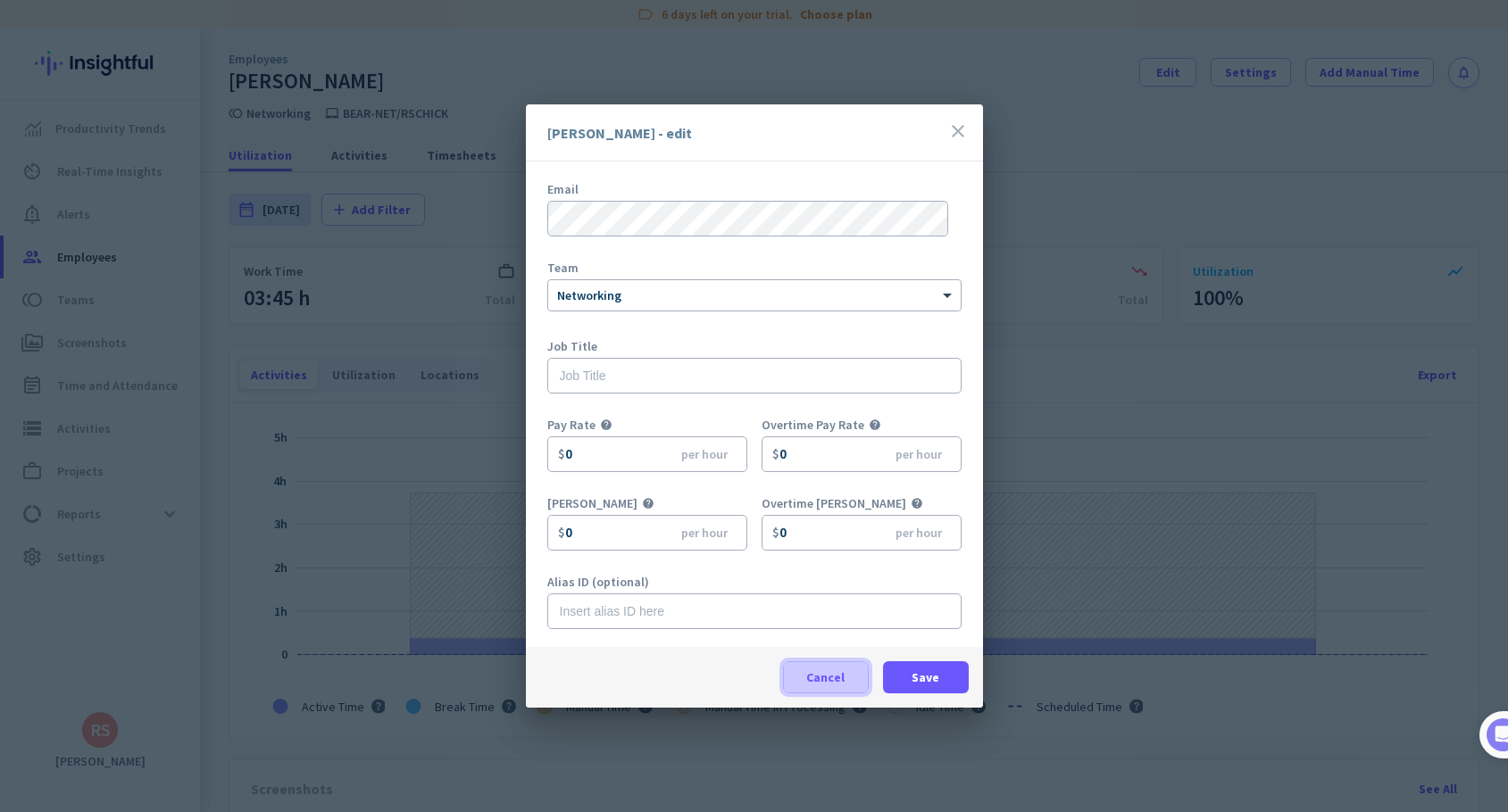
click at [846, 684] on span at bounding box center [825, 677] width 84 height 43
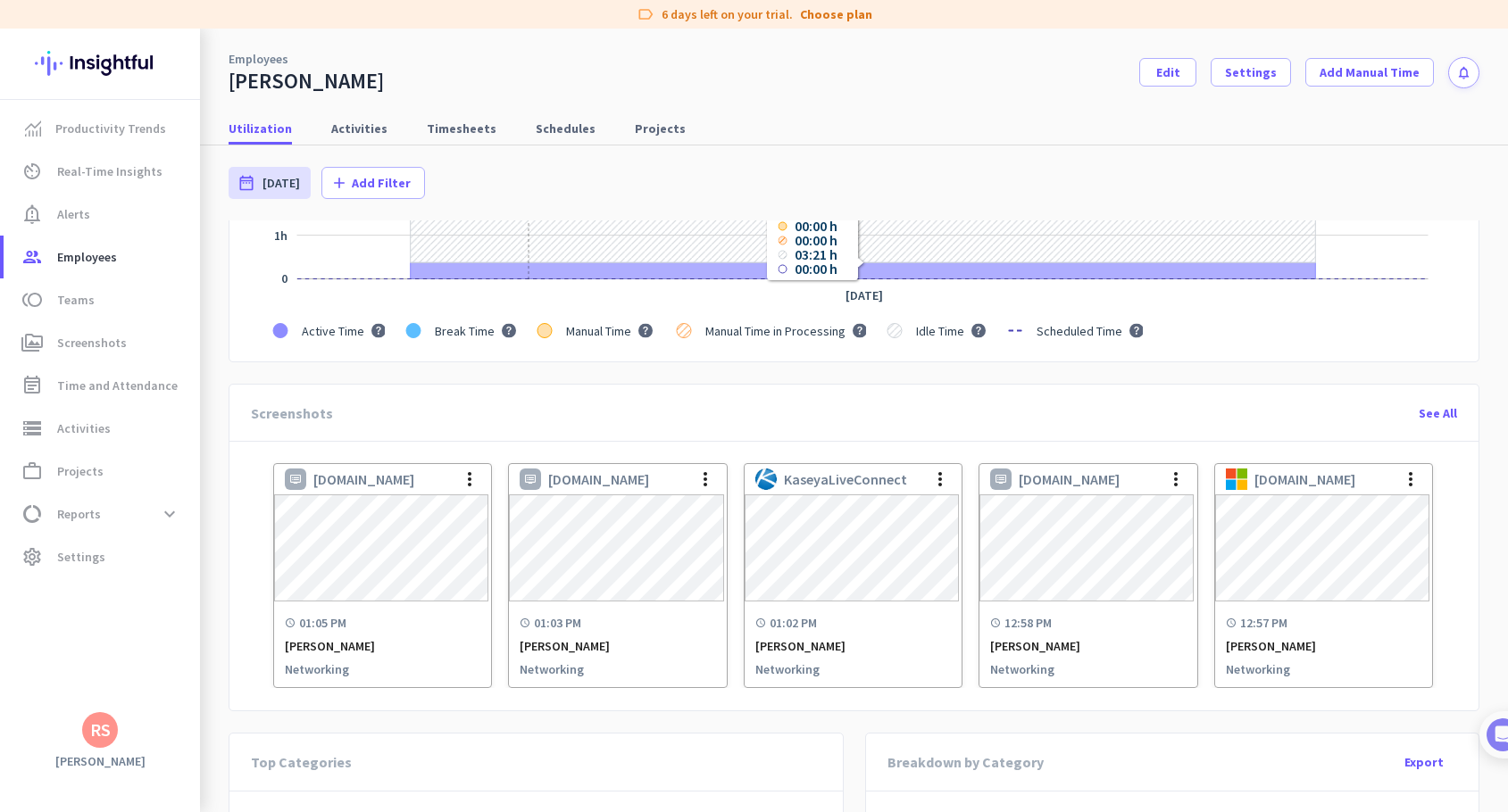
scroll to position [416, 0]
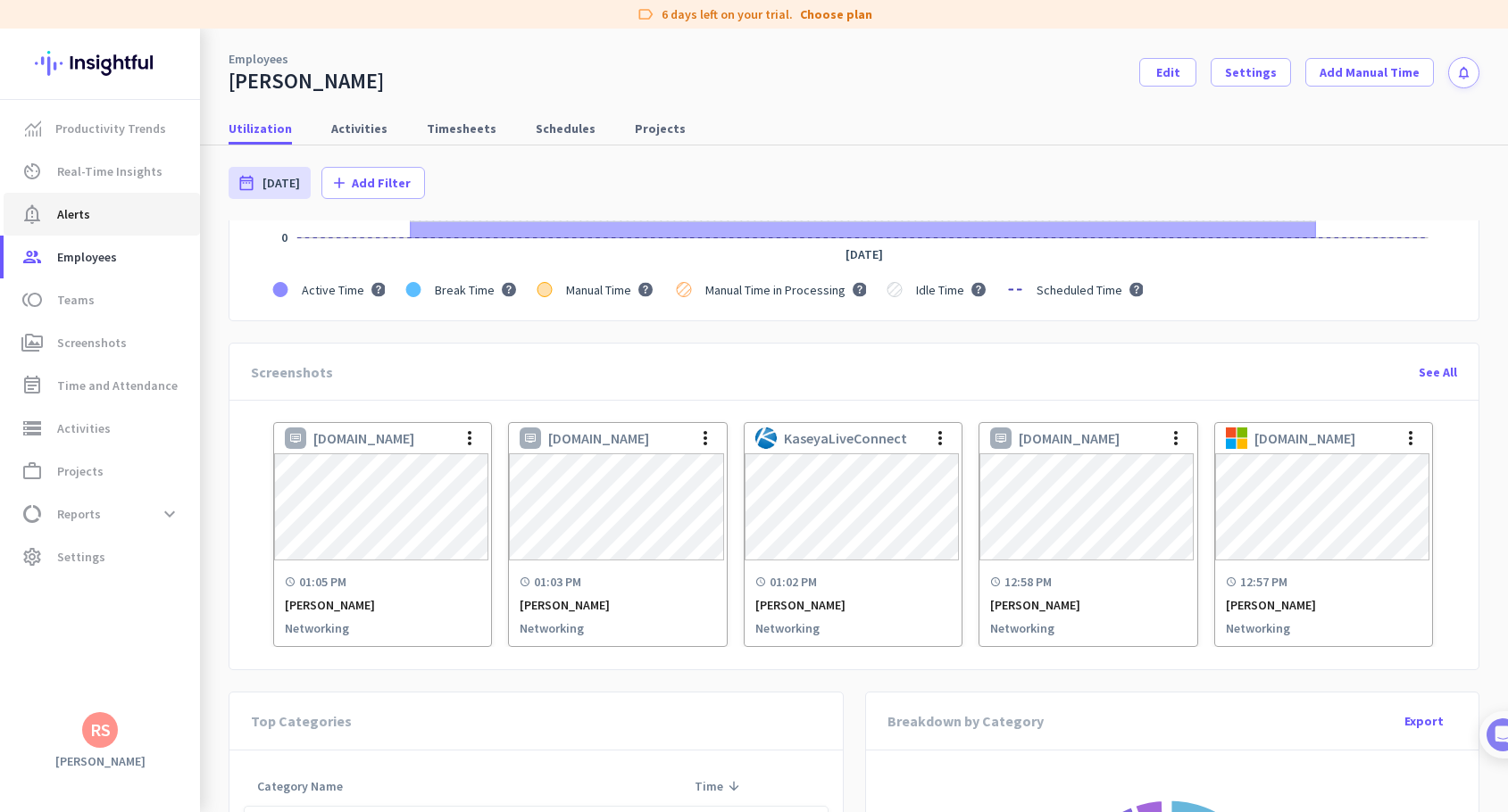
click at [123, 222] on span "notification_important Alerts" at bounding box center [102, 215] width 168 height 22
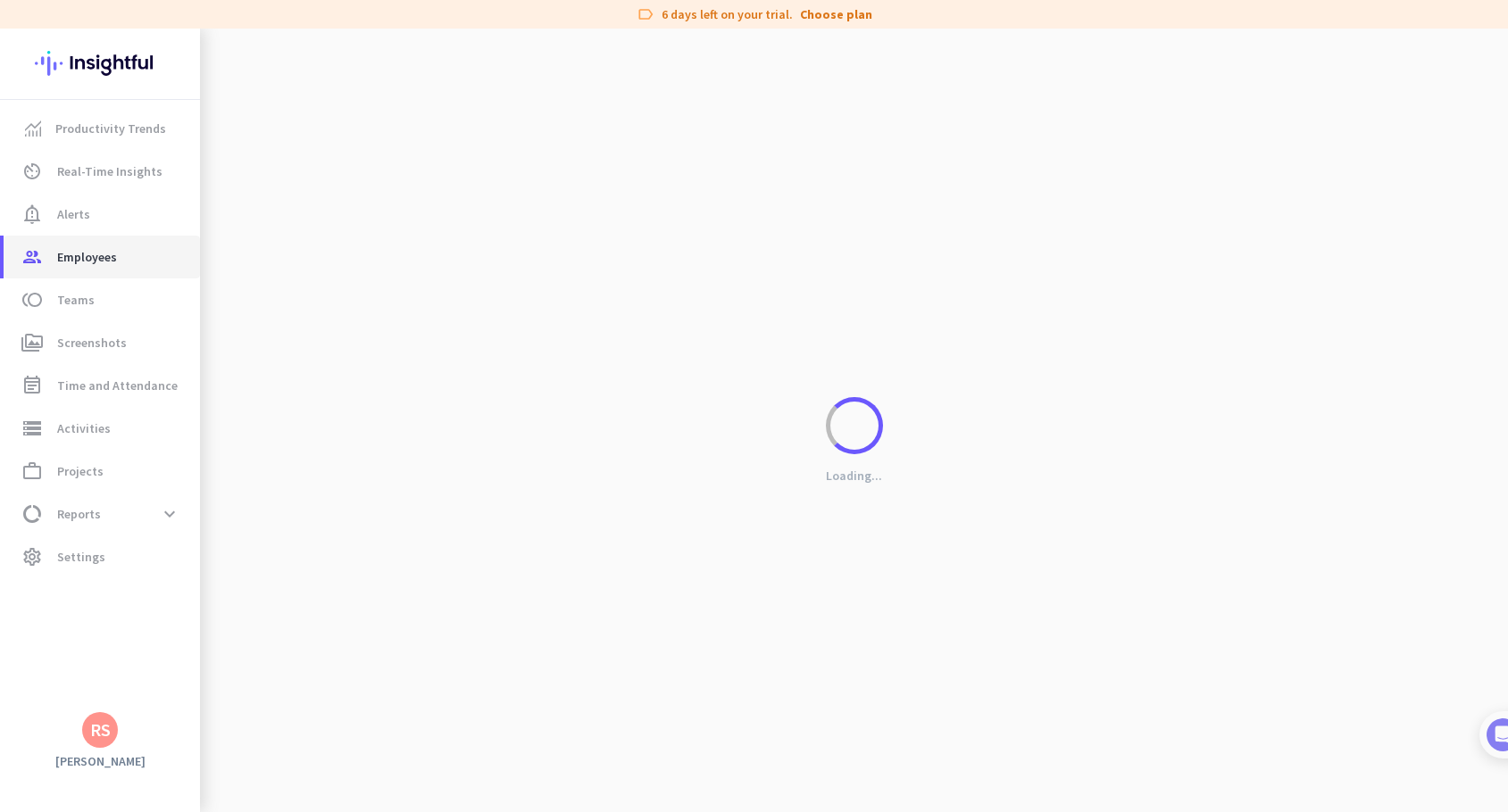
click at [109, 249] on span "Employees" at bounding box center [87, 257] width 59 height 22
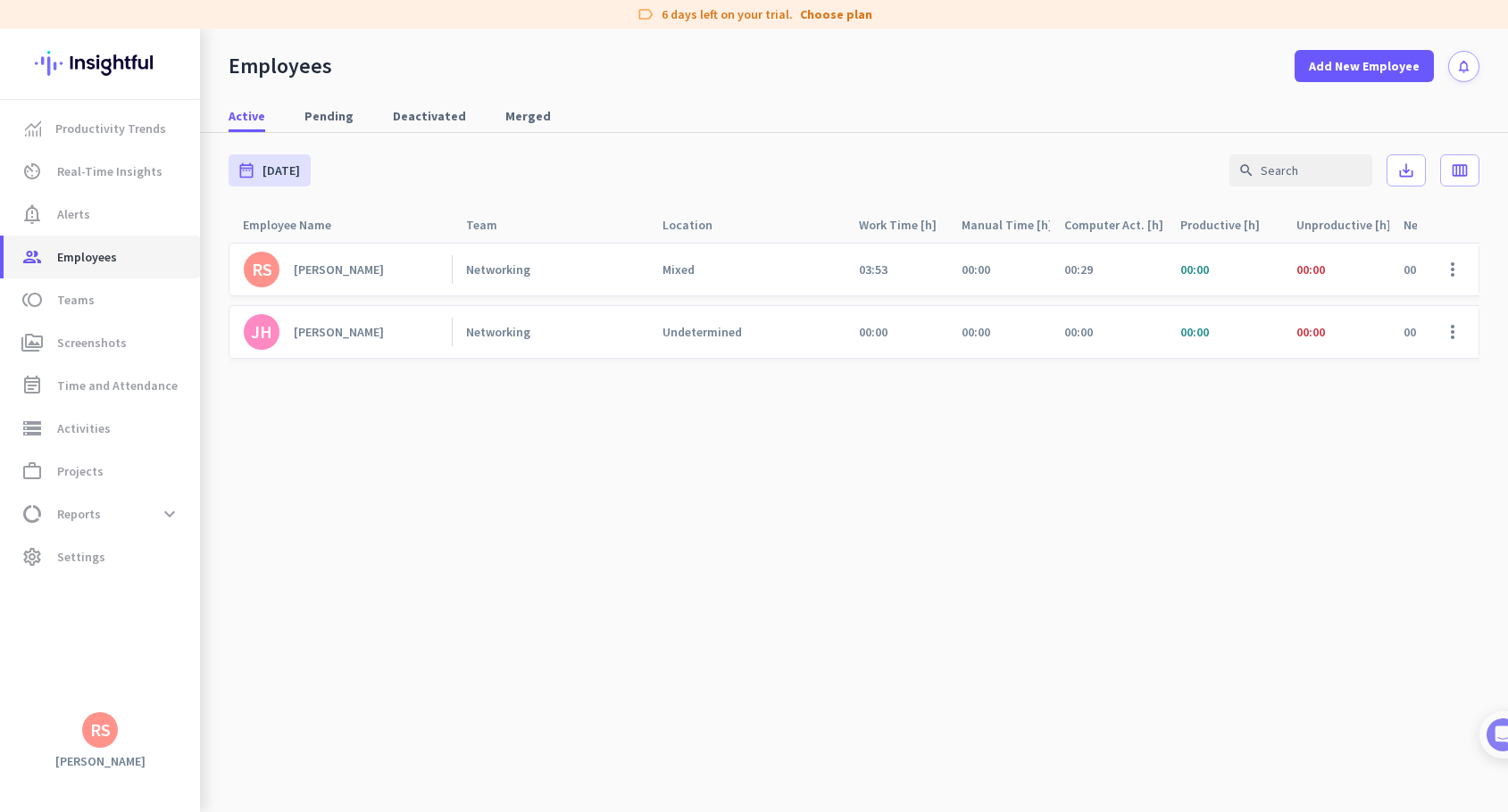
click at [84, 257] on span "Employees" at bounding box center [87, 257] width 59 height 22
